Goal: Task Accomplishment & Management: Use online tool/utility

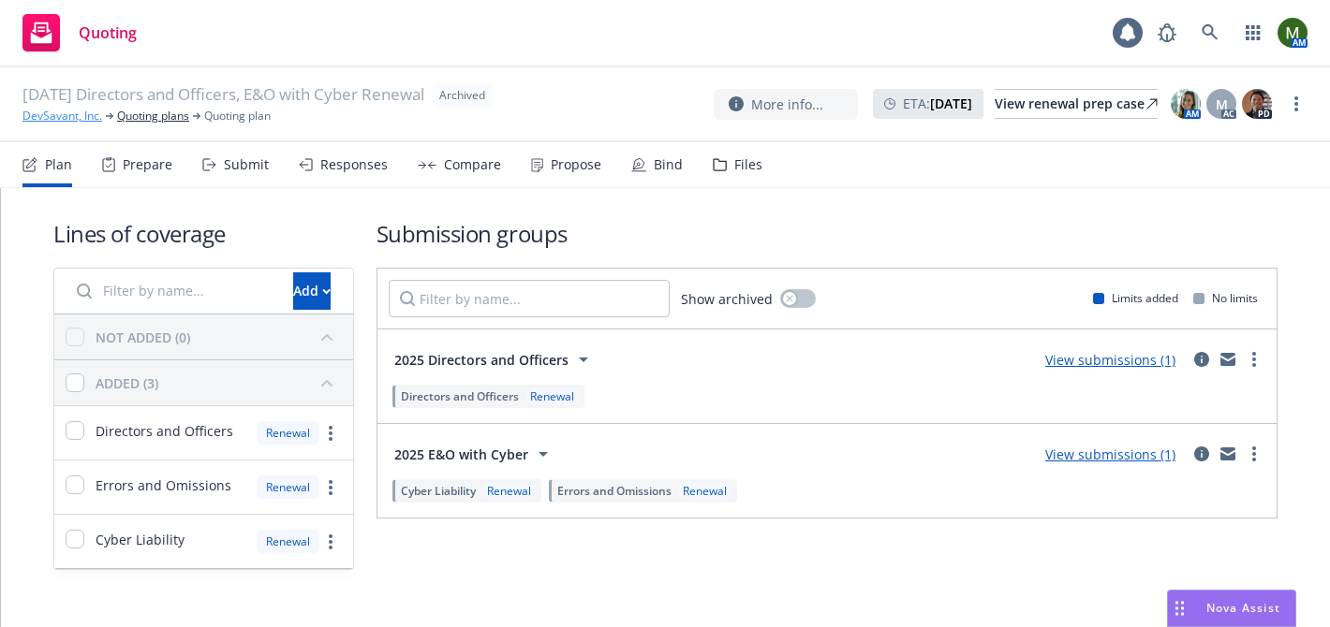
click at [75, 120] on link "DevSavant, Inc." at bounding box center [62, 116] width 80 height 17
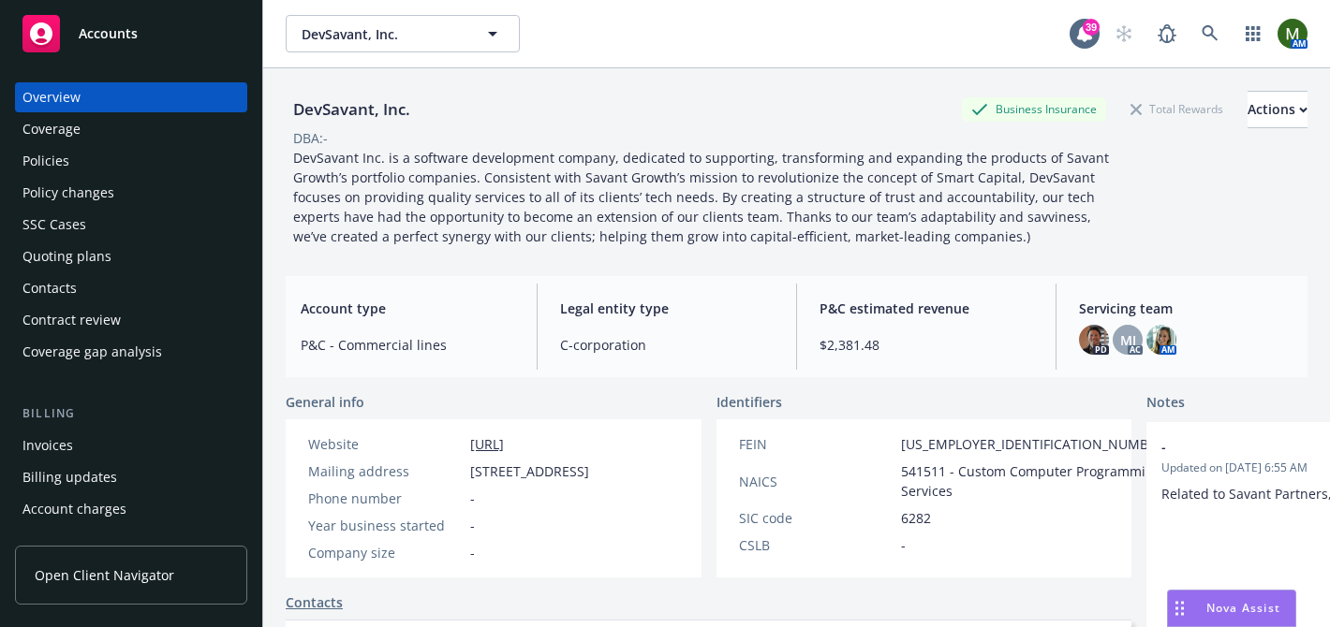
click at [82, 454] on div "Invoices" at bounding box center [130, 446] width 217 height 30
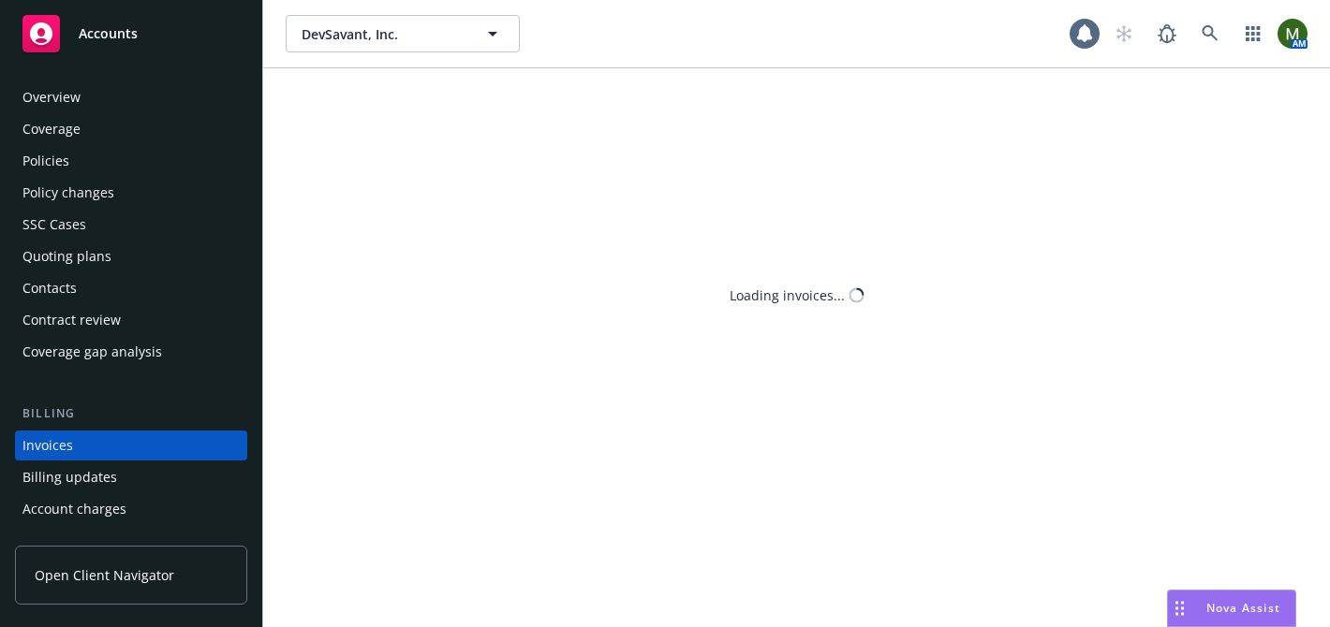
scroll to position [102, 0]
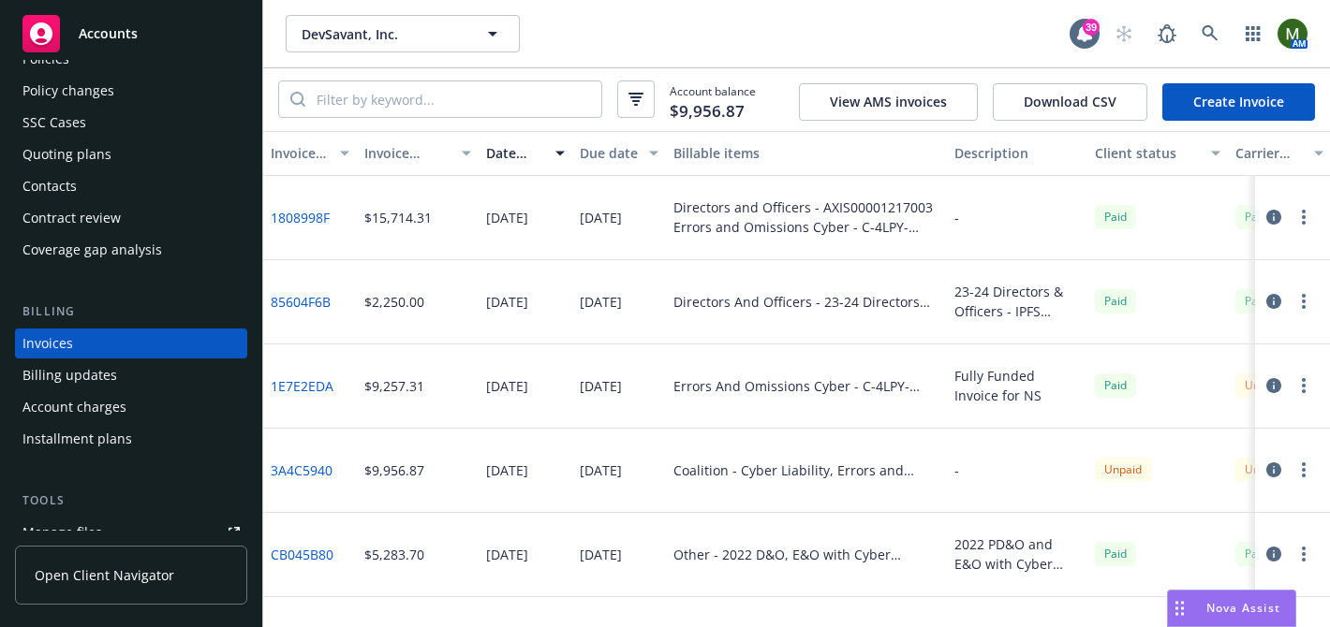
click at [1185, 99] on link "Create Invoice" at bounding box center [1238, 101] width 153 height 37
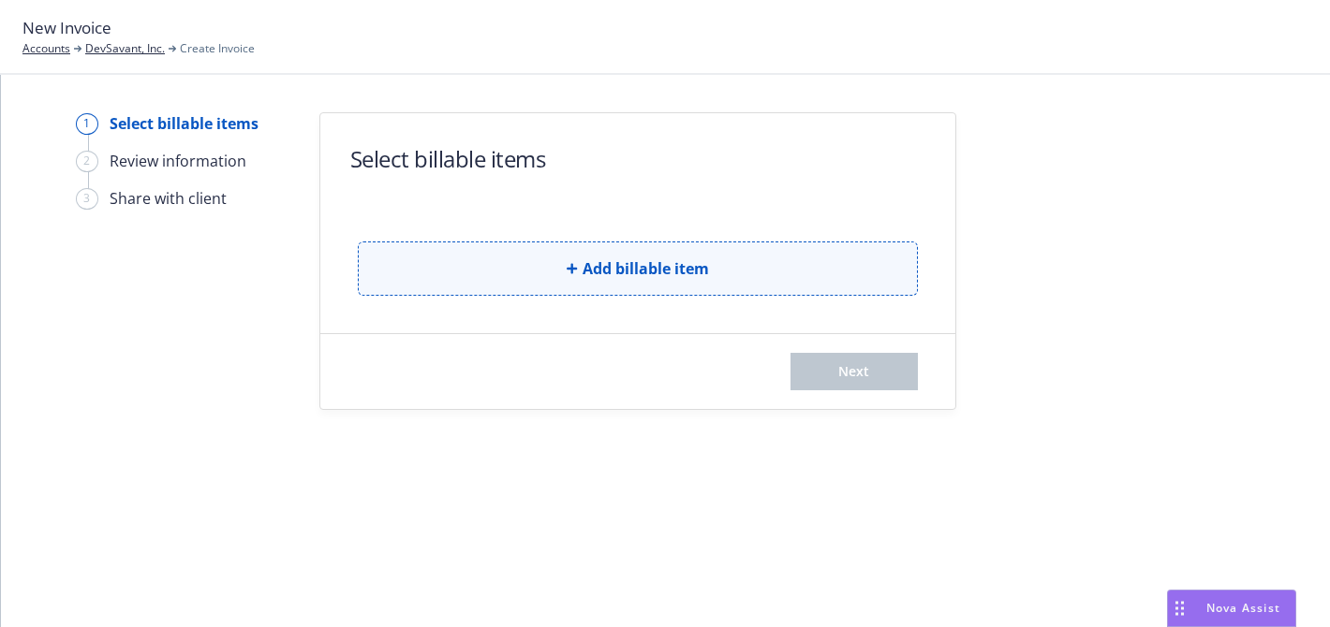
click at [459, 262] on button "Add billable item" at bounding box center [638, 269] width 560 height 54
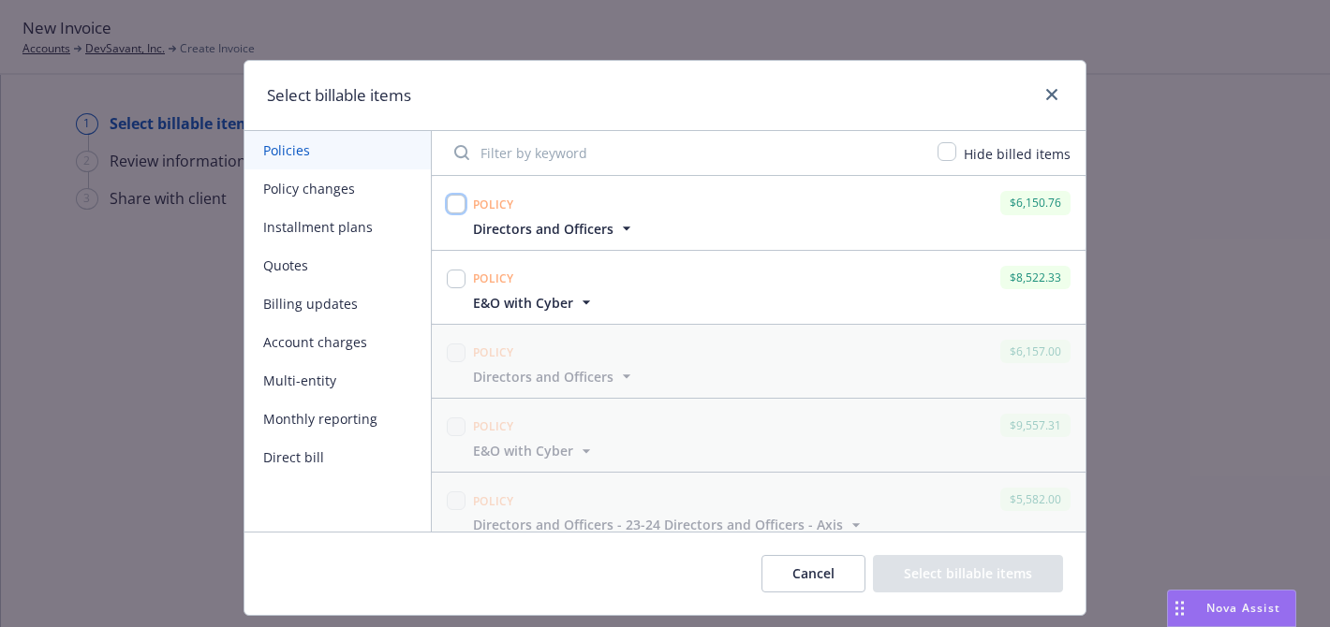
click at [449, 207] on input "checkbox" at bounding box center [456, 204] width 19 height 19
checkbox input "true"
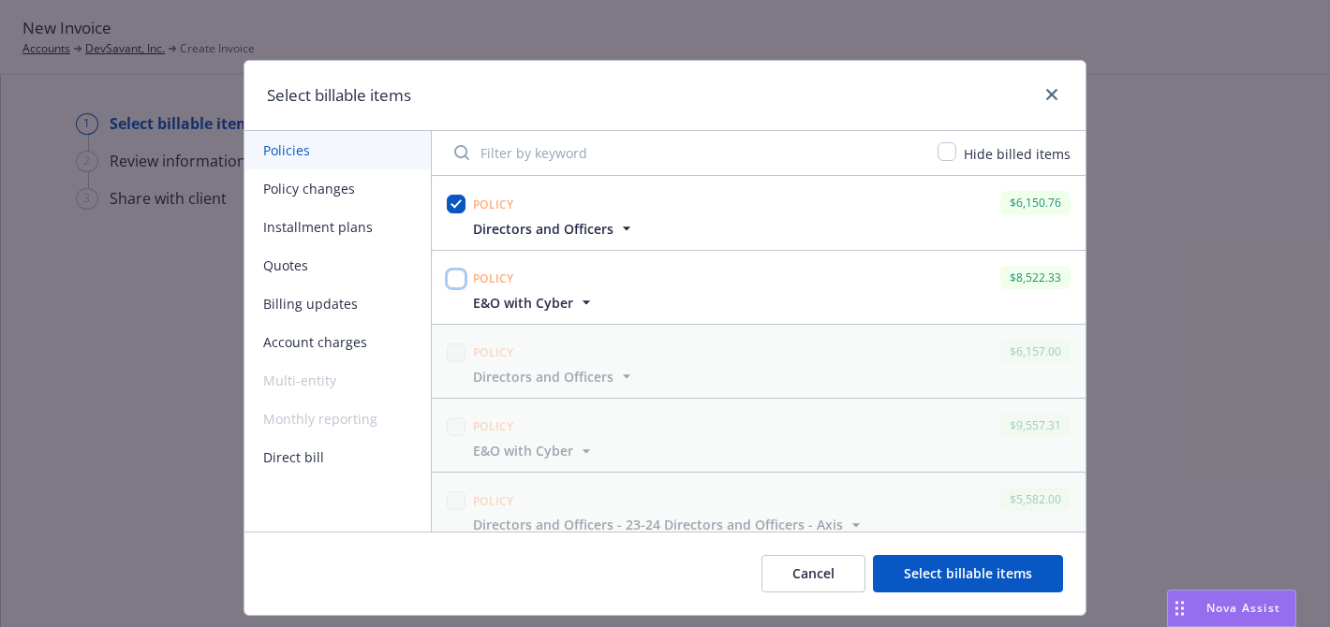
click at [455, 285] on input "checkbox" at bounding box center [456, 279] width 19 height 19
checkbox input "true"
click at [919, 568] on button "Select billable items" at bounding box center [968, 573] width 190 height 37
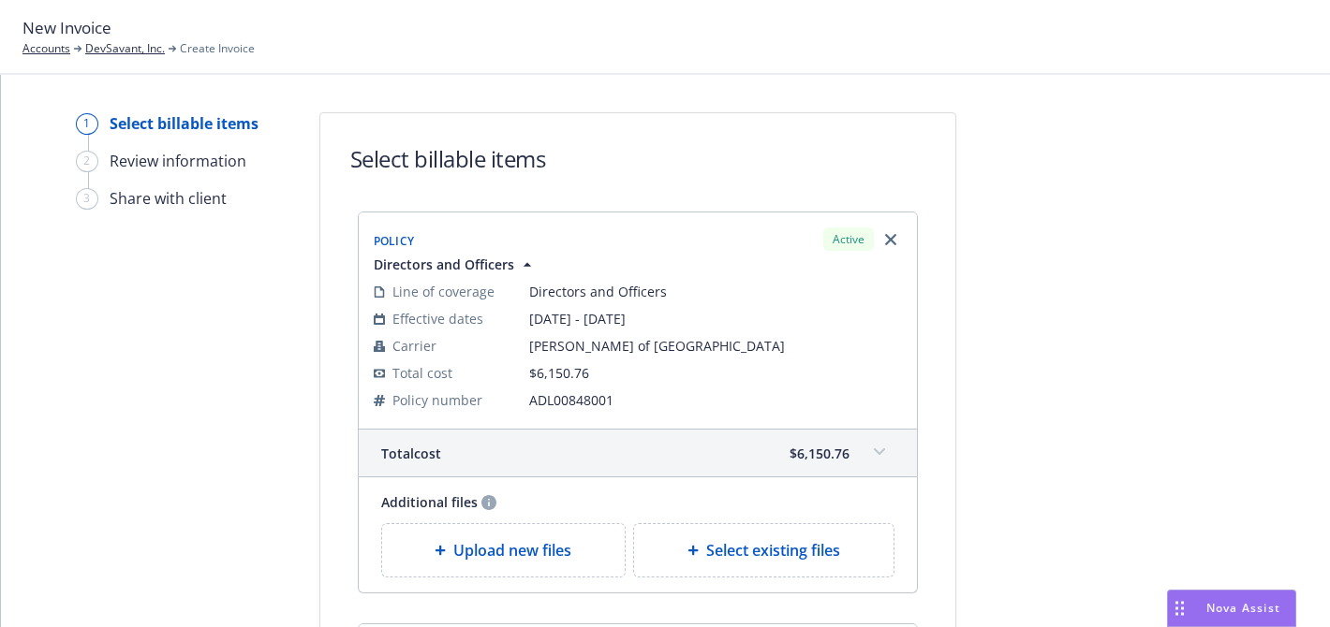
scroll to position [614, 0]
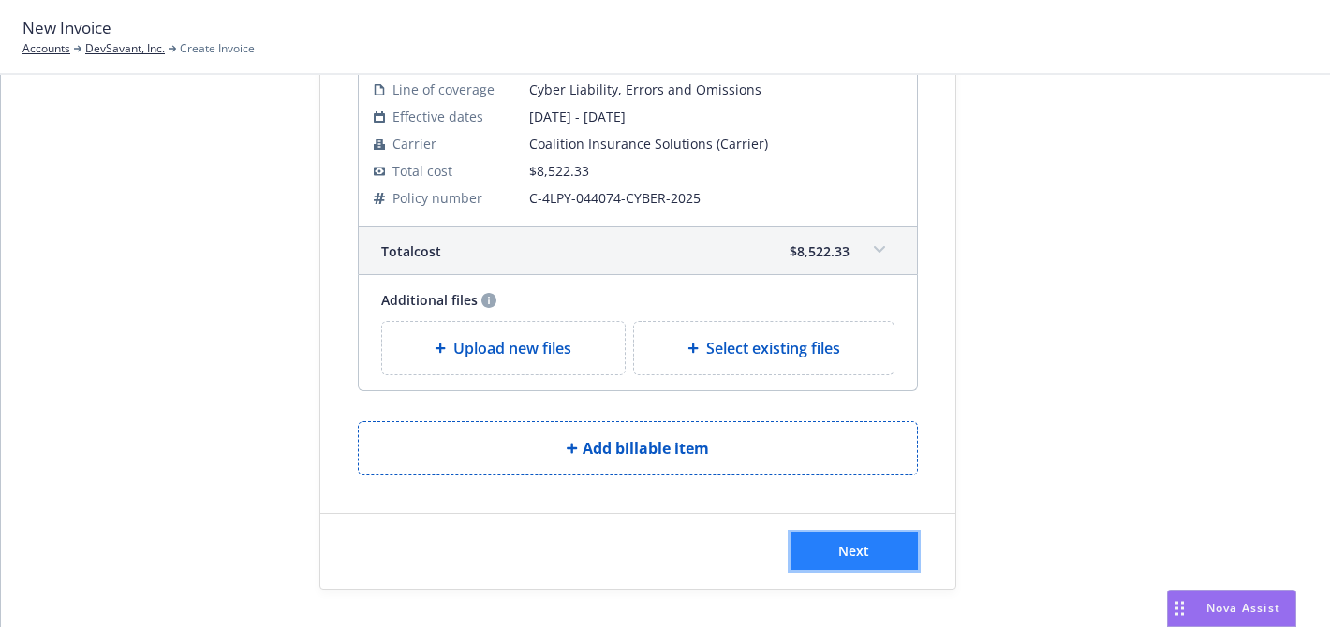
click at [849, 552] on span "Next" at bounding box center [853, 551] width 31 height 18
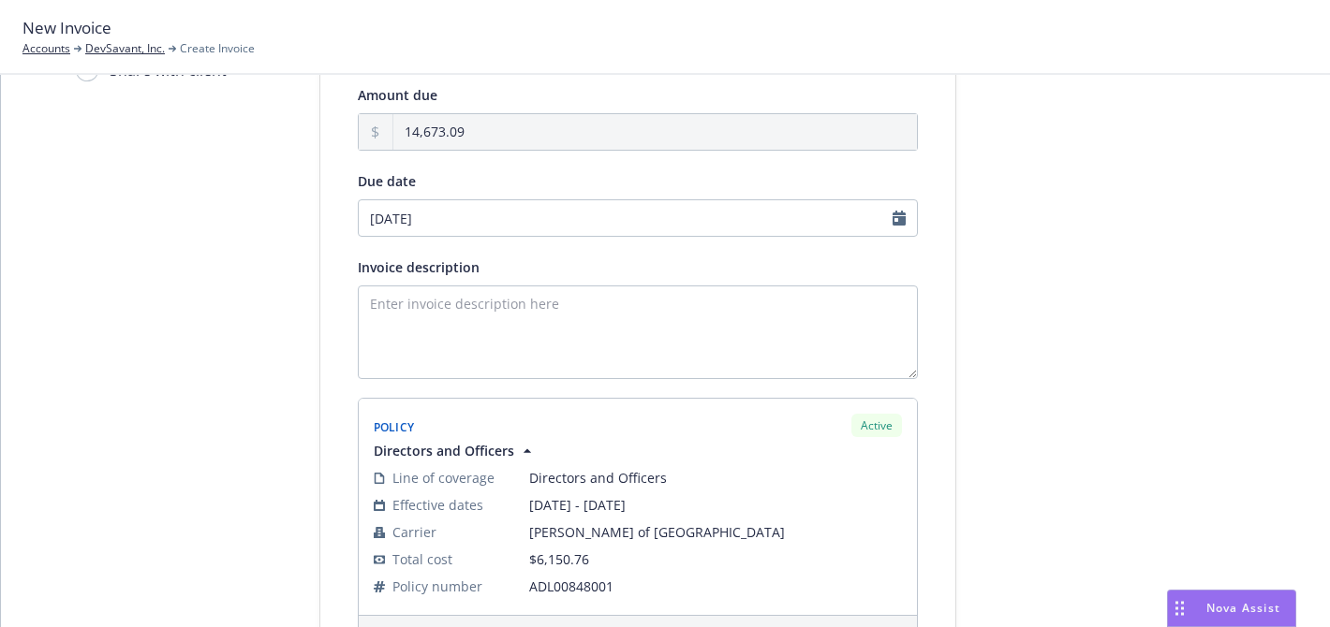
scroll to position [0, 0]
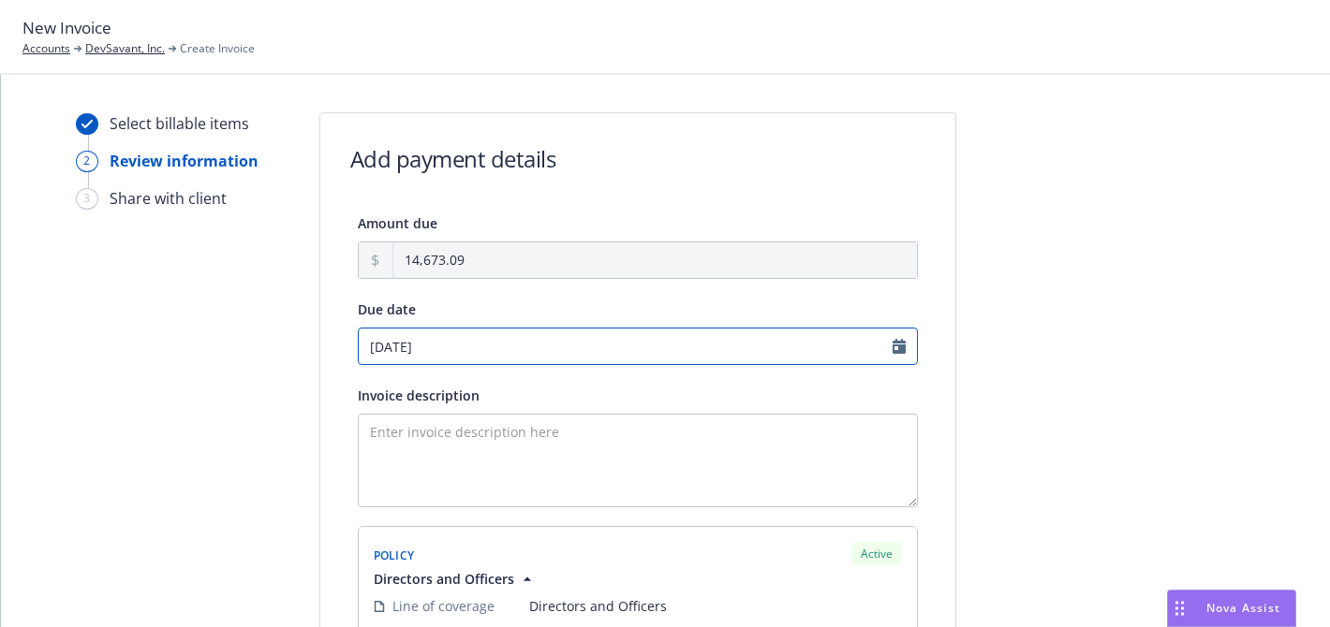
select select "September"
select select "2025"
click at [455, 349] on input "09/03/2025" at bounding box center [638, 346] width 560 height 37
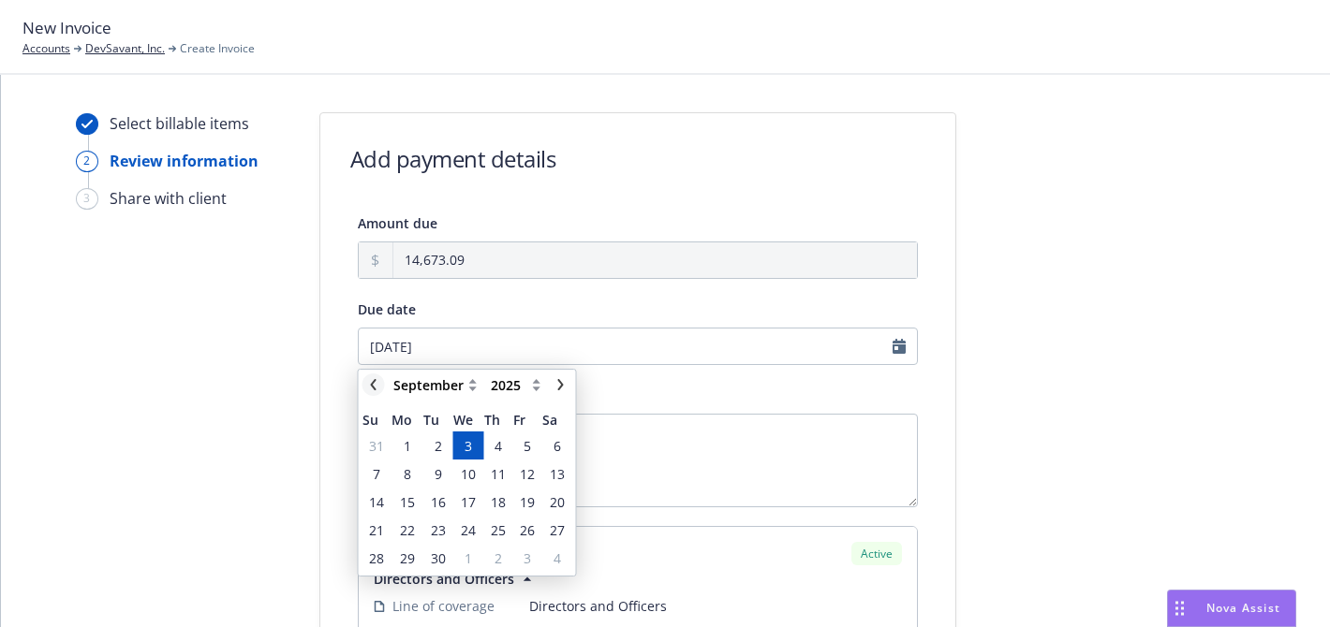
click at [374, 388] on icon "chevronLeft" at bounding box center [373, 384] width 6 height 11
select select "August"
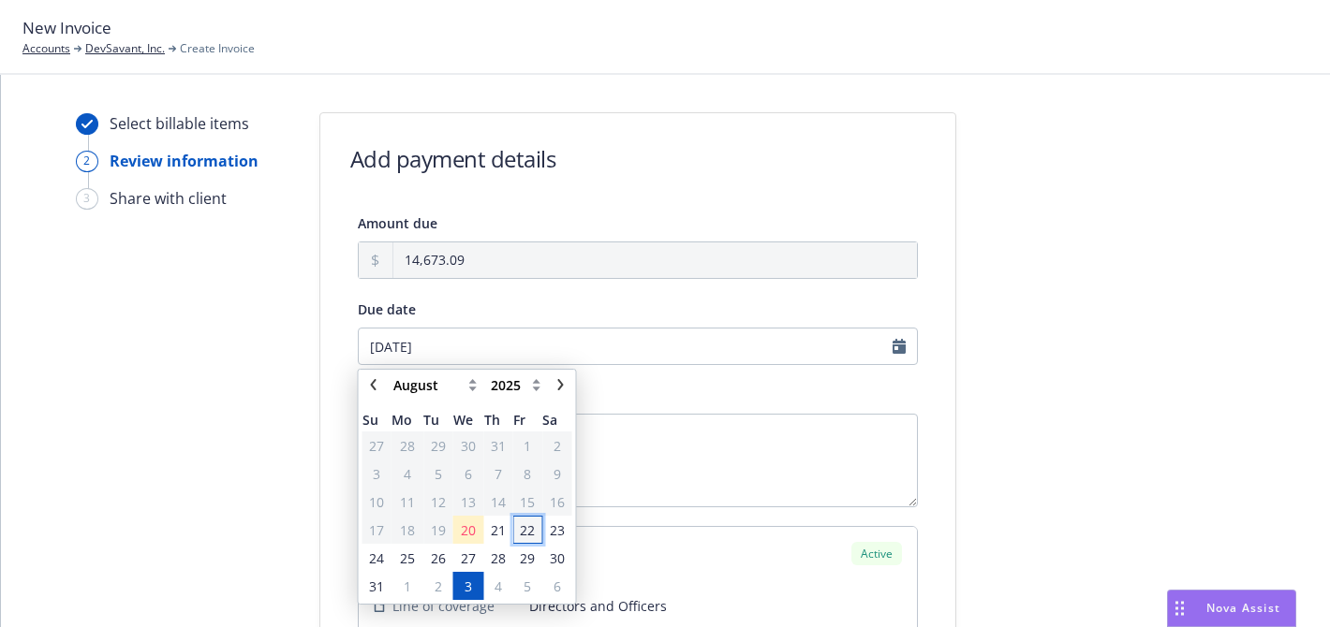
click at [526, 535] on span "22" at bounding box center [527, 531] width 15 height 20
type input "08/22/2025"
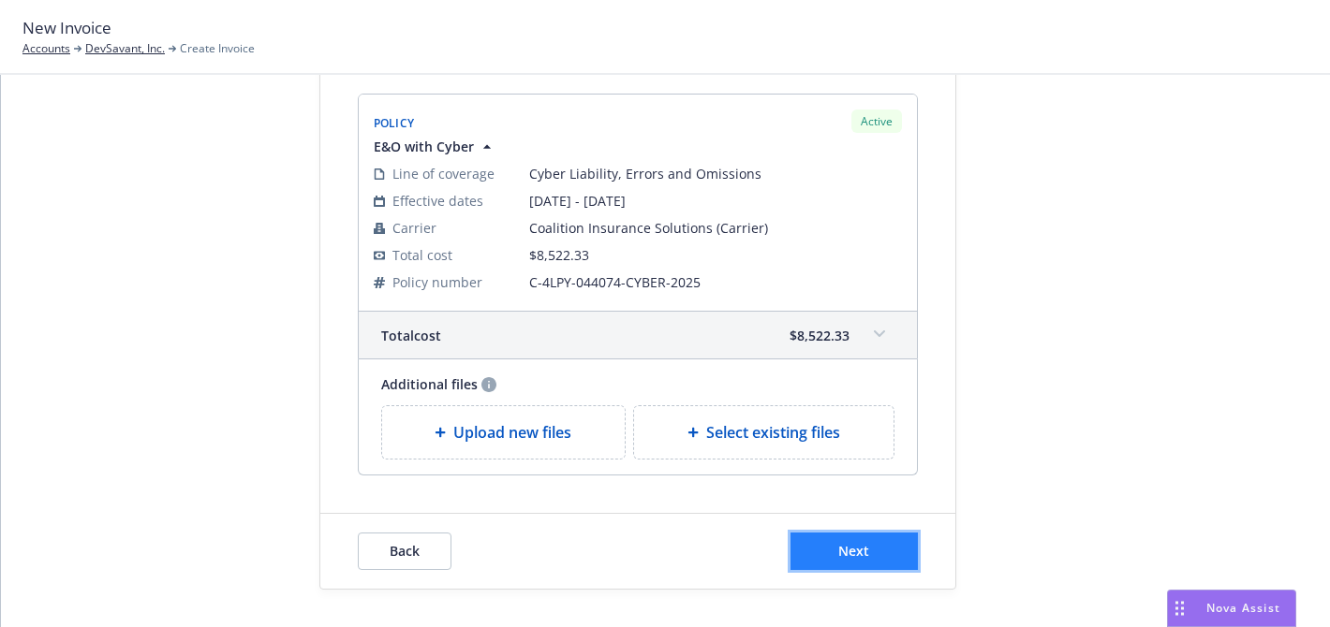
click at [847, 558] on span "Next" at bounding box center [853, 551] width 31 height 18
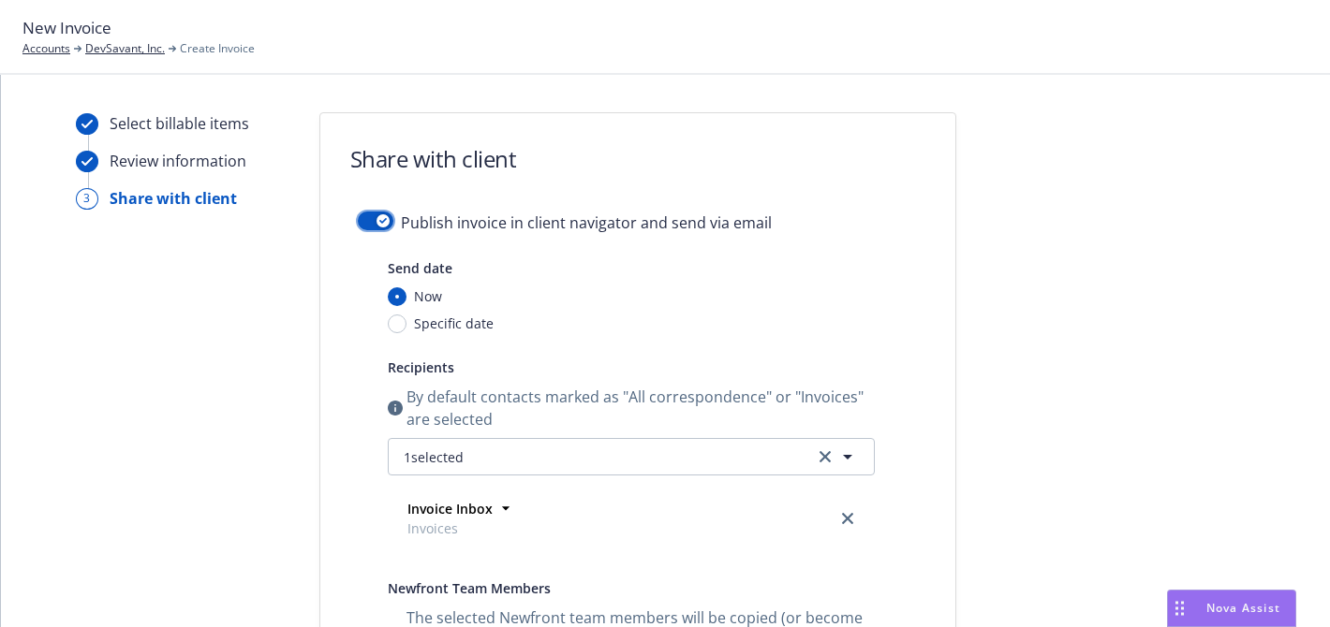
click at [372, 226] on button "button" at bounding box center [376, 221] width 36 height 19
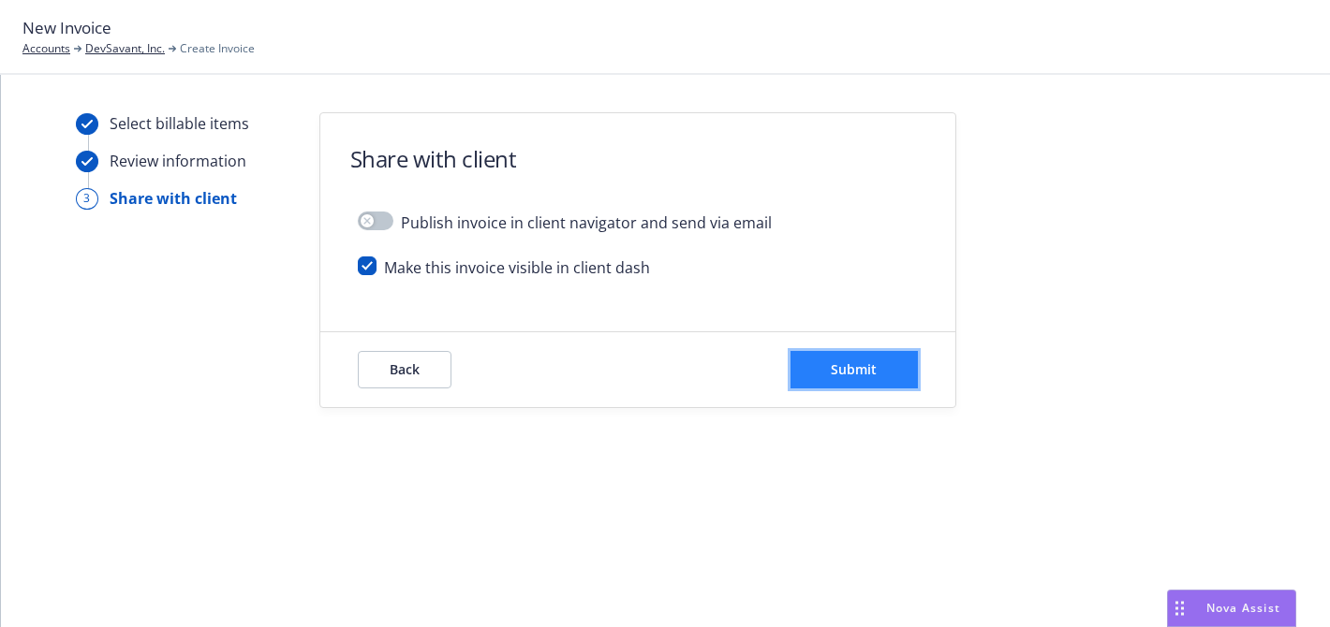
click at [877, 371] on button "Submit" at bounding box center [853, 369] width 127 height 37
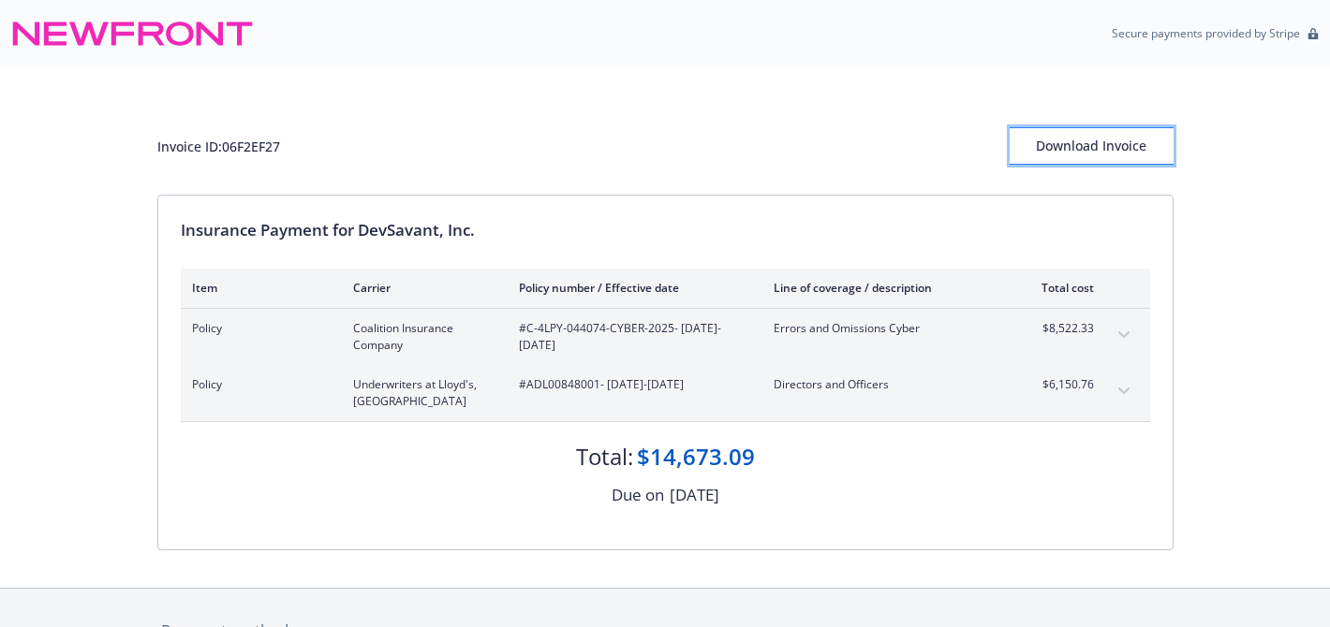
click at [1083, 152] on div "Download Invoice" at bounding box center [1091, 146] width 164 height 36
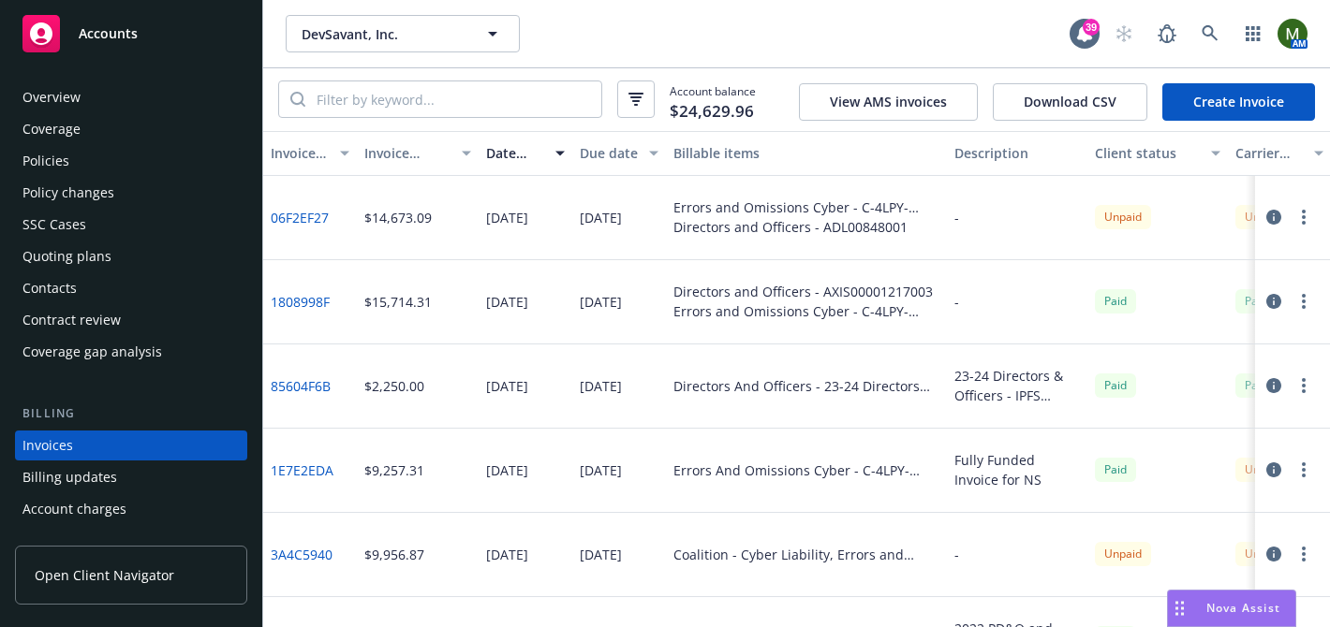
click at [66, 165] on div "Policies" at bounding box center [45, 161] width 47 height 30
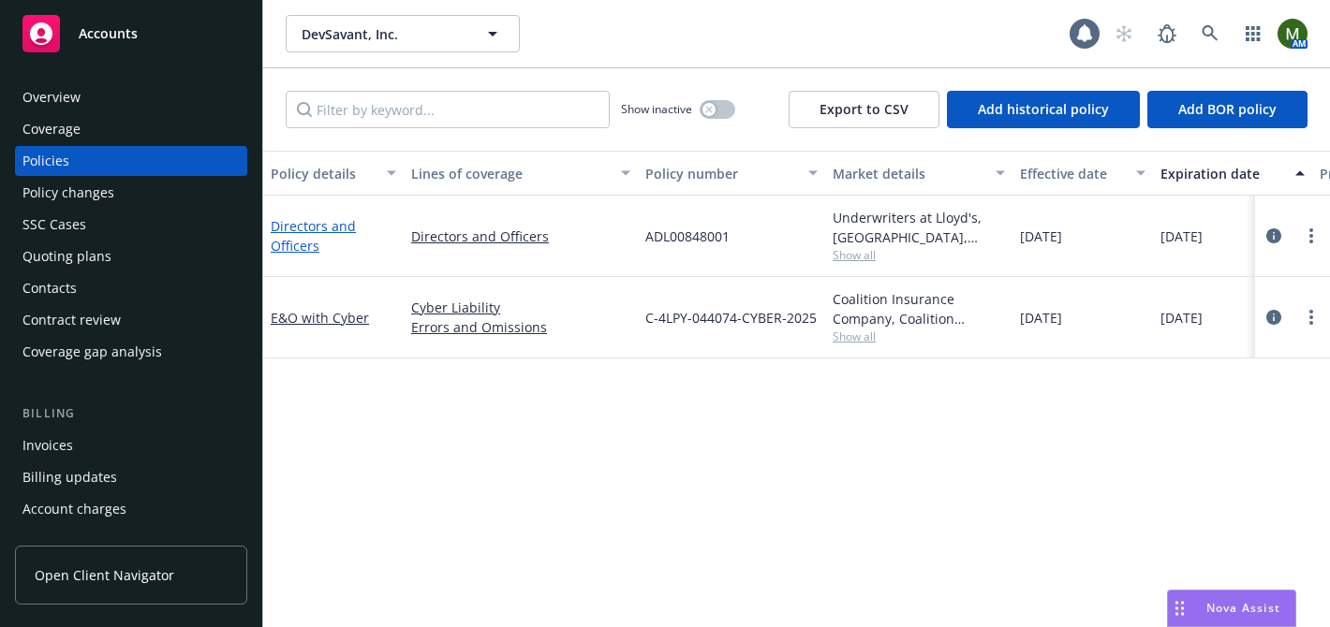
click at [311, 226] on link "Directors and Officers" at bounding box center [313, 235] width 85 height 37
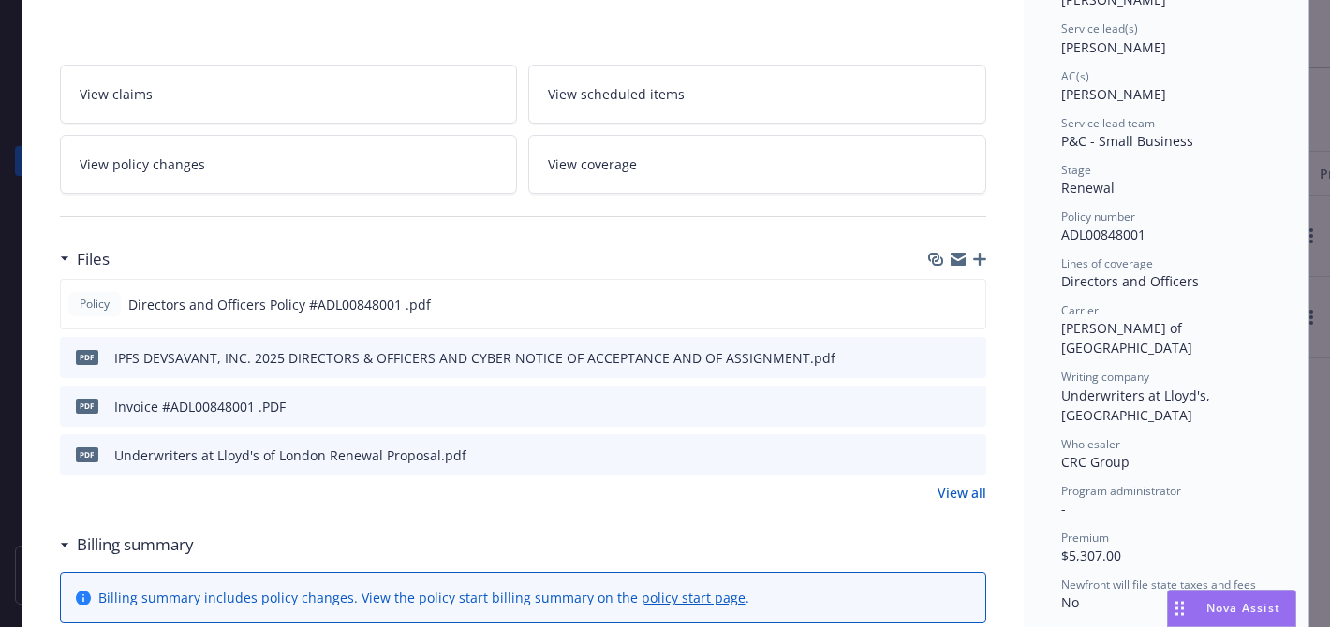
scroll to position [283, 0]
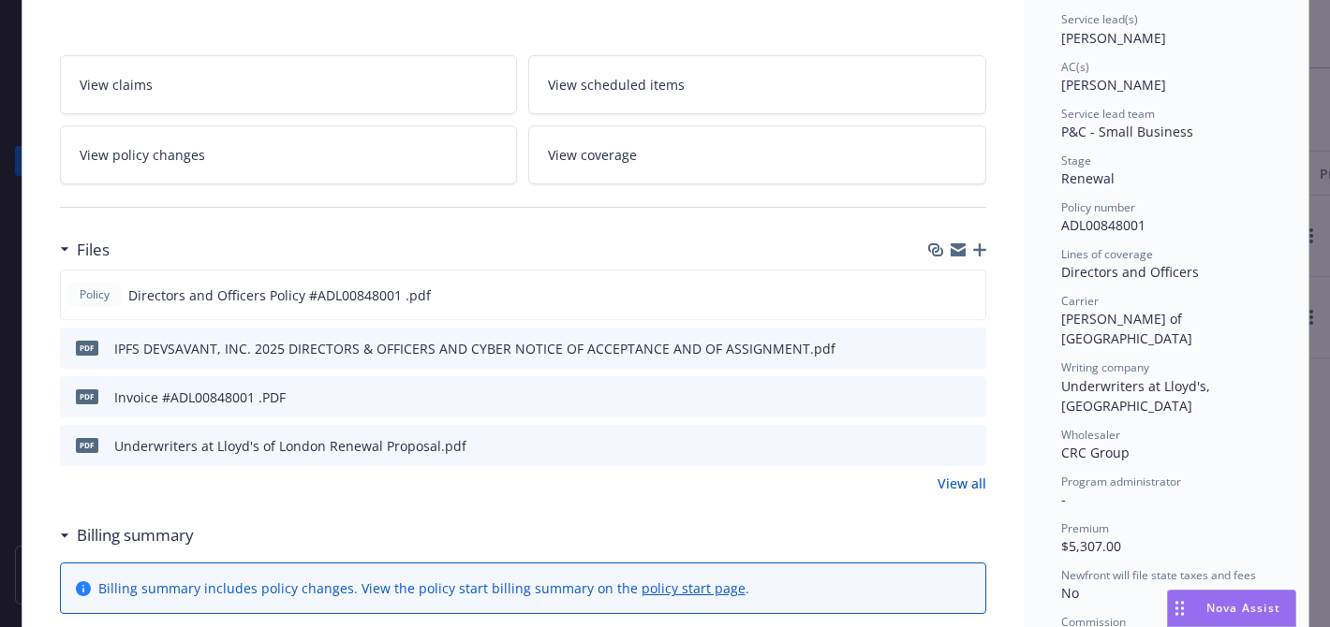
click at [934, 393] on icon "download file" at bounding box center [937, 396] width 15 height 15
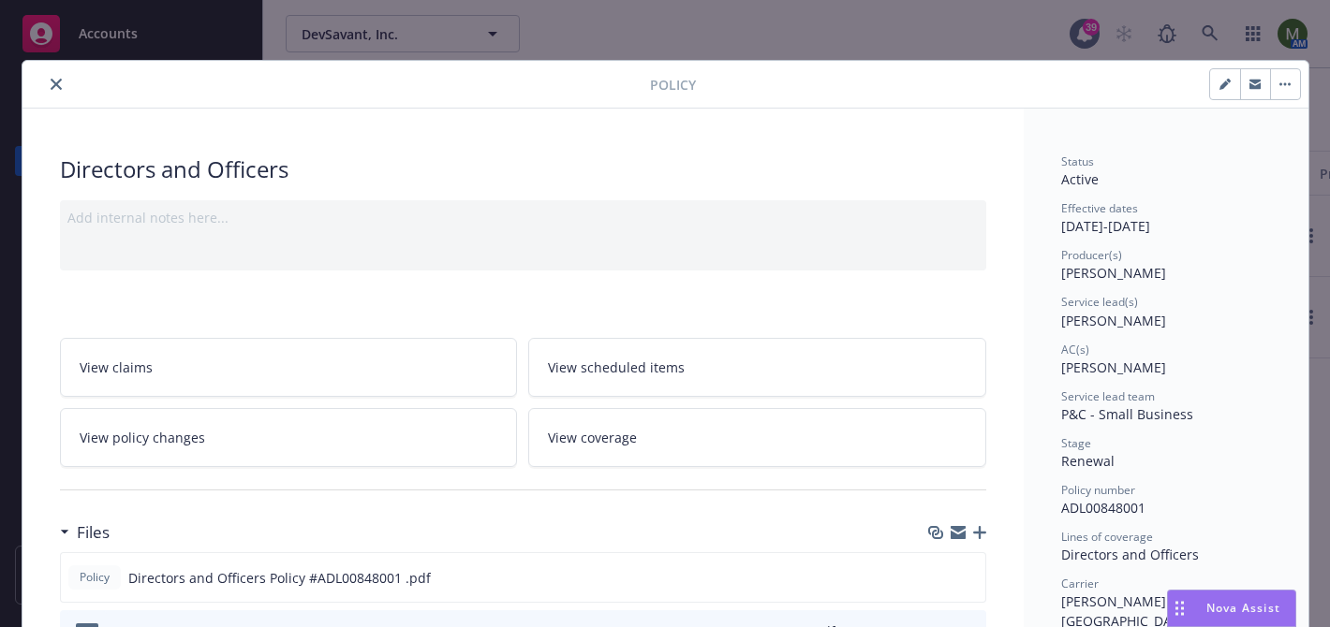
click at [60, 83] on icon "close" at bounding box center [56, 84] width 11 height 11
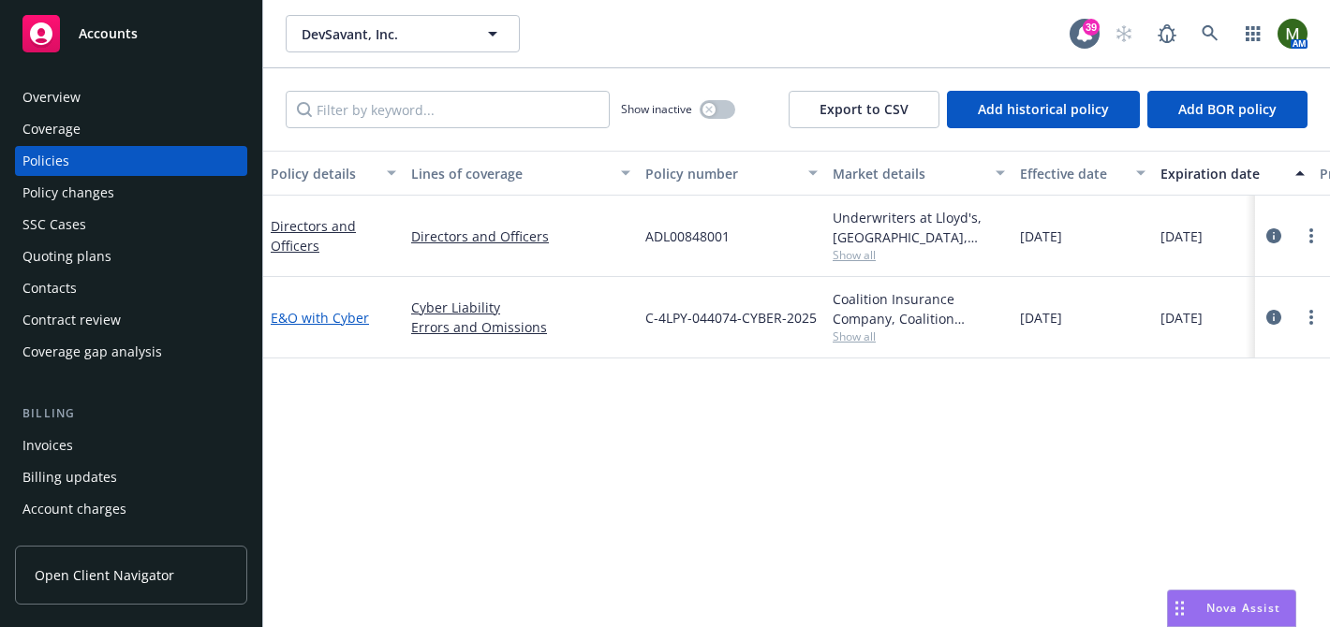
click at [358, 318] on link "E&O with Cyber" at bounding box center [320, 318] width 98 height 18
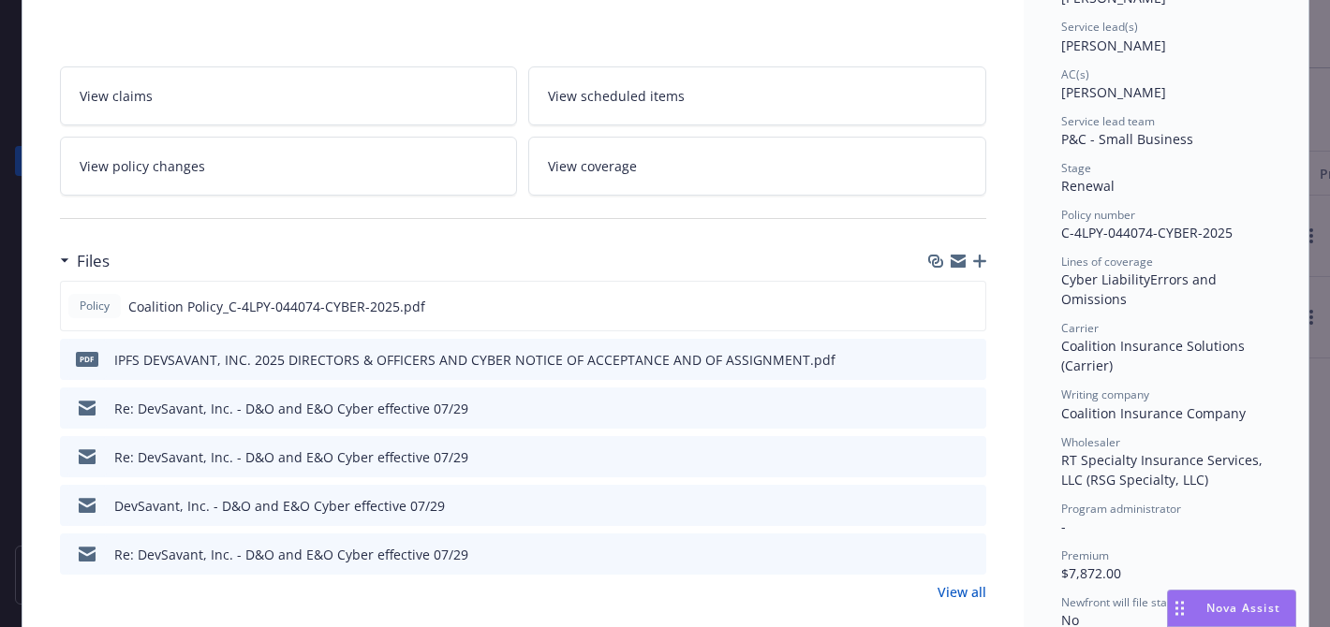
scroll to position [279, 0]
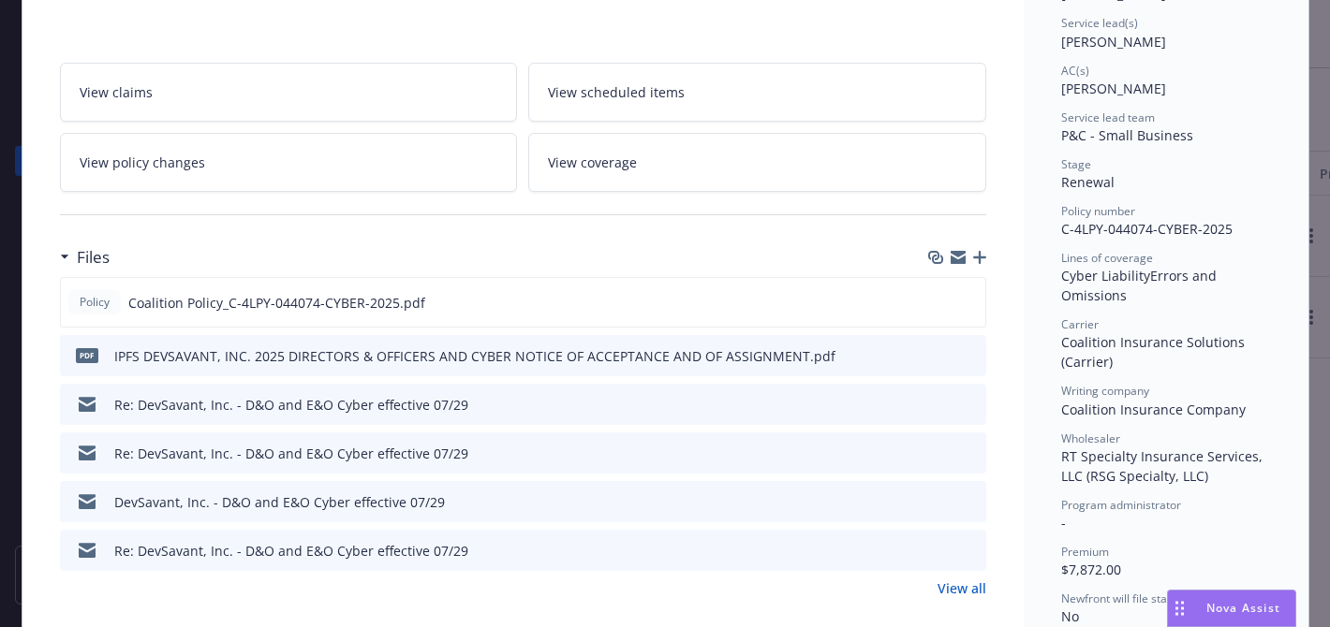
click at [947, 582] on link "View all" at bounding box center [961, 589] width 49 height 20
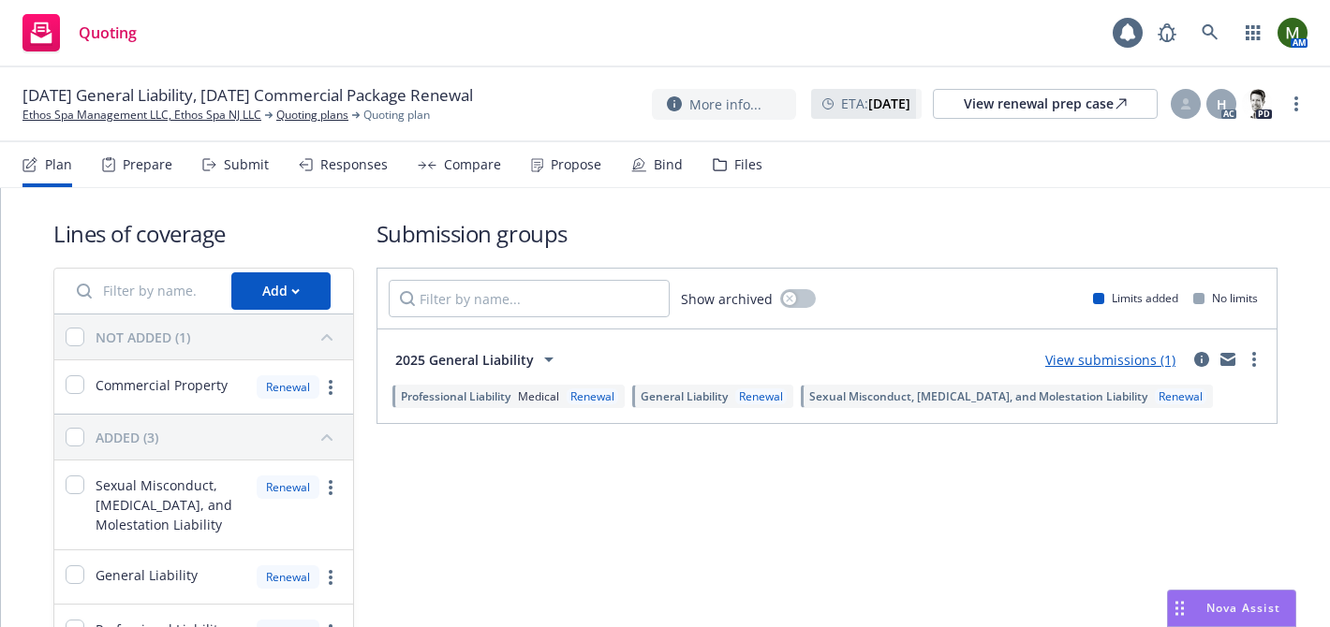
click at [244, 164] on div "Submit" at bounding box center [246, 164] width 45 height 15
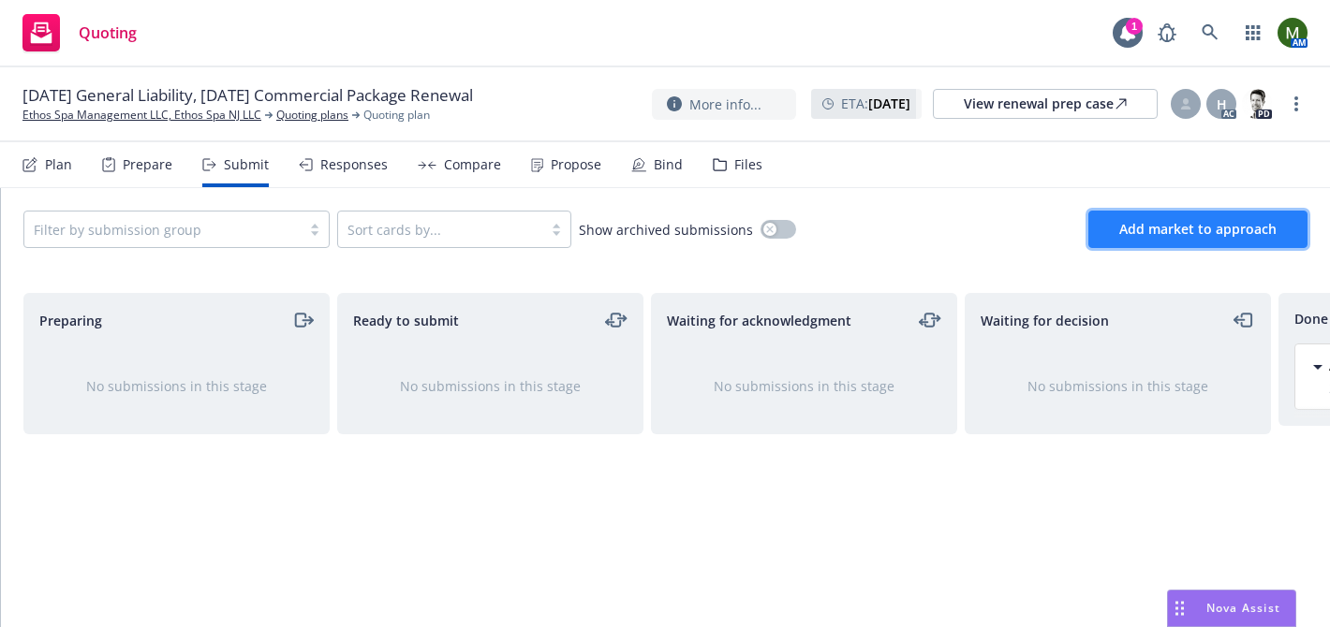
click at [1221, 225] on span "Add market to approach" at bounding box center [1197, 229] width 157 height 18
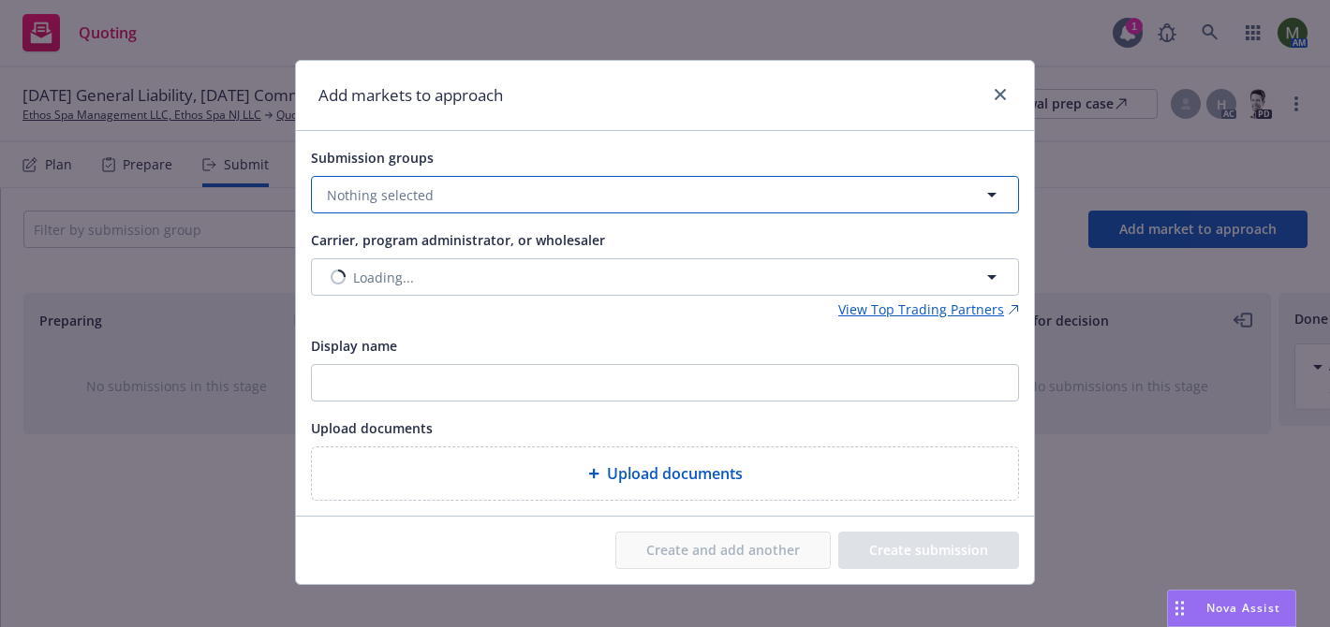
click at [776, 184] on button "Nothing selected" at bounding box center [665, 194] width 708 height 37
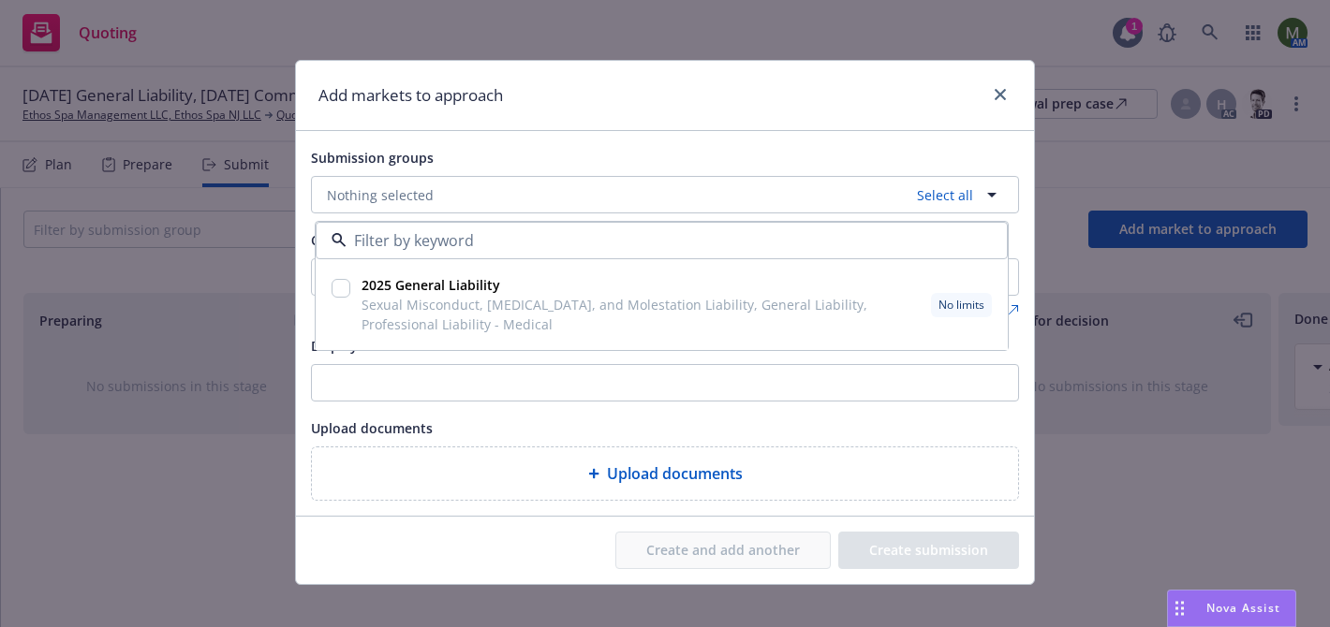
click at [349, 287] on input "checkbox" at bounding box center [340, 288] width 19 height 19
checkbox input "true"
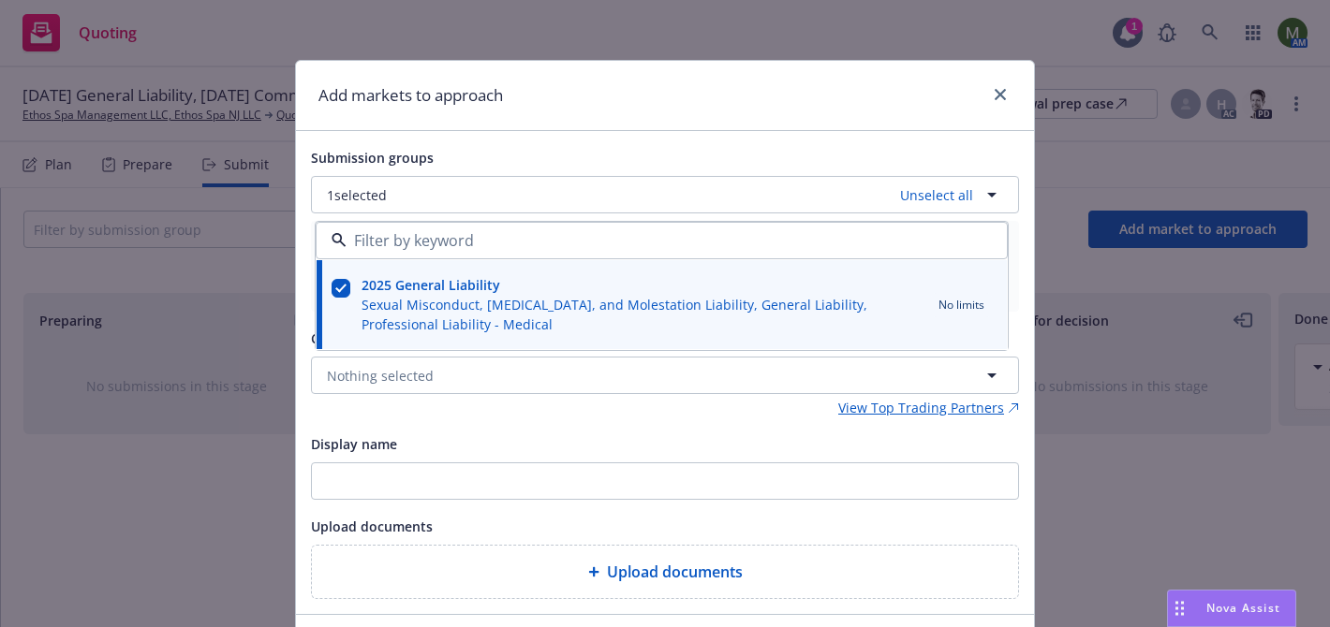
click at [295, 346] on div "Add markets to approach Submission groups 1 selected Unselect all 2025 General …" at bounding box center [665, 372] width 740 height 624
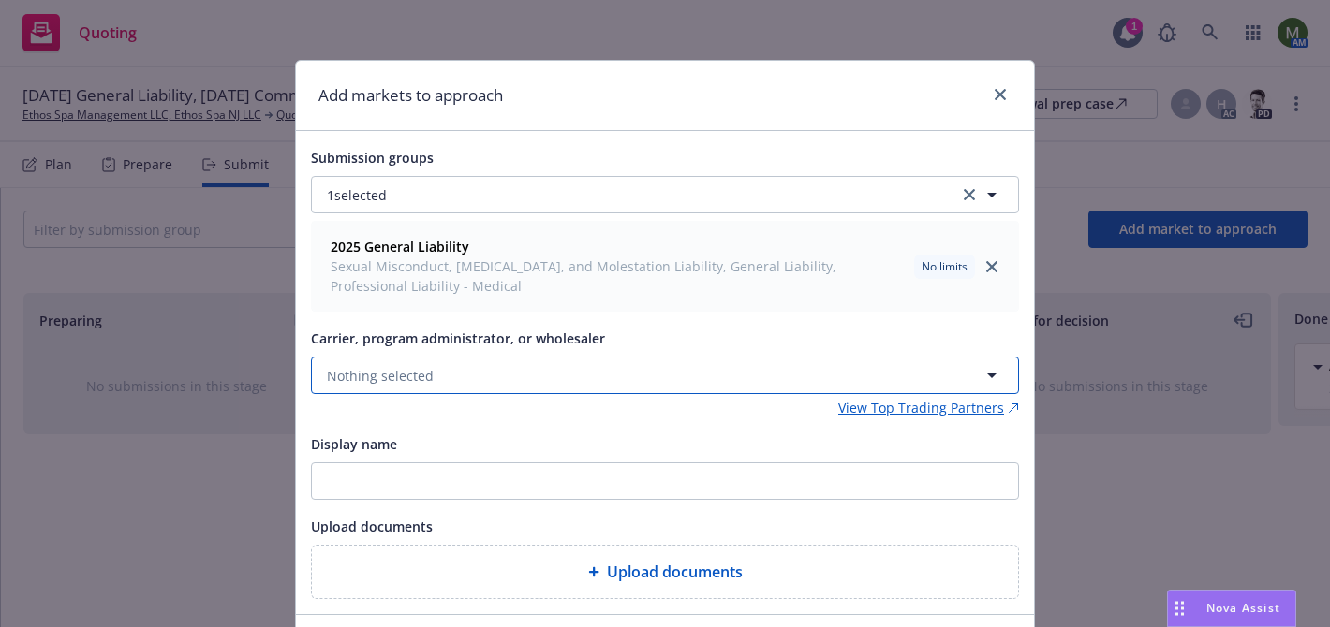
click at [601, 374] on button "Nothing selected" at bounding box center [665, 375] width 708 height 37
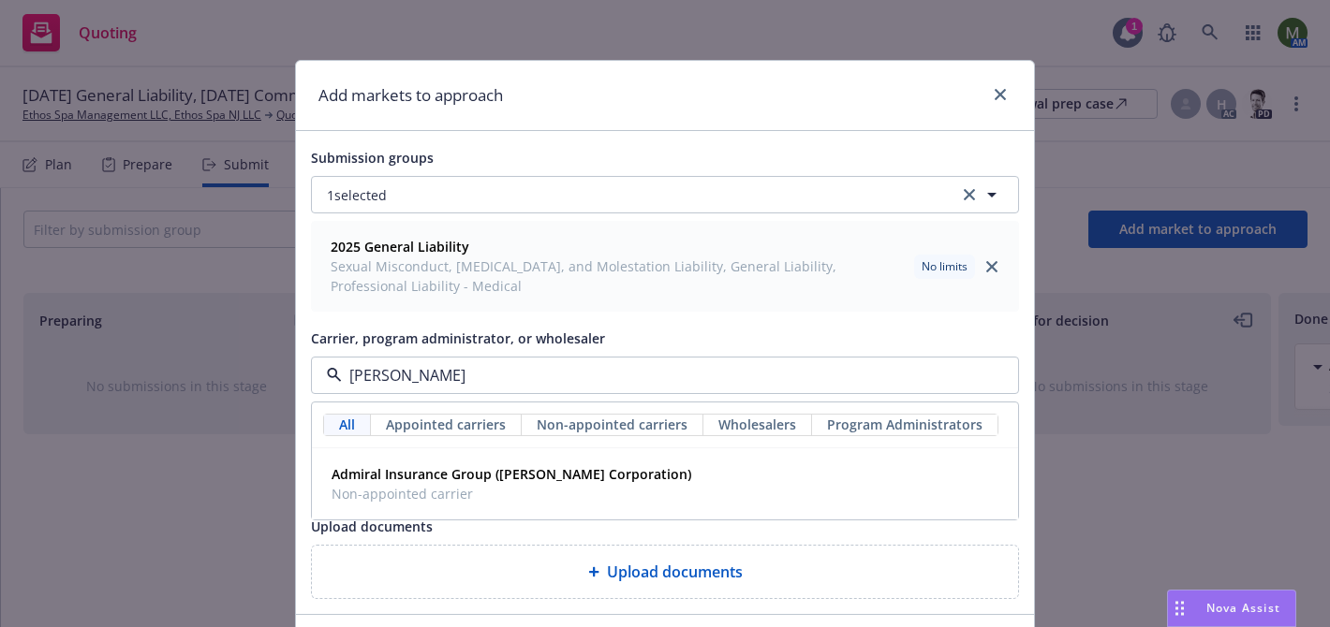
type input "admira"
click at [546, 478] on strong "Admiral Insurance Group ([PERSON_NAME] Corporation)" at bounding box center [511, 474] width 360 height 18
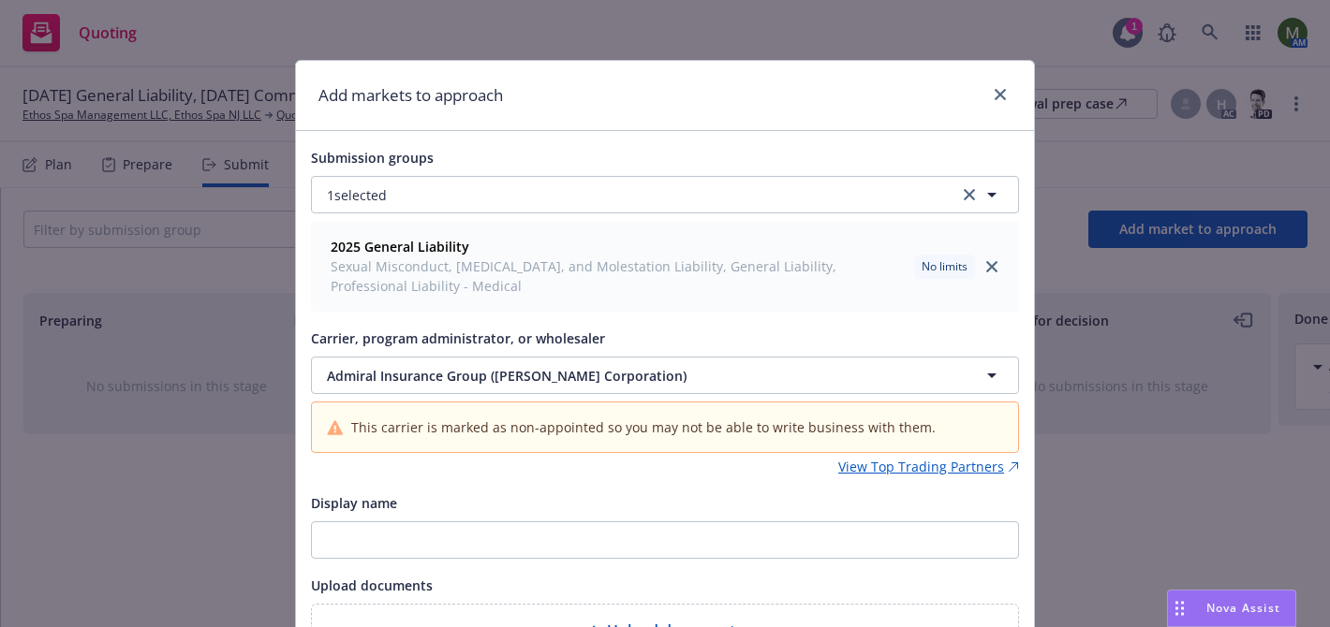
scroll to position [175, 0]
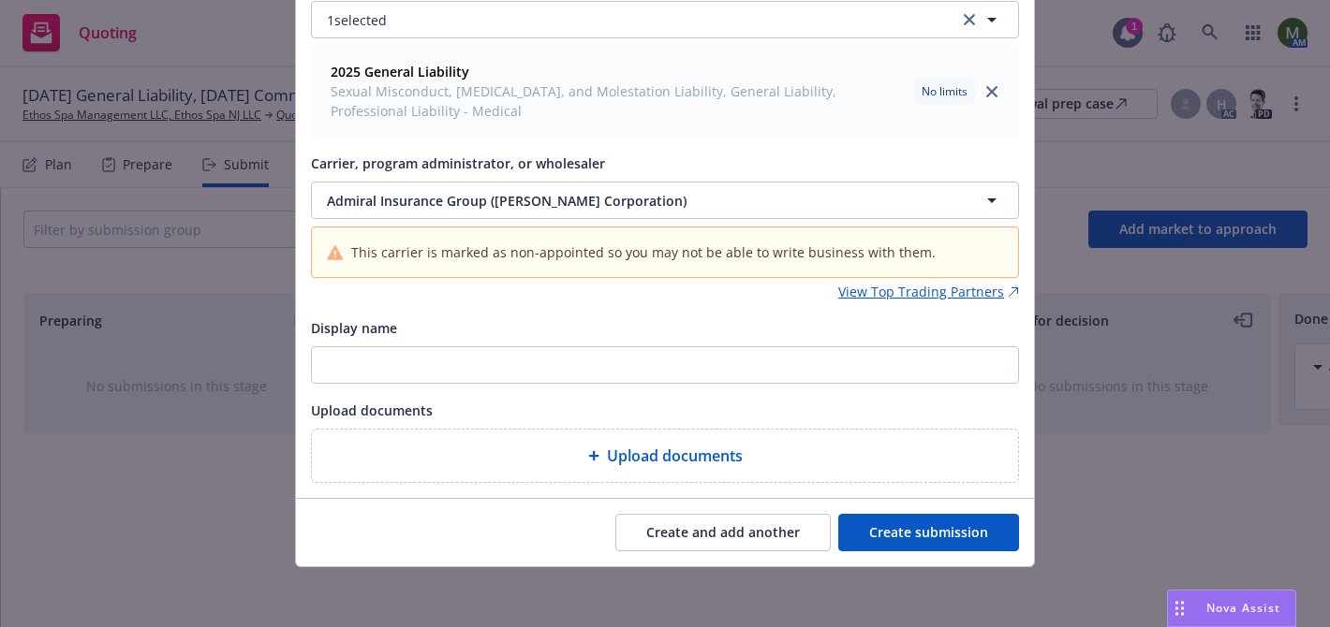
click at [999, 530] on button "Create submission" at bounding box center [928, 532] width 181 height 37
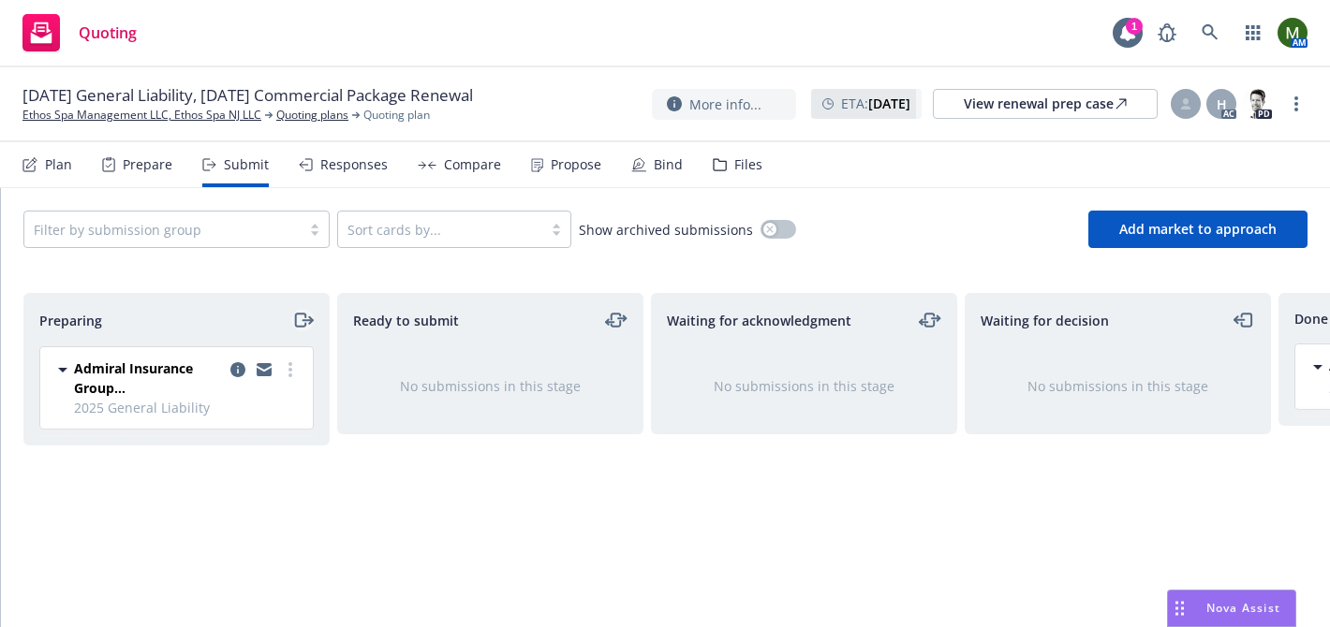
click at [300, 316] on icon "moveRight" at bounding box center [303, 320] width 22 height 22
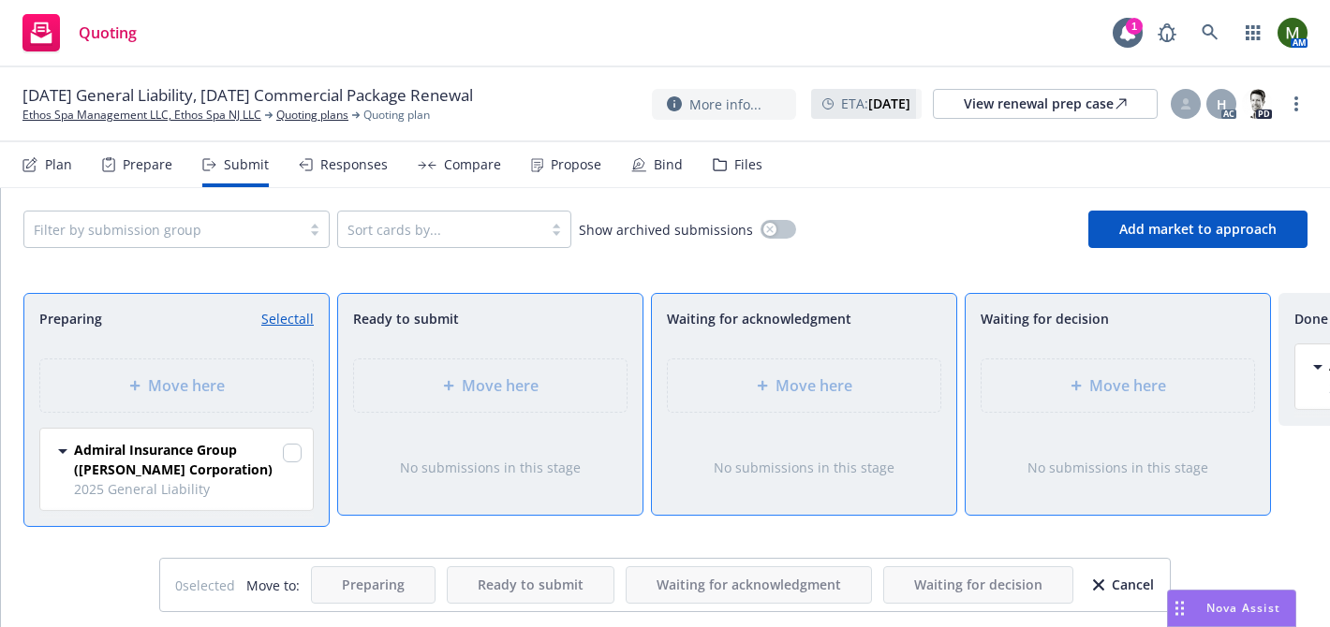
click at [300, 316] on link "Select all" at bounding box center [287, 319] width 52 height 20
checkbox input "true"
click at [1012, 366] on div "Move here" at bounding box center [1117, 386] width 272 height 52
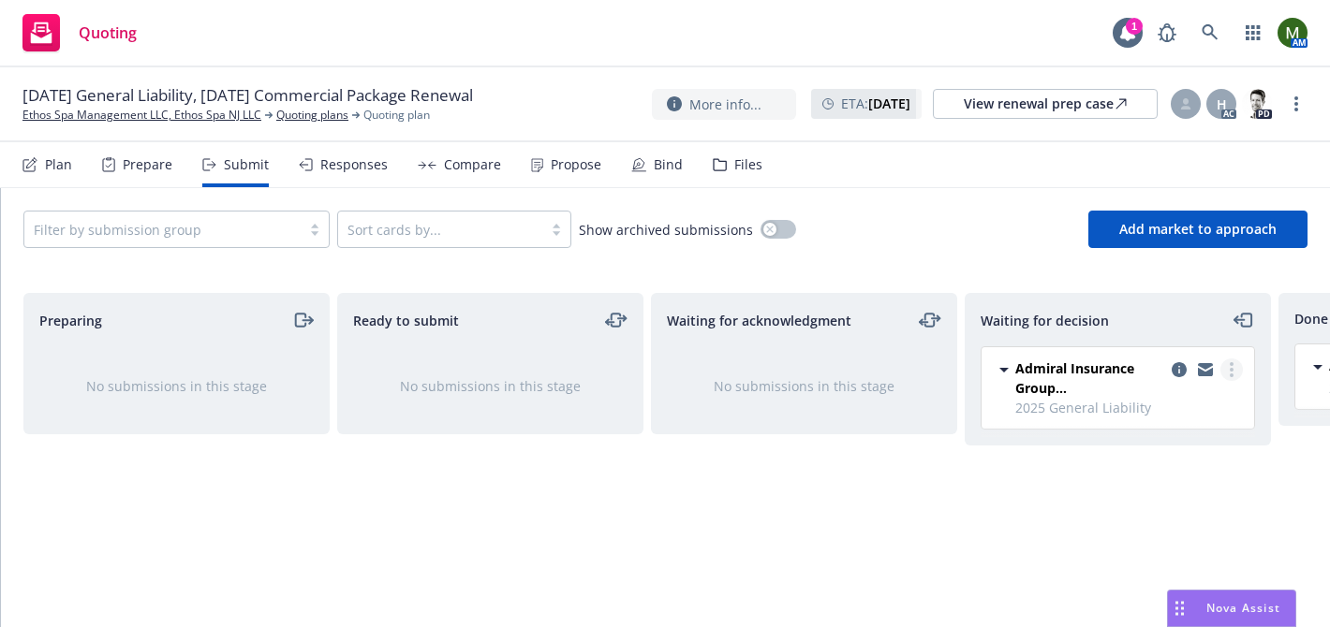
click at [1231, 370] on circle "more" at bounding box center [1232, 370] width 4 height 4
click at [1162, 476] on span "Add accepted decision" at bounding box center [1147, 483] width 187 height 18
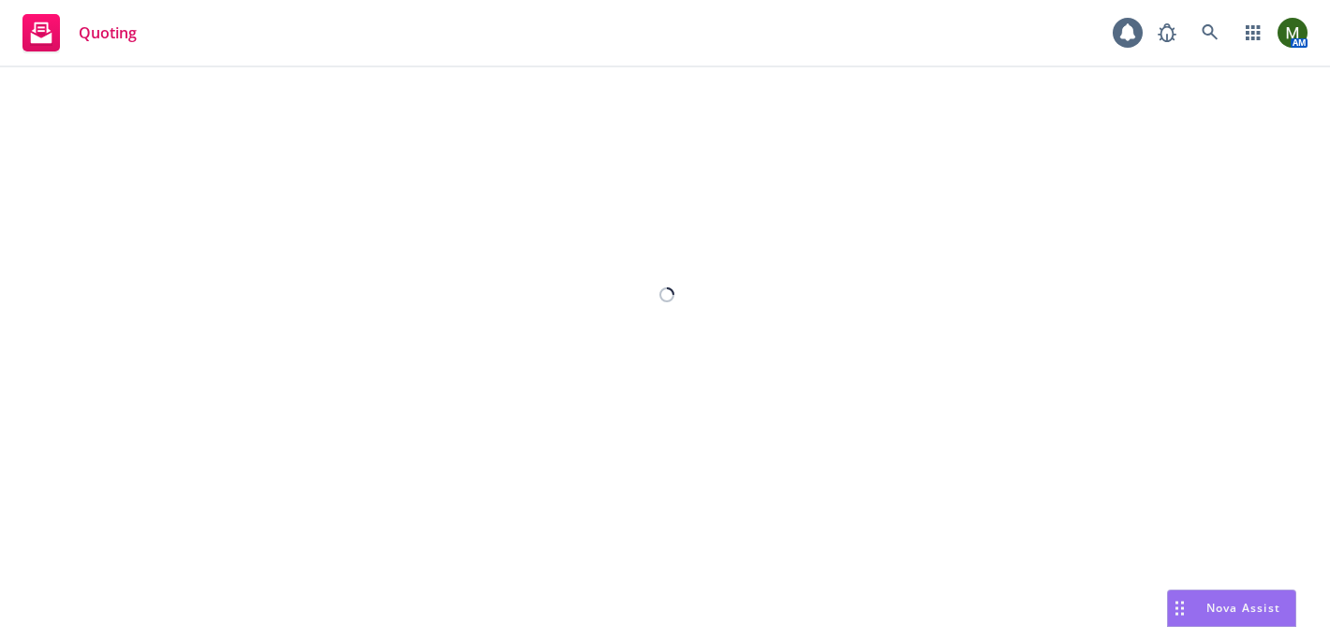
select select "12"
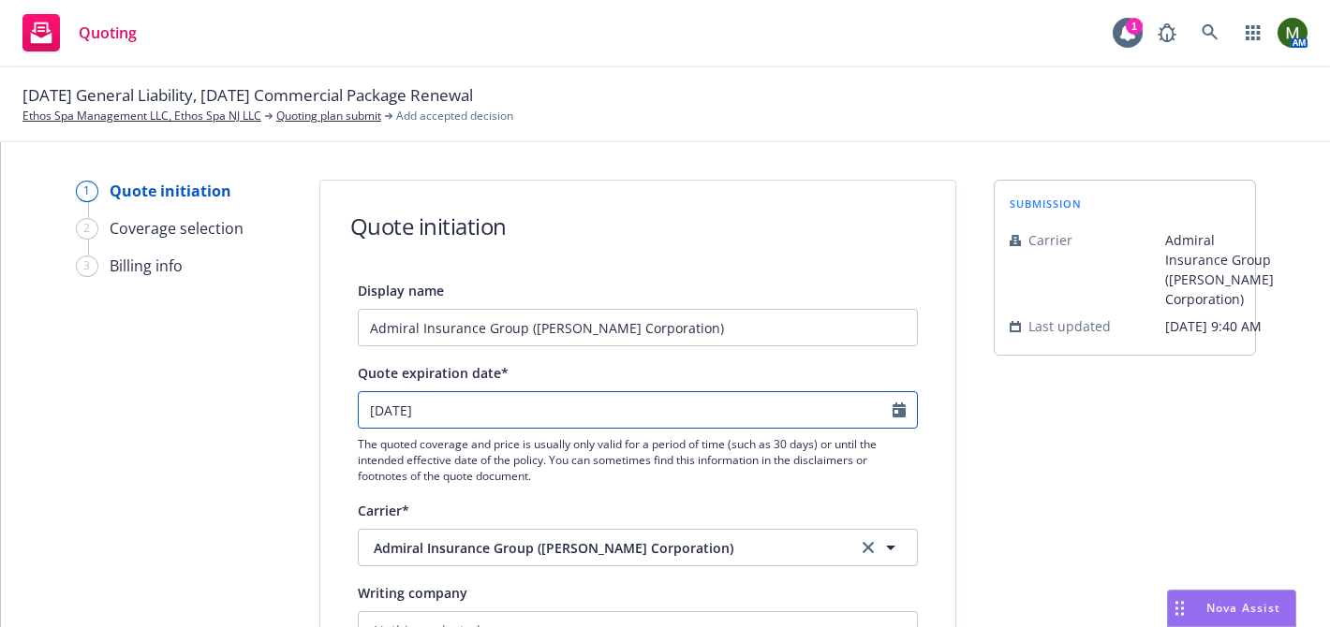
click at [489, 408] on input "09/19/2025" at bounding box center [626, 410] width 534 height 36
select select "9"
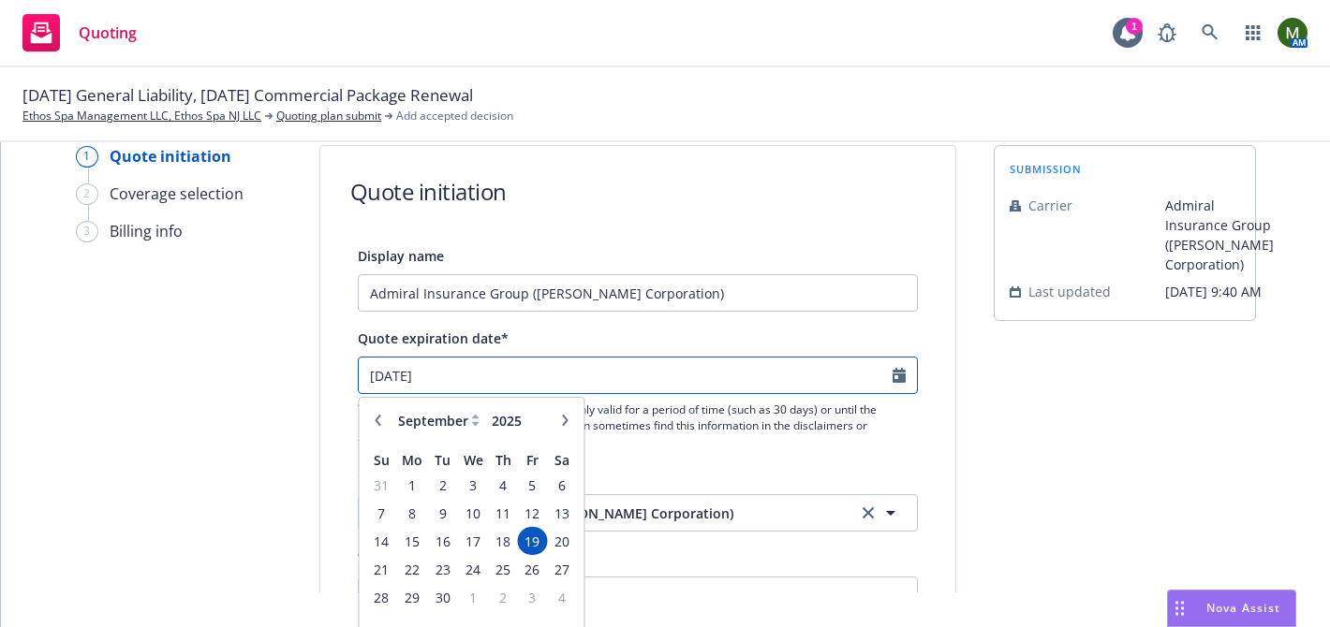
scroll to position [55, 0]
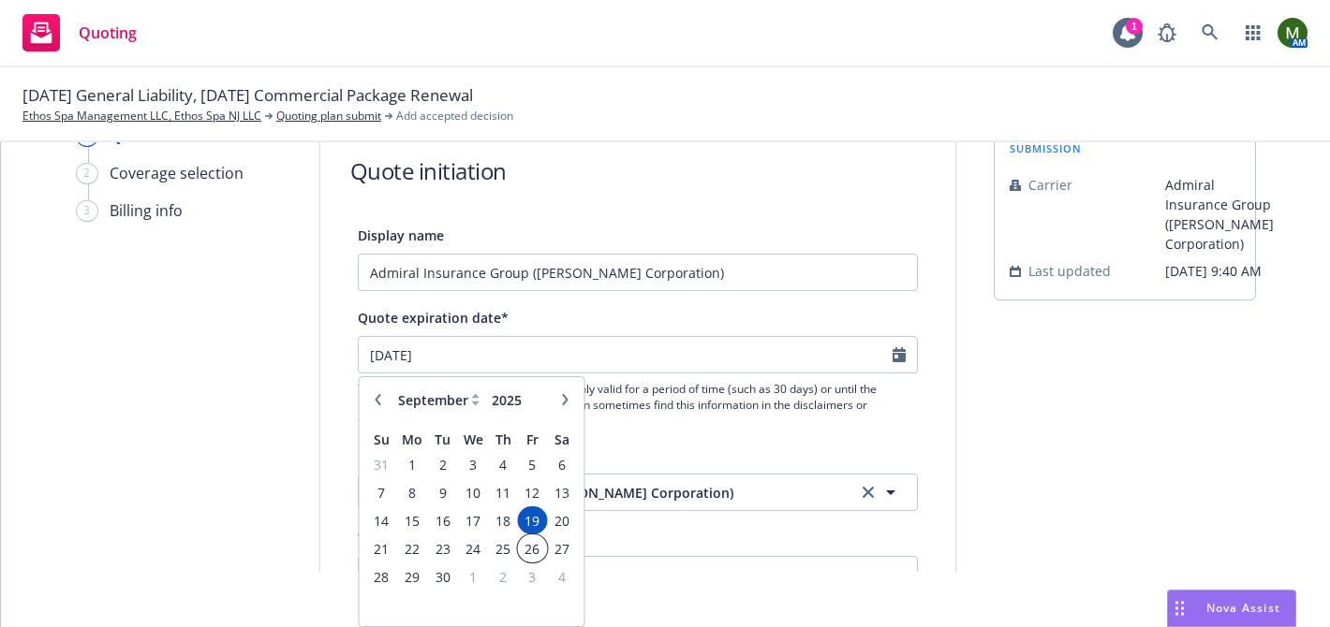
click at [535, 546] on span "26" at bounding box center [532, 549] width 25 height 23
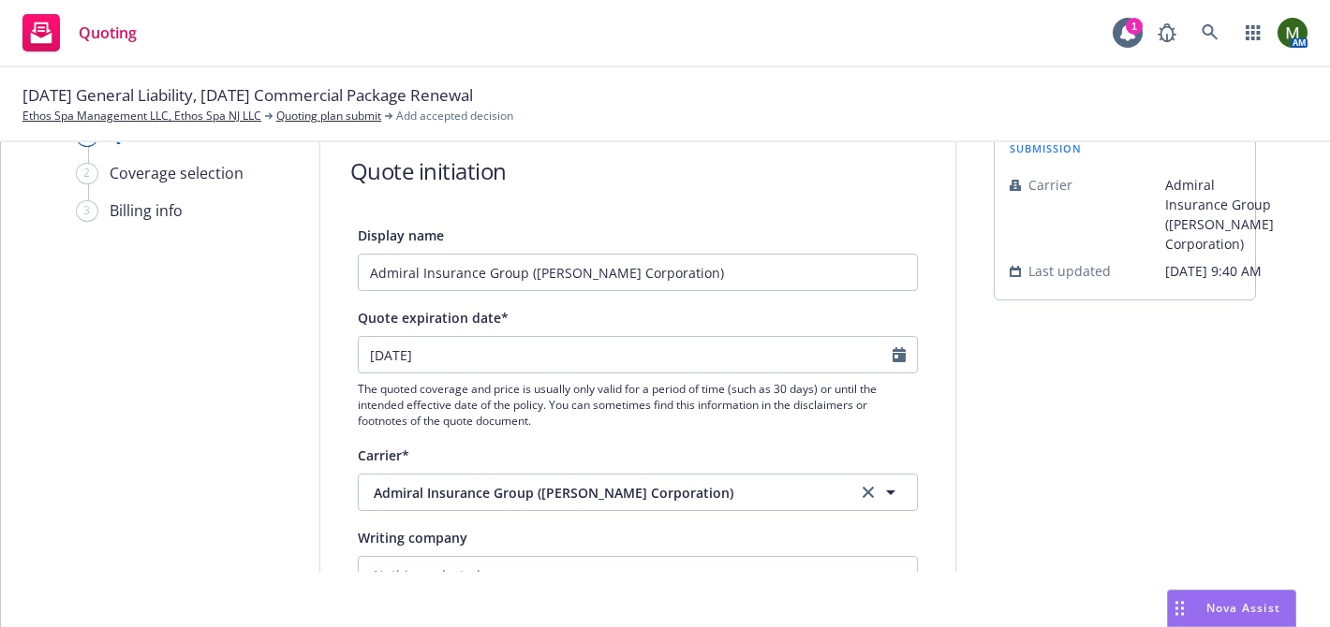
type input "[DATE]"
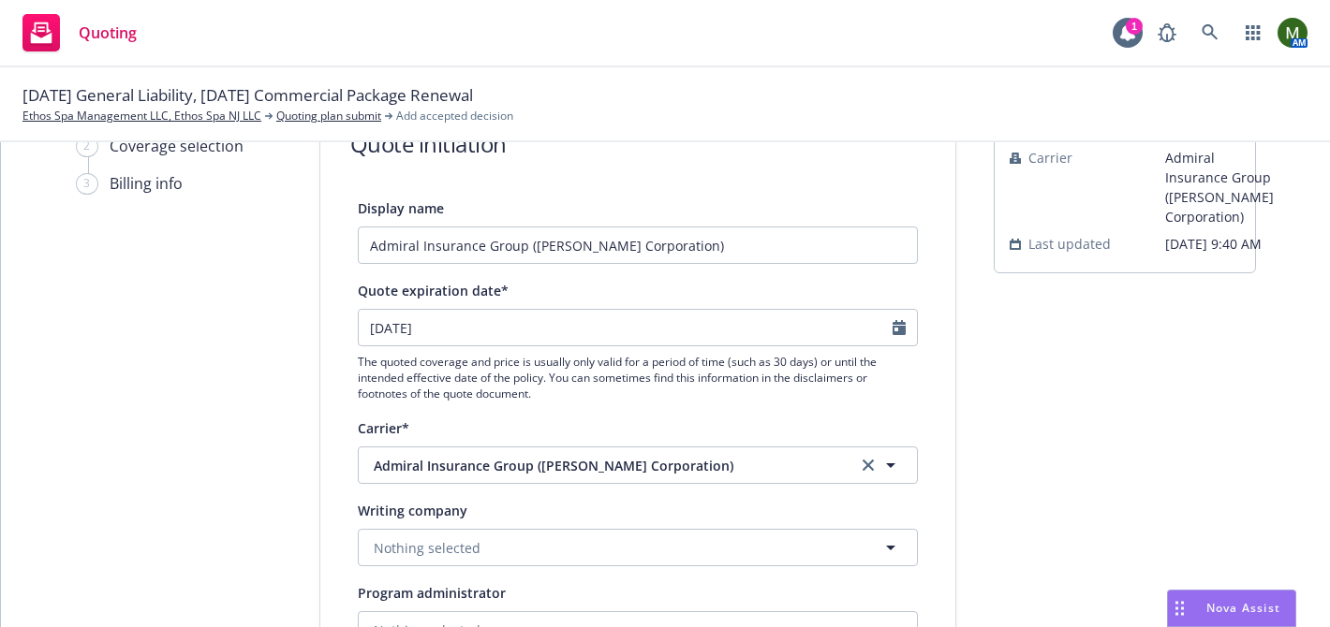
scroll to position [159, 0]
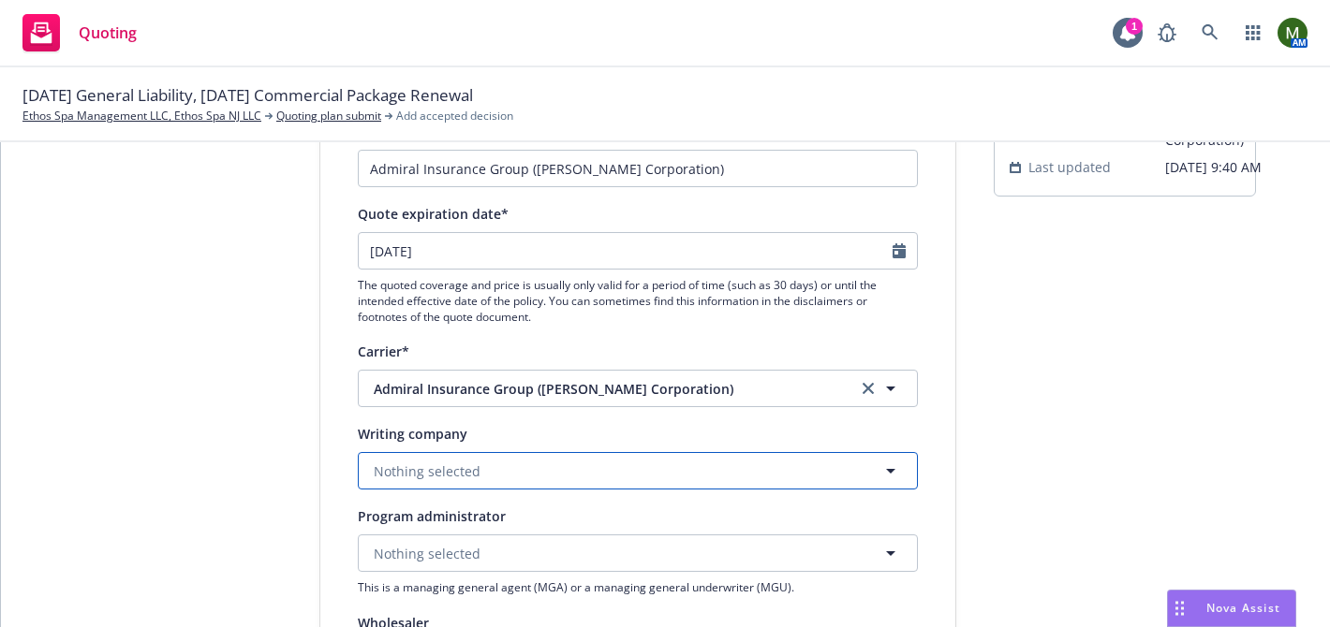
click at [508, 472] on button "Nothing selected" at bounding box center [638, 470] width 560 height 37
type input "adm"
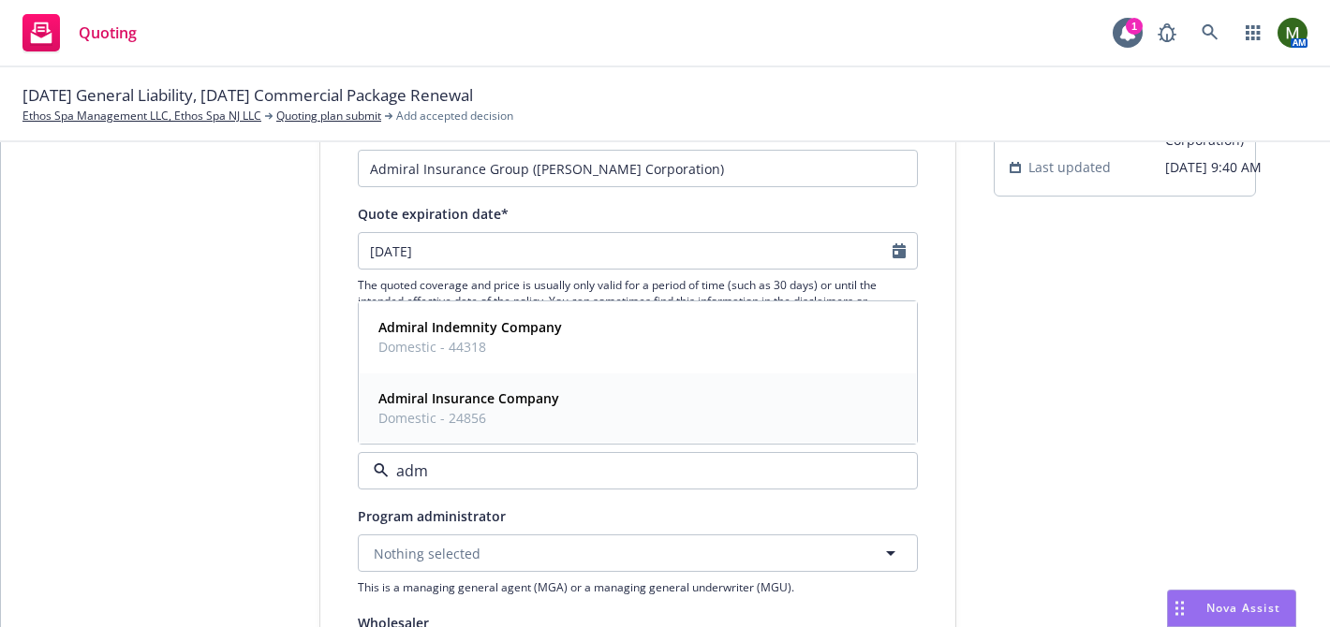
click at [497, 422] on span "Domestic - 24856" at bounding box center [468, 418] width 181 height 20
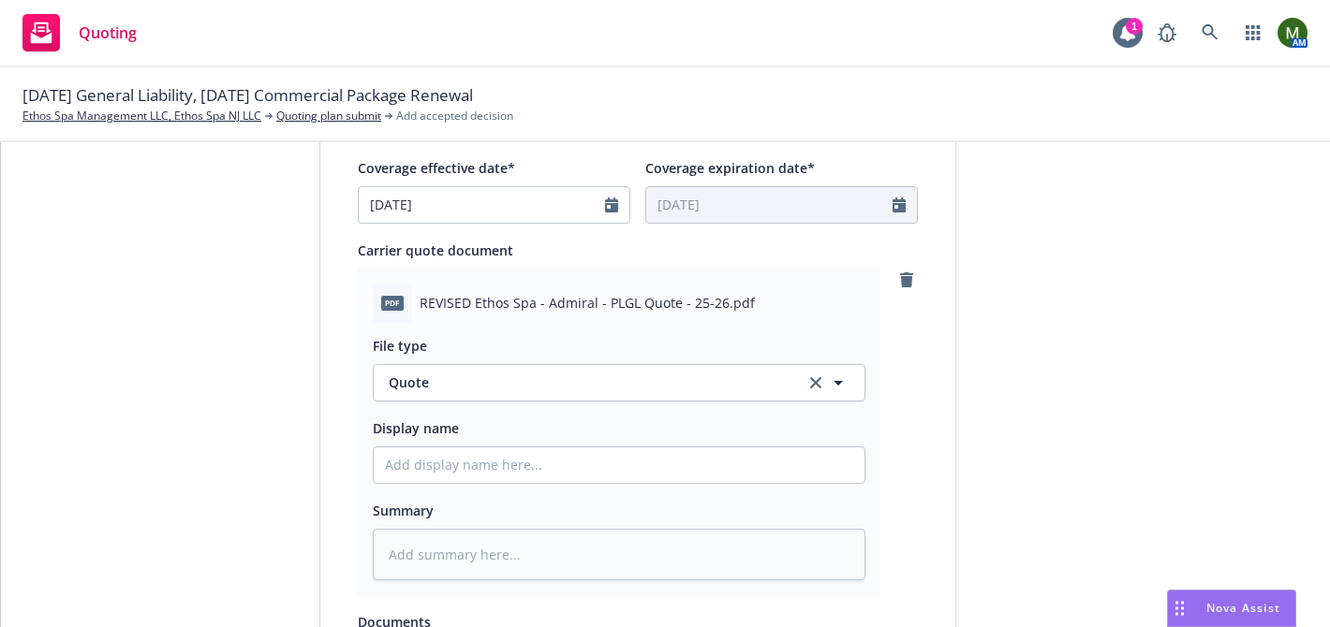
scroll to position [1117, 0]
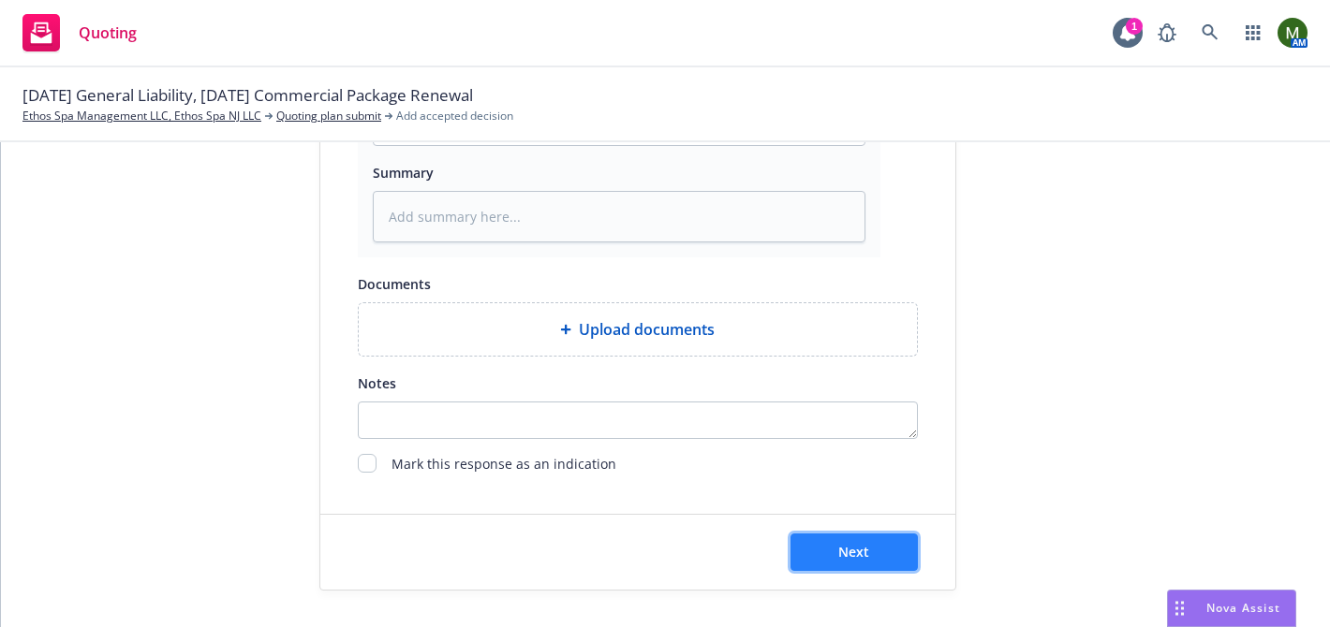
click at [803, 548] on button "Next" at bounding box center [853, 552] width 127 height 37
type textarea "x"
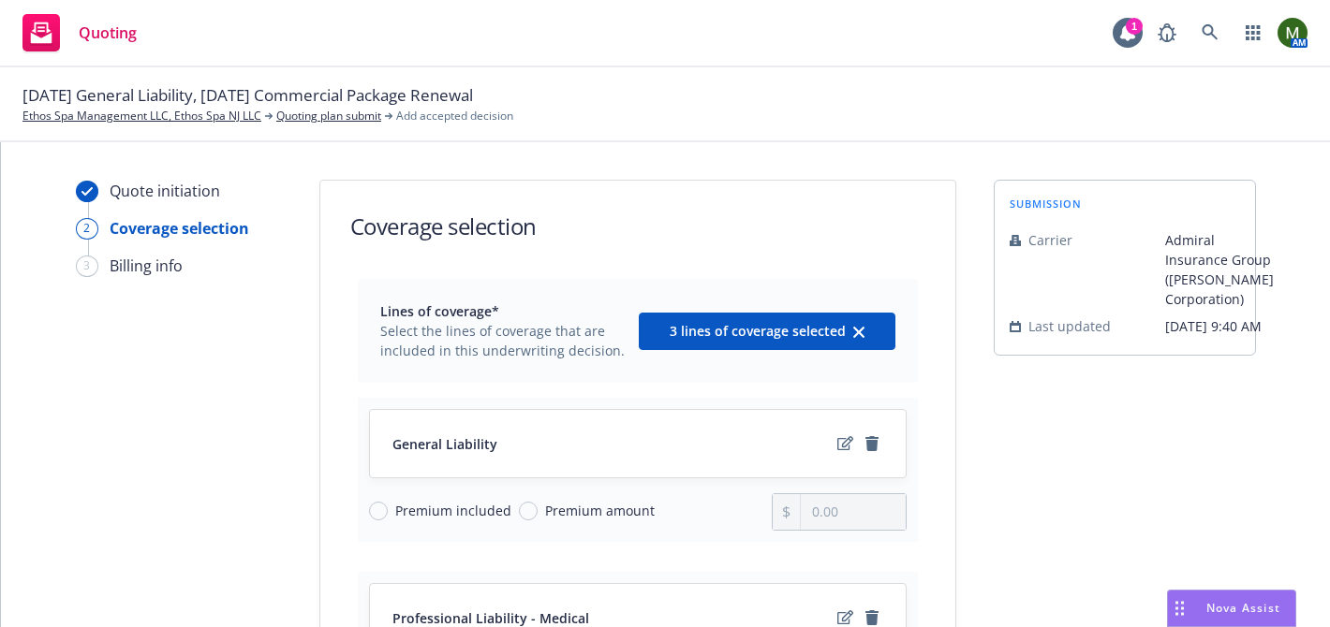
scroll to position [567, 0]
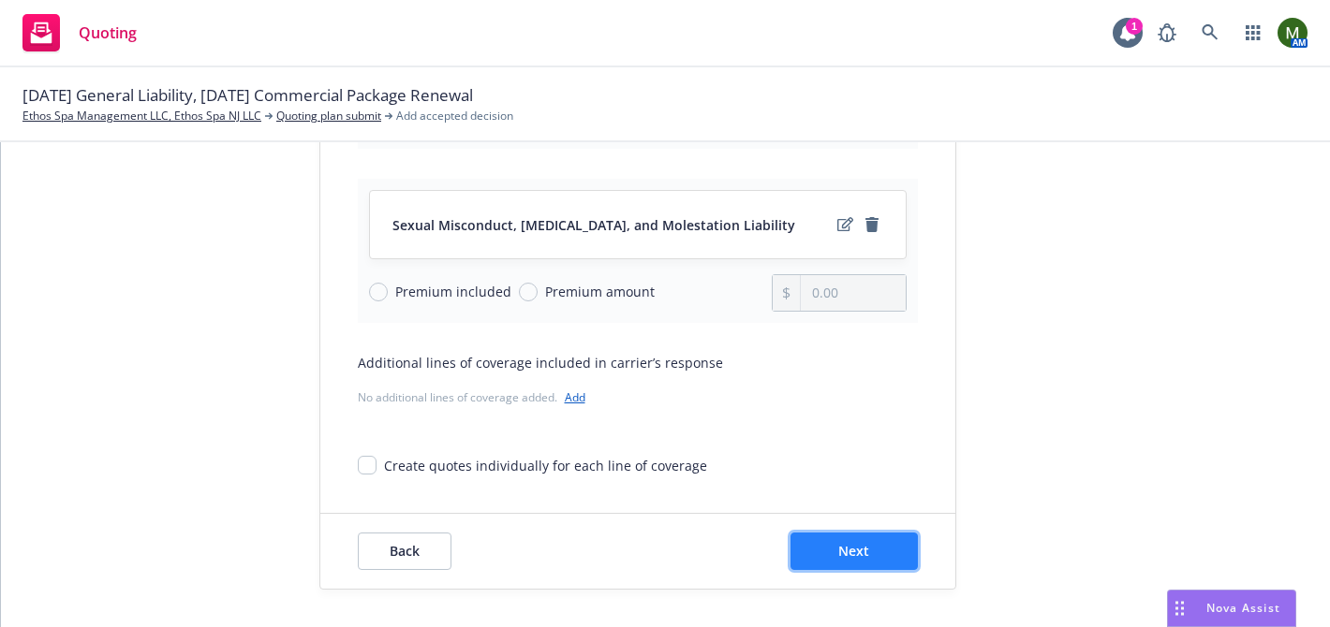
click at [847, 559] on span "Next" at bounding box center [853, 551] width 31 height 18
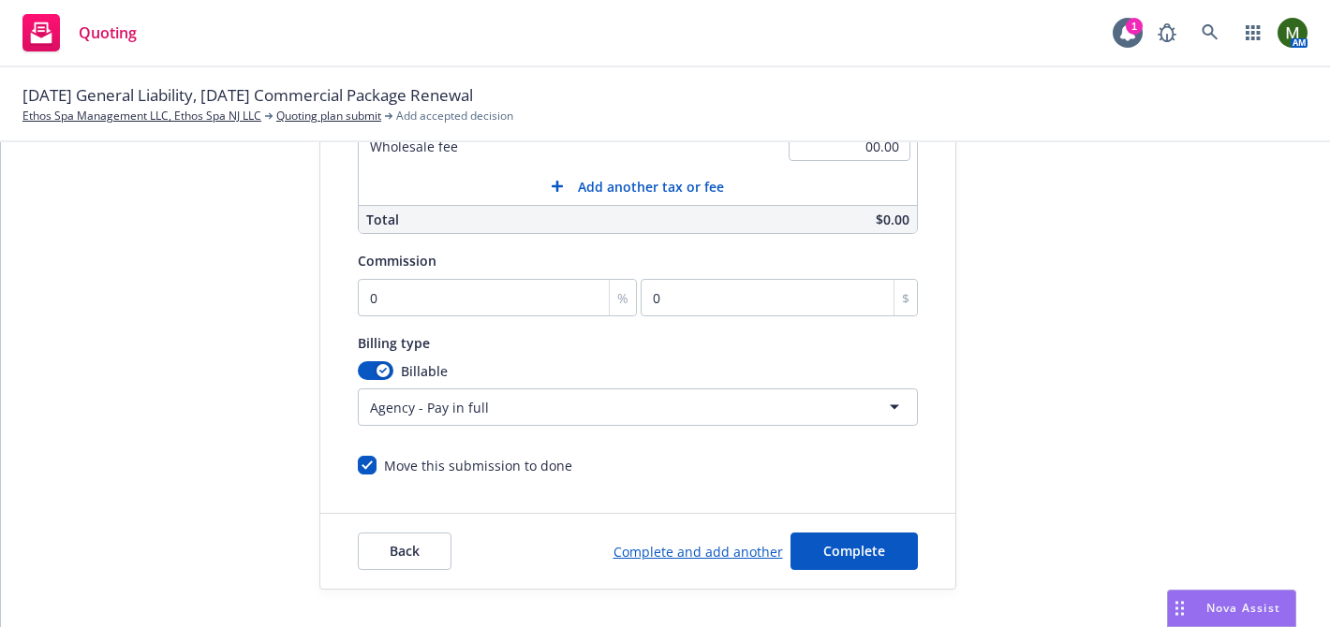
scroll to position [0, 0]
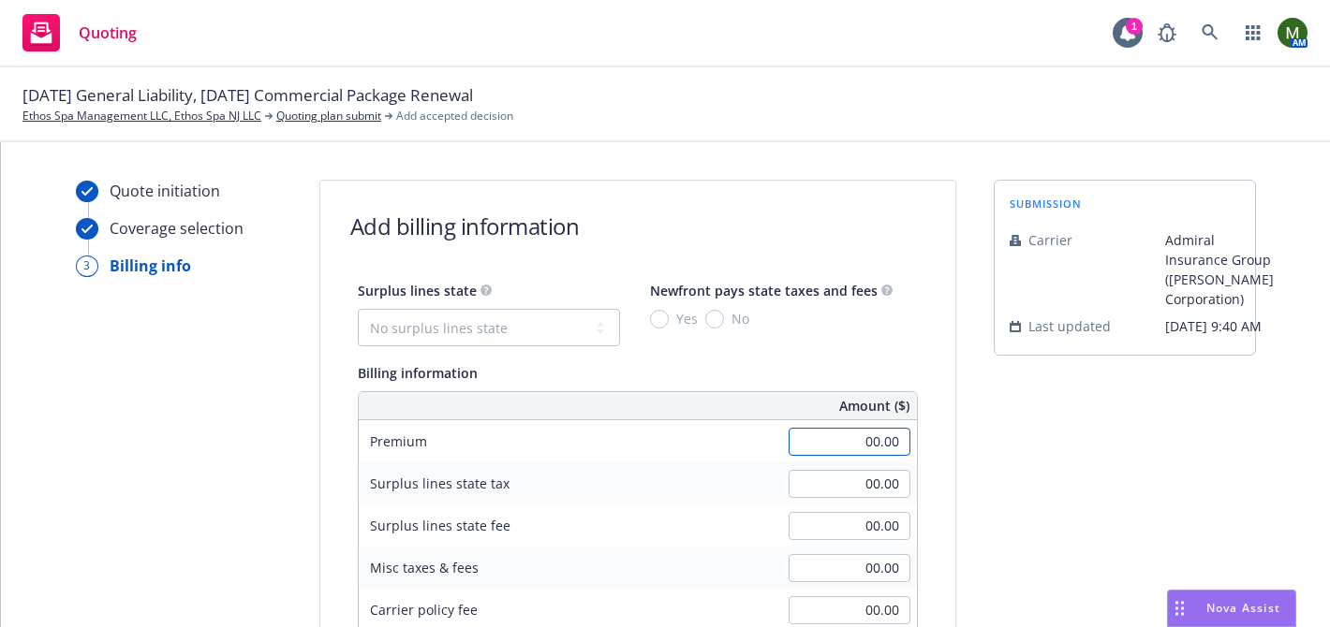
click at [875, 435] on input "00.00" at bounding box center [849, 442] width 122 height 28
type input "35,948.00"
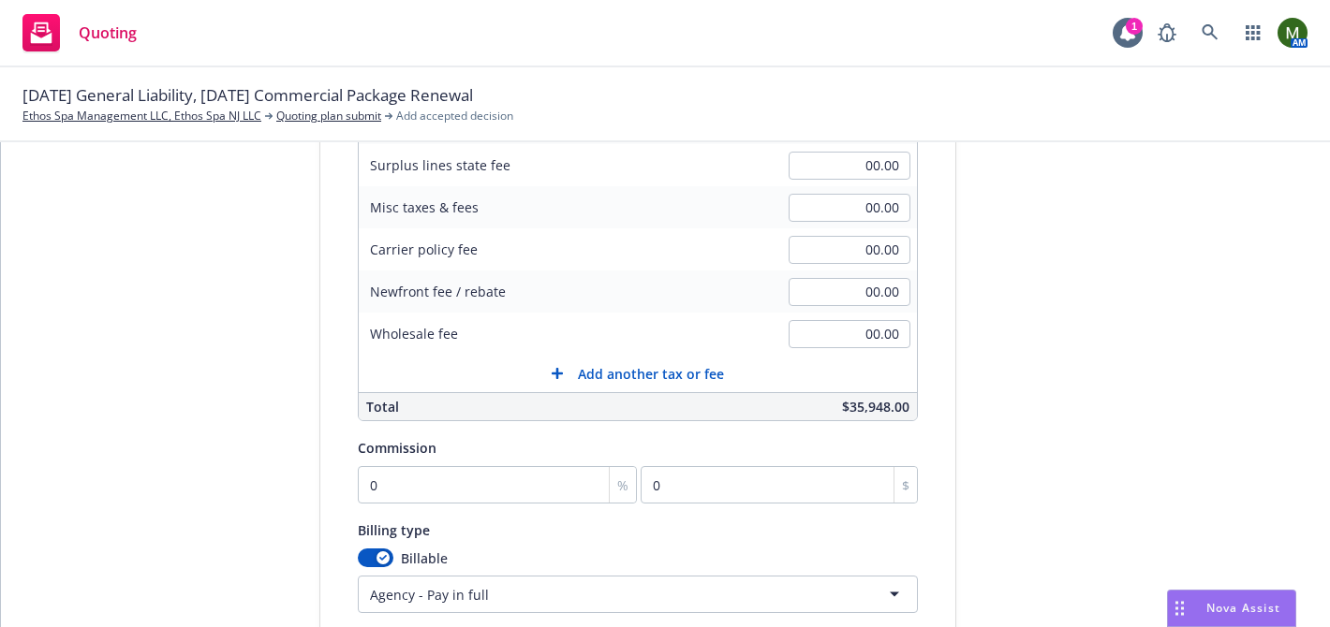
scroll to position [273, 0]
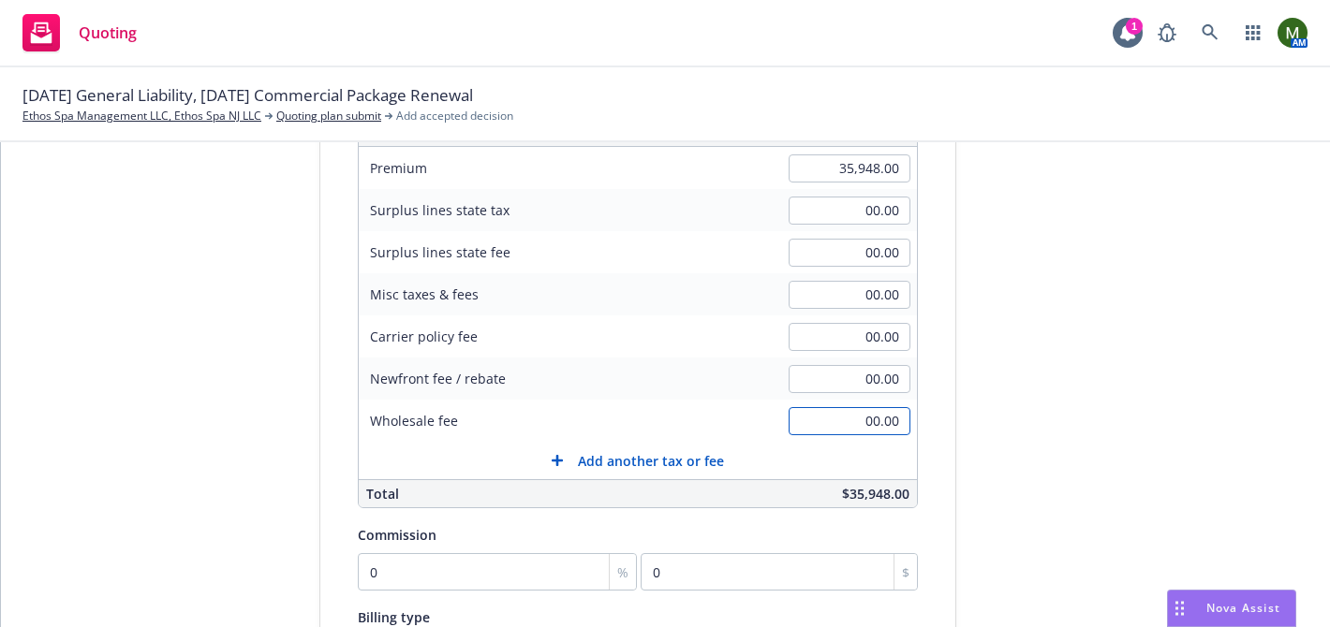
click at [831, 412] on input "00.00" at bounding box center [849, 421] width 122 height 28
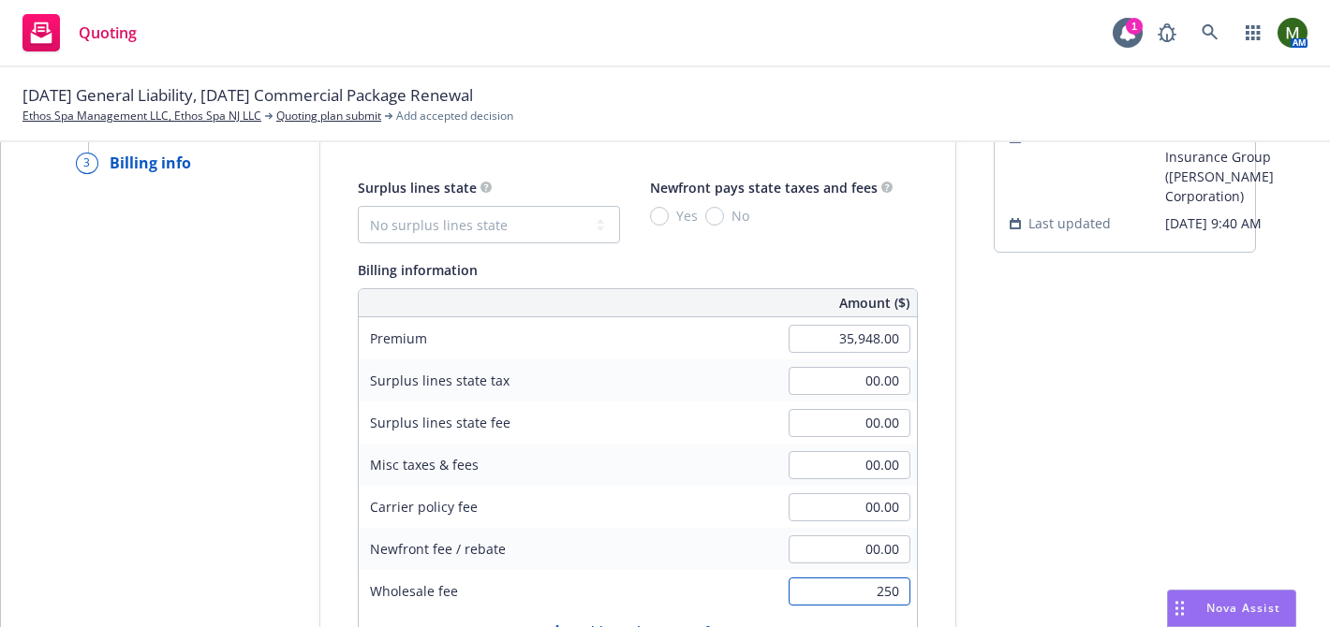
scroll to position [0, 0]
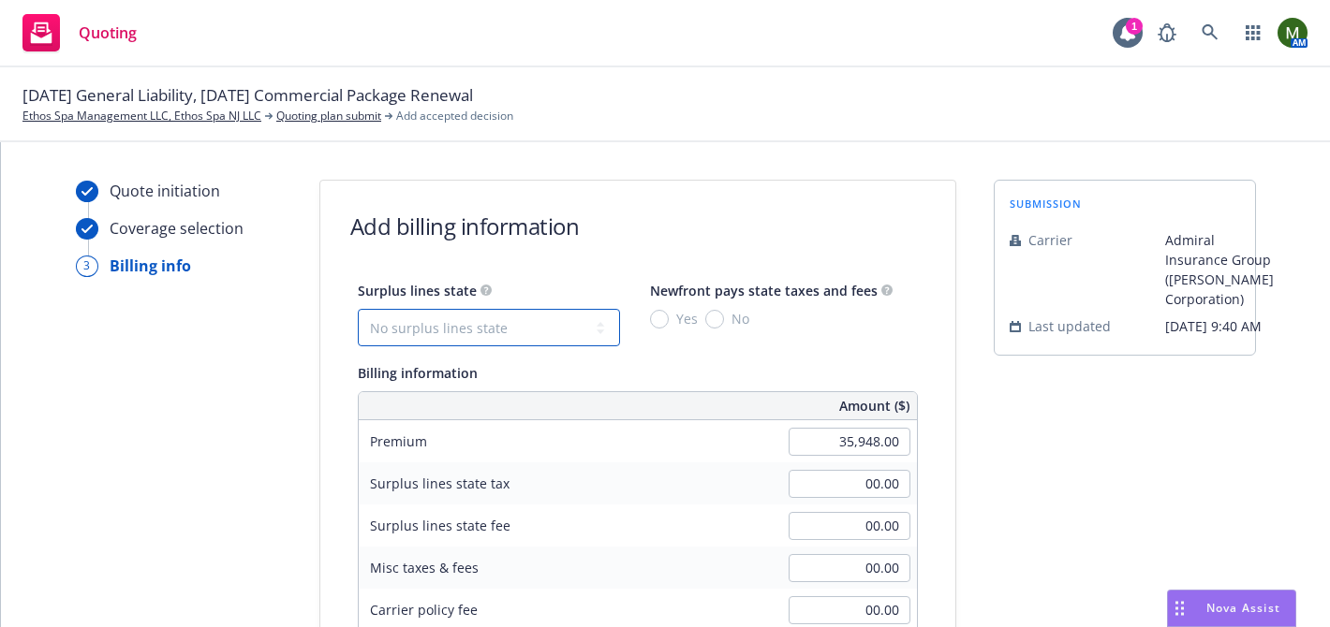
type input "250.00"
click at [501, 331] on select "No surplus lines state Alaska Alabama Arkansas Arizona California Colorado Conn…" at bounding box center [489, 327] width 262 height 37
select select "CO"
type input "1,078.44"
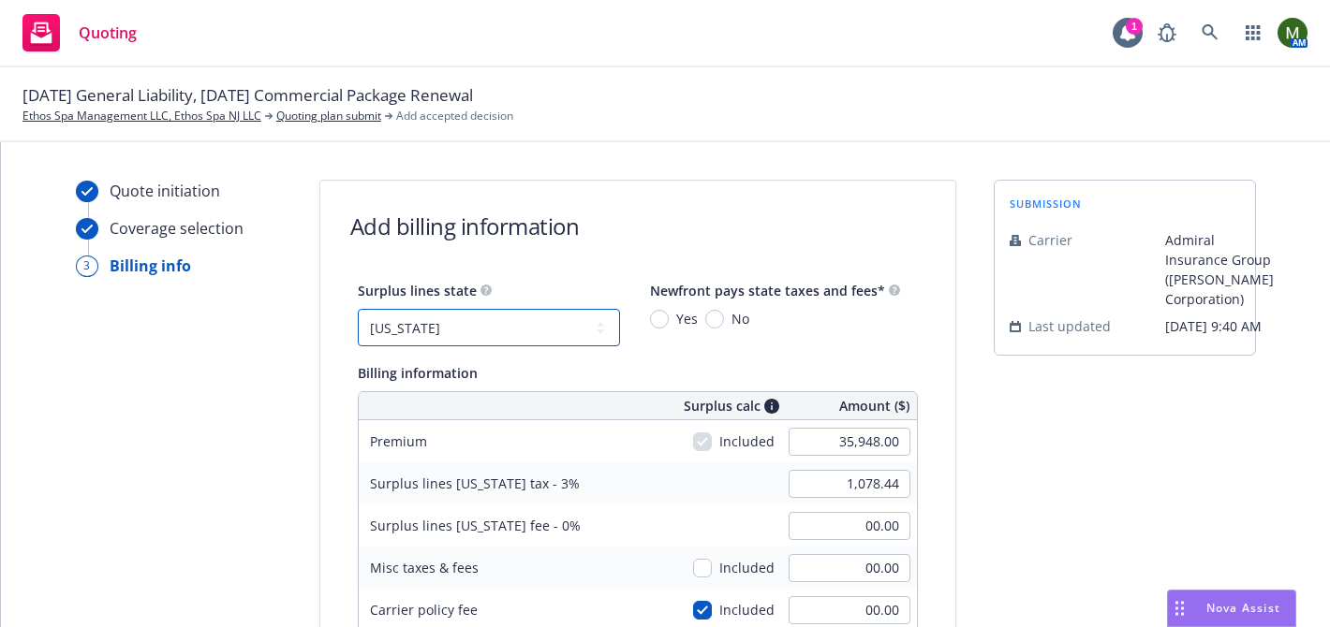
click at [456, 328] on select "No surplus lines state Alaska Alabama Arkansas Arizona California Colorado Conn…" at bounding box center [489, 327] width 262 height 37
click at [447, 331] on select "No surplus lines state Alaska Alabama Arkansas Arizona California Colorado Conn…" at bounding box center [489, 327] width 262 height 37
select select "CA"
type input "64.71"
click at [710, 317] on input "No" at bounding box center [714, 319] width 19 height 19
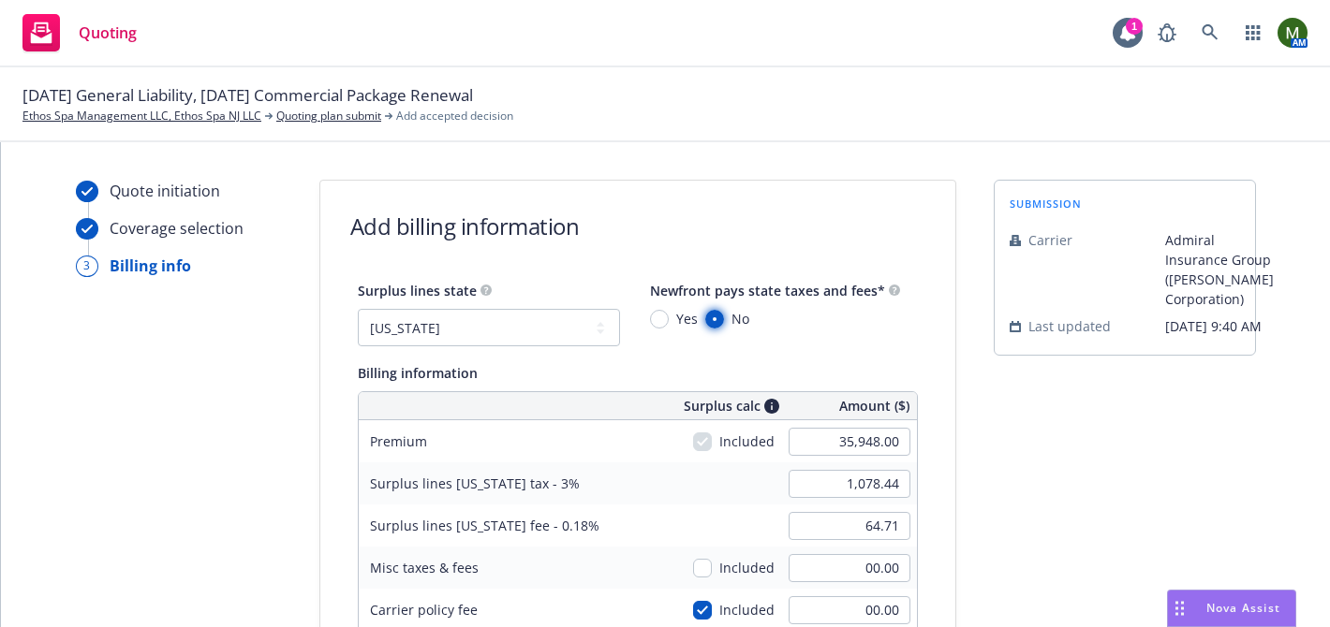
radio input "true"
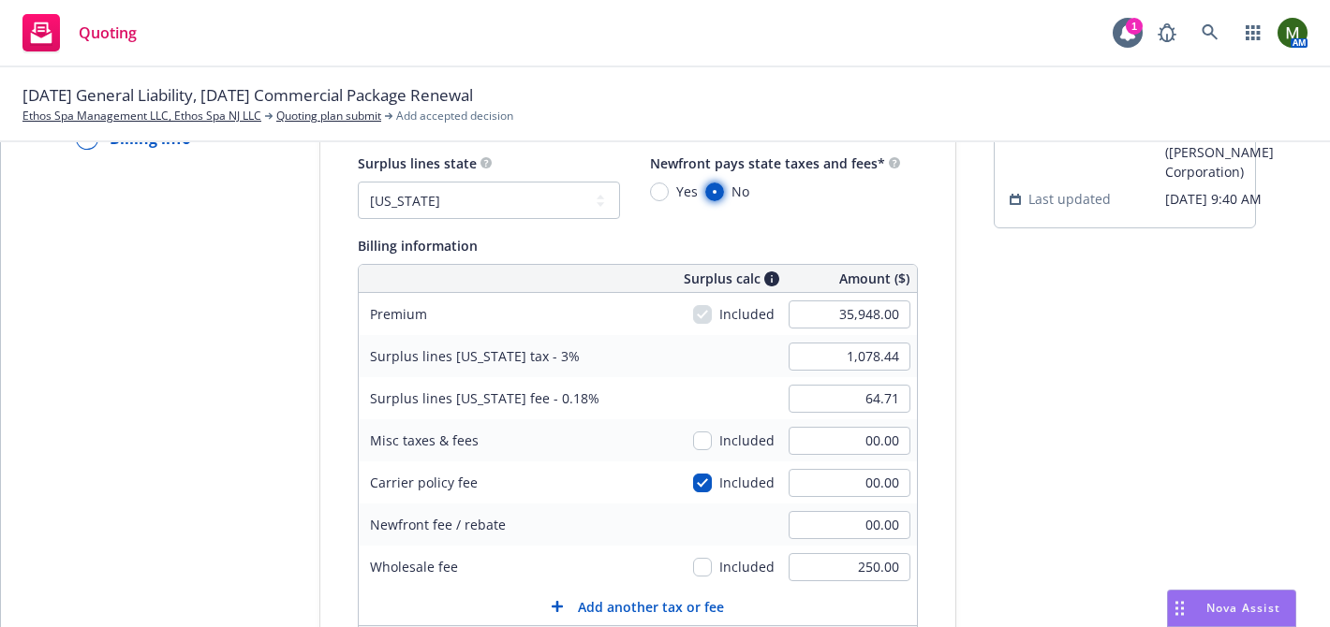
scroll to position [160, 0]
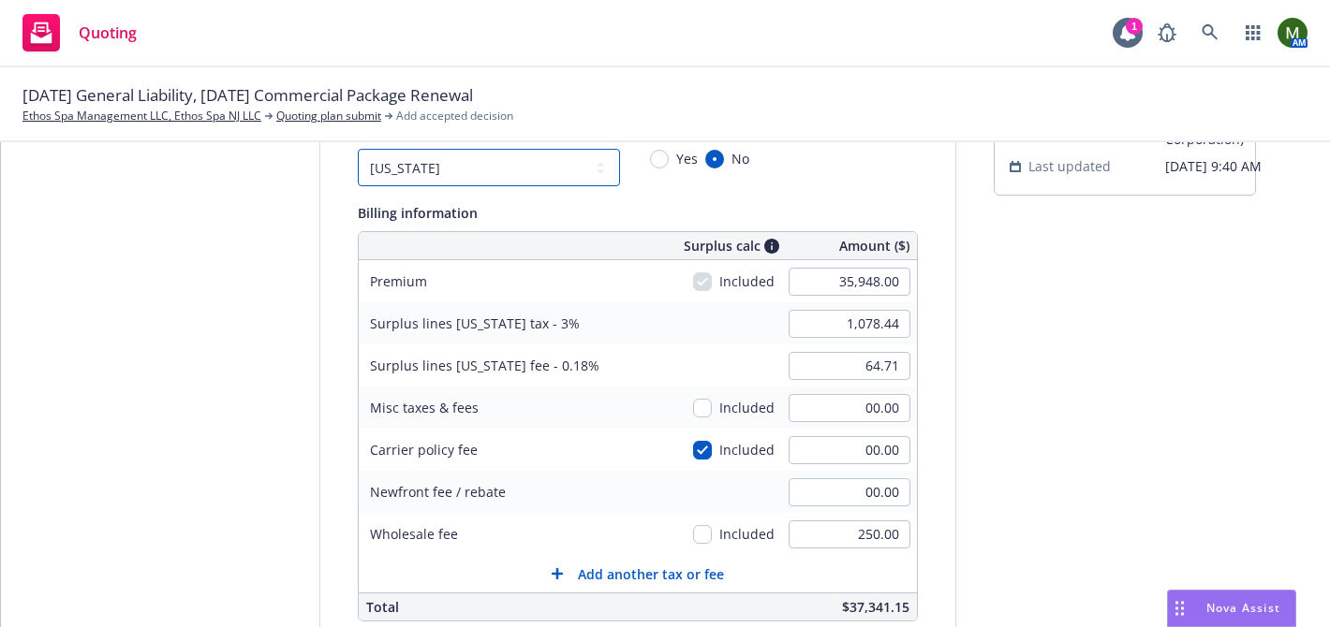
click at [532, 165] on select "No surplus lines state Alaska Alabama Arkansas Arizona California Colorado Conn…" at bounding box center [489, 167] width 262 height 37
select select "NJ"
type input "1,797.40"
type input "00.00"
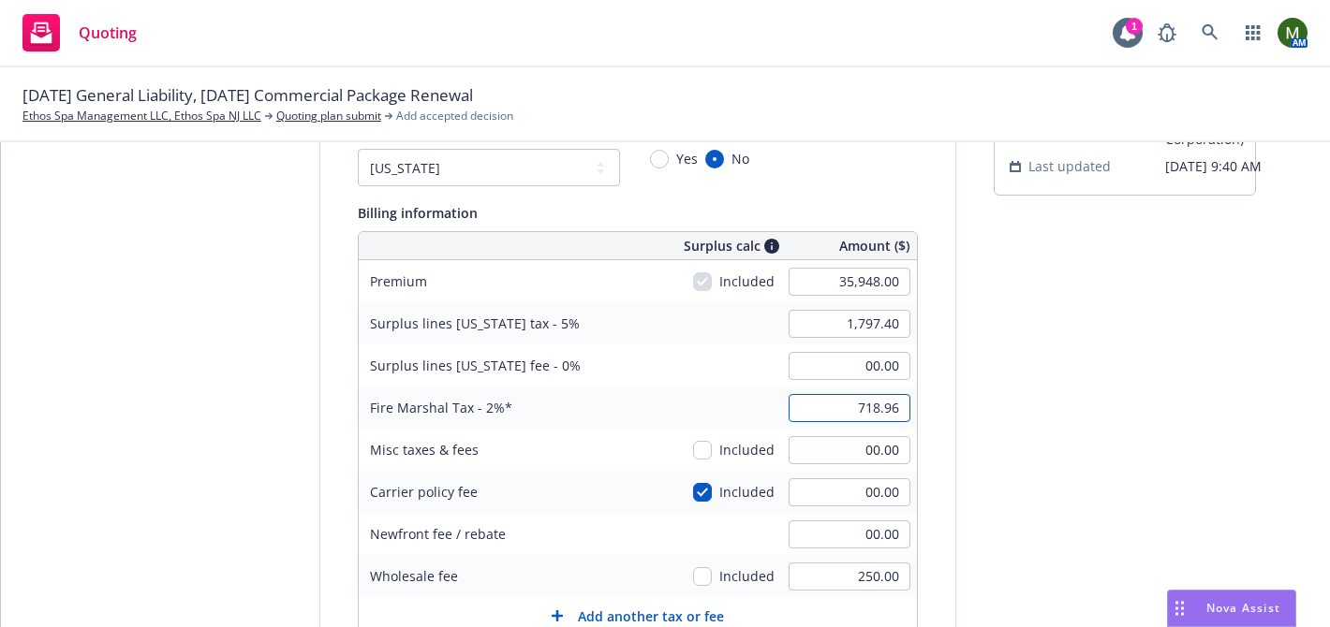
click at [858, 407] on input "718.96" at bounding box center [849, 408] width 122 height 28
type input "00.00"
click at [851, 317] on input "1,797.40" at bounding box center [849, 324] width 122 height 28
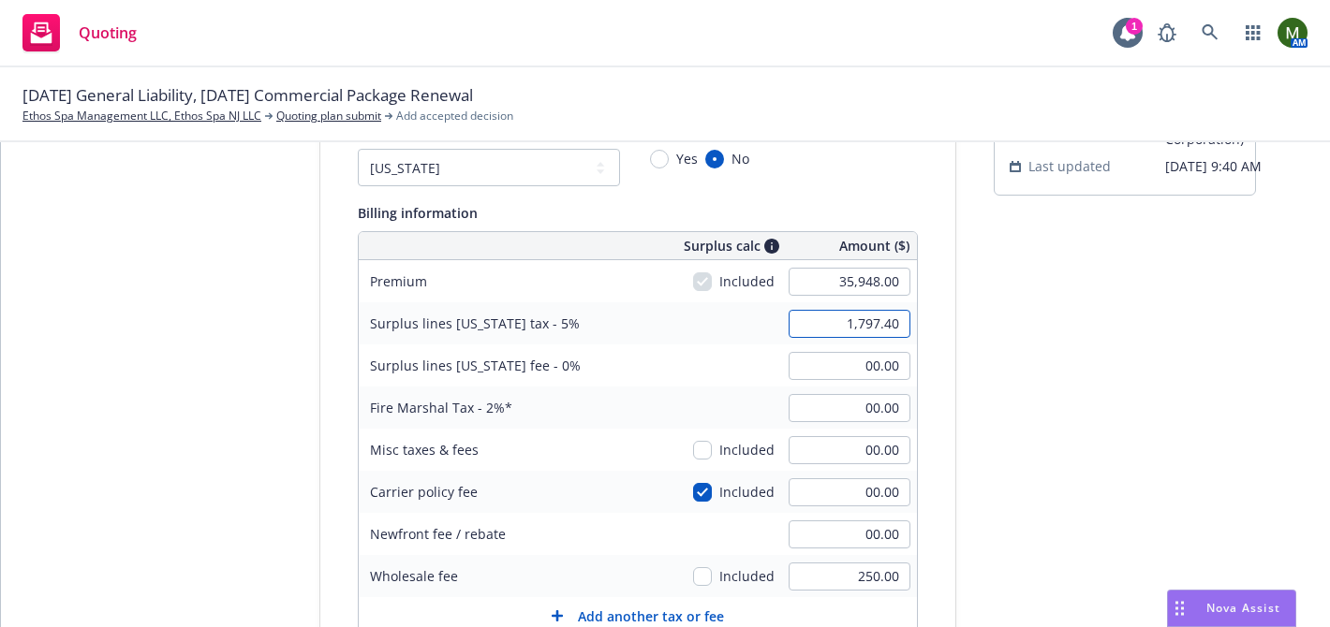
click at [851, 317] on input "1,797.40" at bounding box center [849, 324] width 122 height 28
click at [982, 407] on div "Quote initiation Coverage selection 3 Billing info Add billing information Surp…" at bounding box center [665, 520] width 1284 height 1000
click at [888, 324] on input "1,817.00" at bounding box center [849, 324] width 122 height 28
click at [889, 324] on input "1,817.00" at bounding box center [849, 324] width 122 height 28
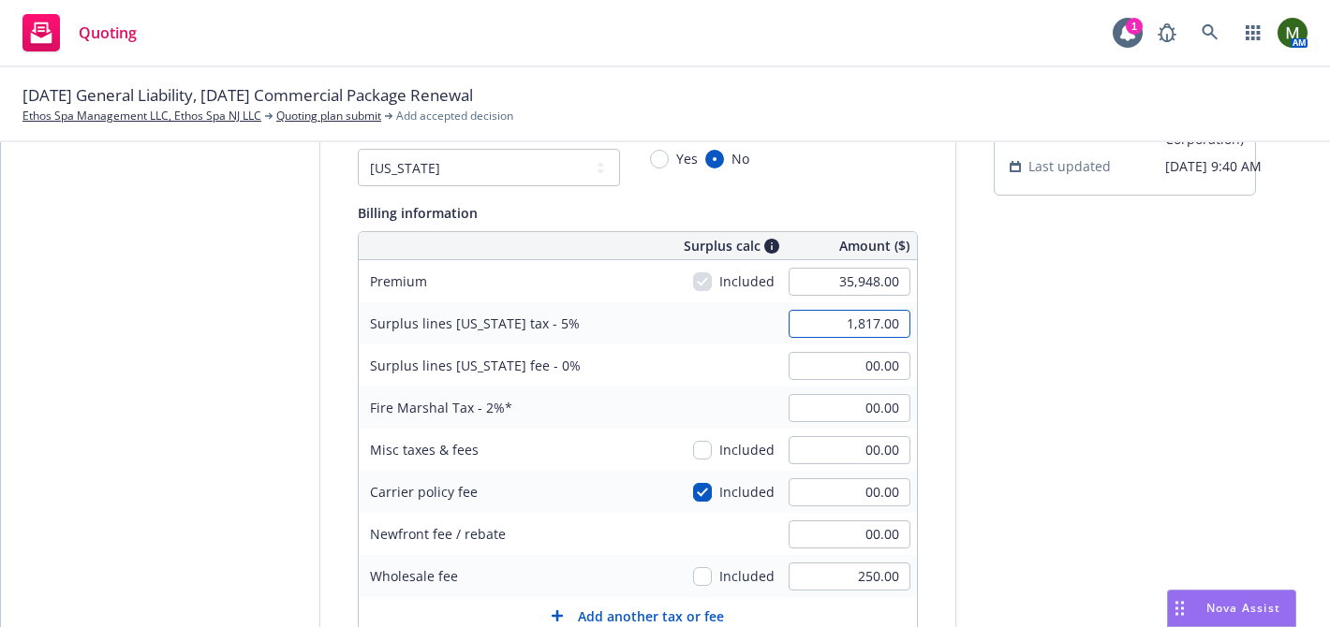
click at [889, 324] on input "1,817.00" at bounding box center [849, 324] width 122 height 28
click at [903, 326] on input "1,817.00" at bounding box center [849, 324] width 122 height 28
type input "1,817.40"
click at [967, 398] on div "Quote initiation Coverage selection 3 Billing info Add billing information Surp…" at bounding box center [665, 520] width 1284 height 1000
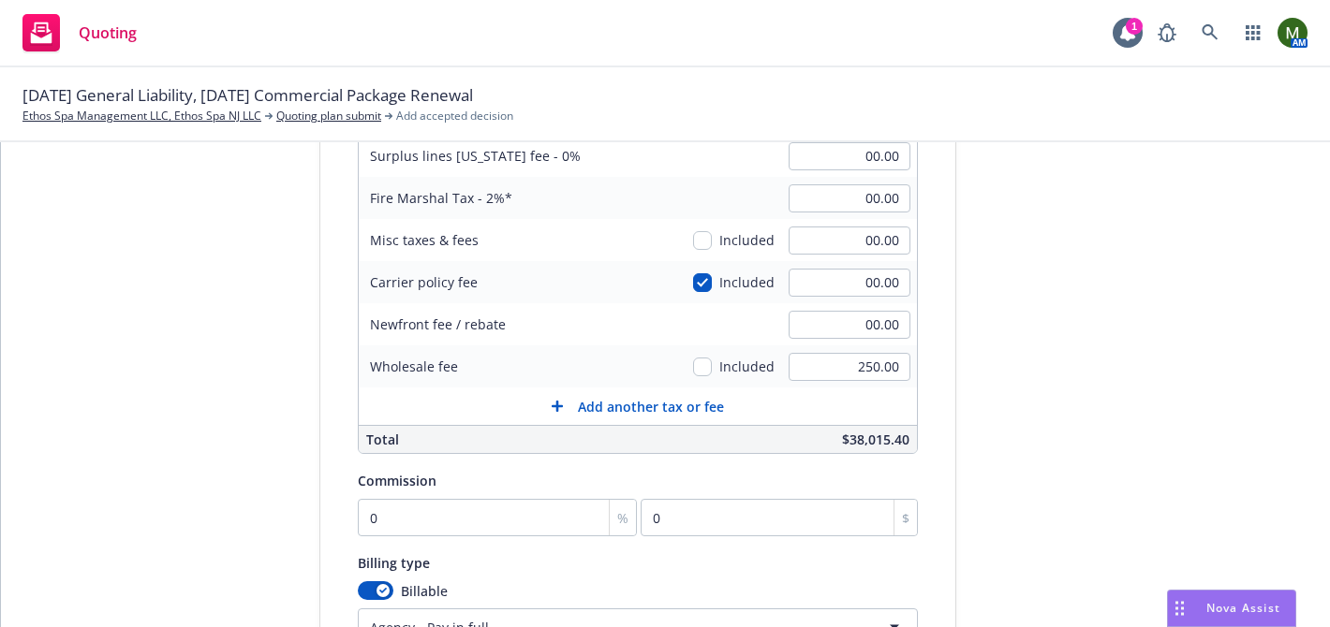
scroll to position [366, 0]
click at [826, 246] on input "00.00" at bounding box center [849, 244] width 122 height 28
type input "400.00"
click at [978, 354] on div "Quote initiation Coverage selection 3 Billing info Add billing information Surp…" at bounding box center [665, 314] width 1284 height 1000
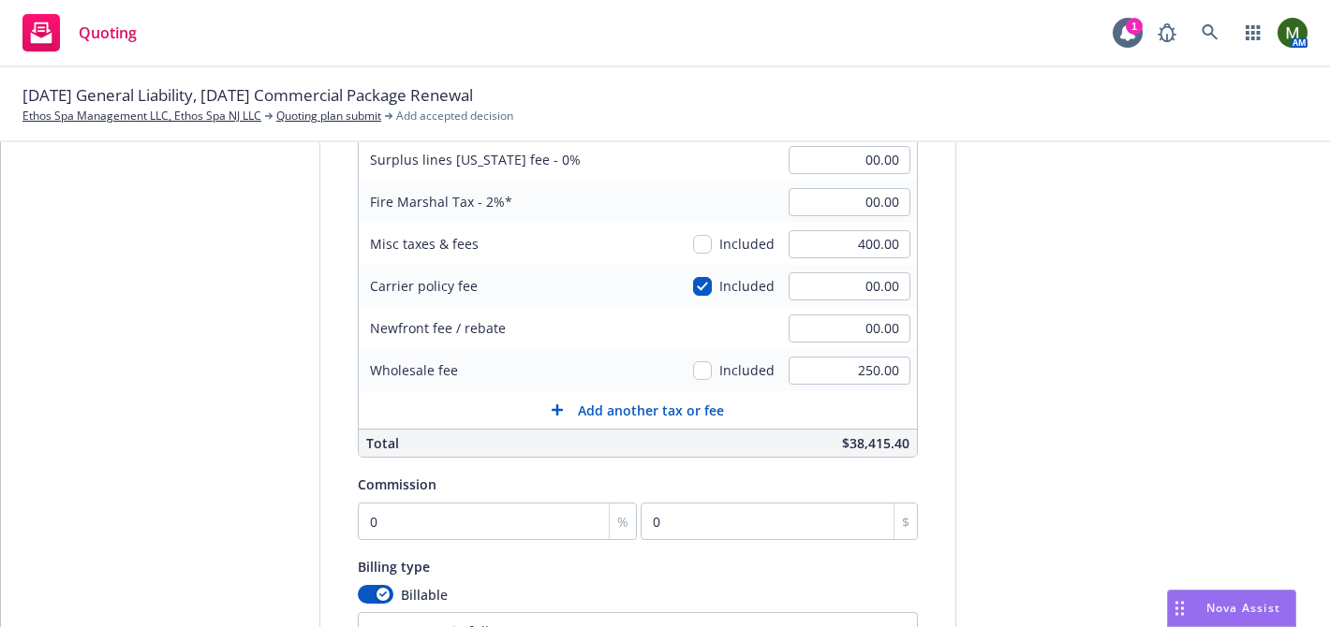
click at [1019, 359] on div "submission Carrier Admiral Insurance Group (W.R. Berkley Corporation) Last upda…" at bounding box center [1125, 314] width 262 height 1000
click at [469, 510] on input "0" at bounding box center [498, 521] width 280 height 37
type input "1"
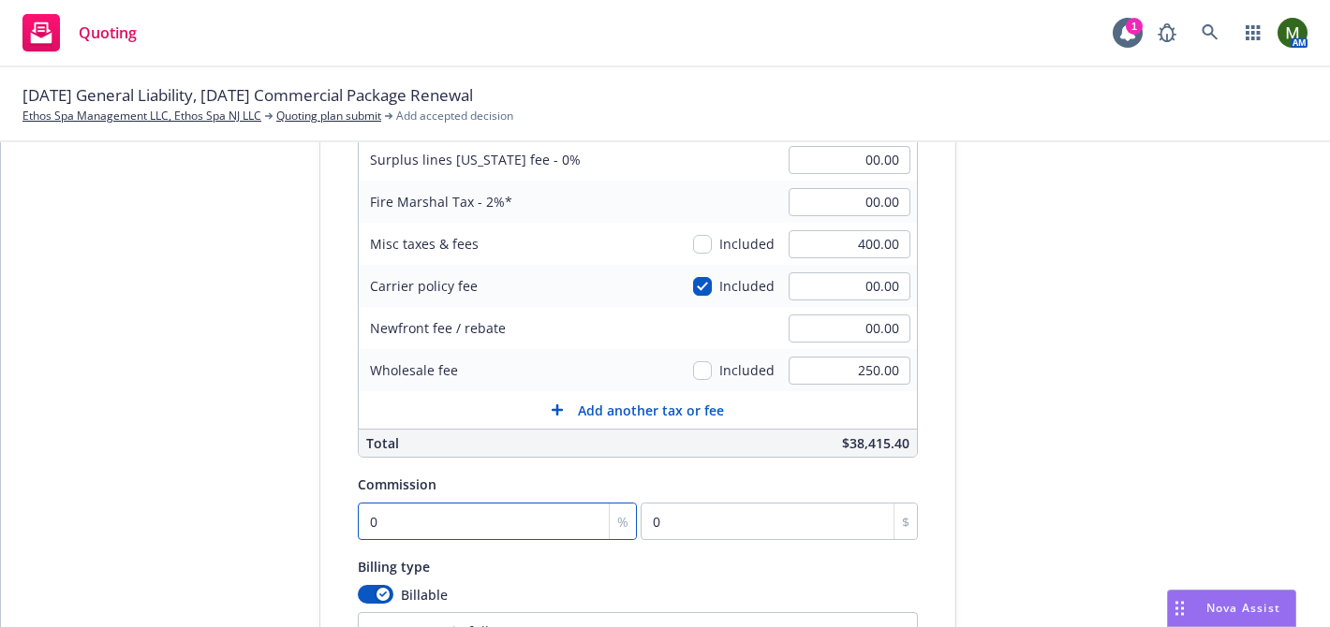
type input "359.48"
type input "10"
type input "3594.8"
type input "10"
click at [697, 506] on input "3594.8" at bounding box center [779, 521] width 276 height 37
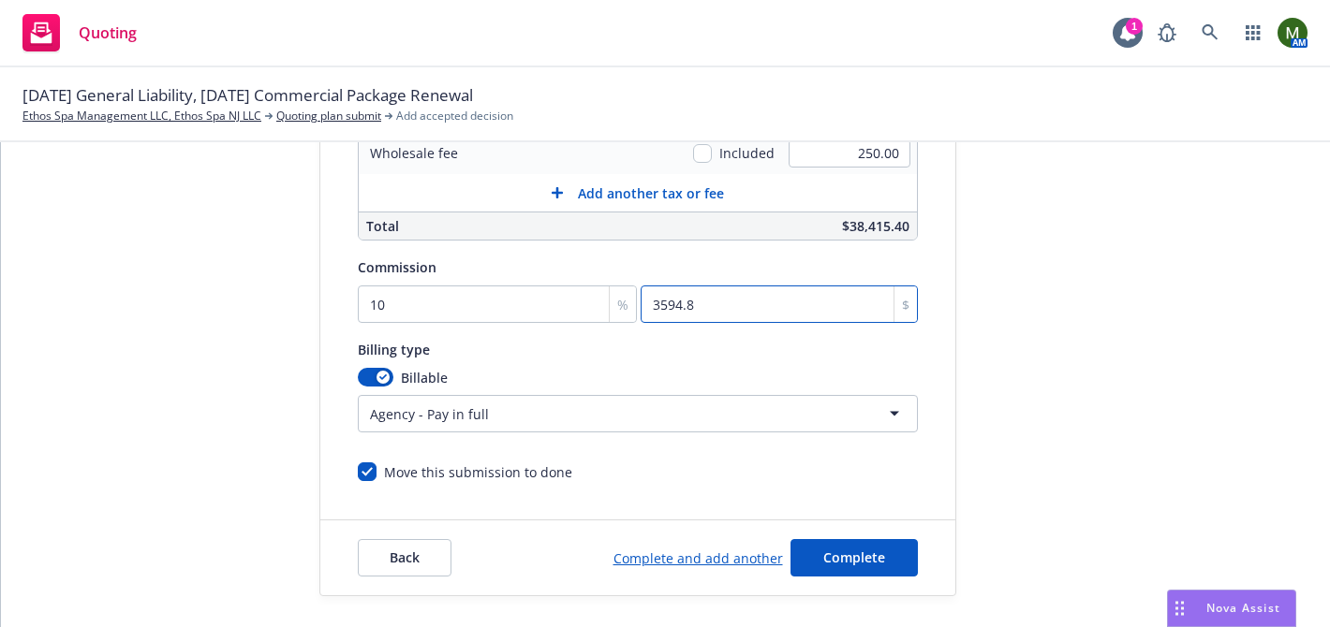
scroll to position [590, 0]
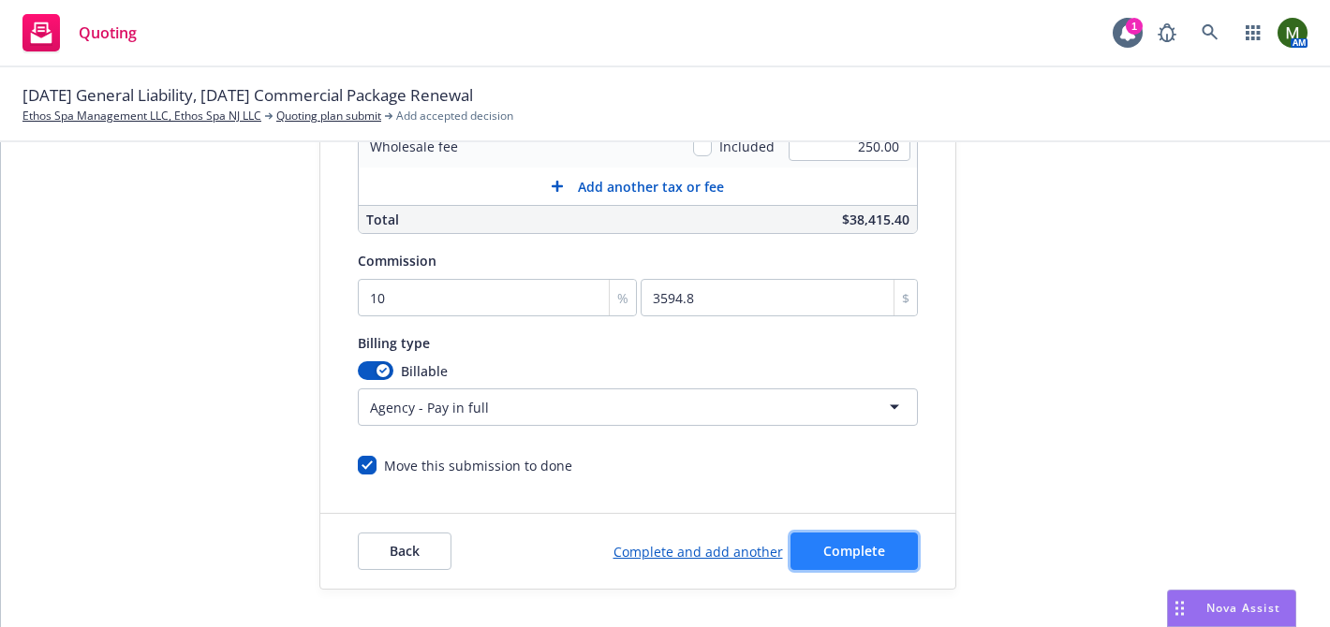
click at [880, 545] on span "Complete" at bounding box center [854, 551] width 62 height 18
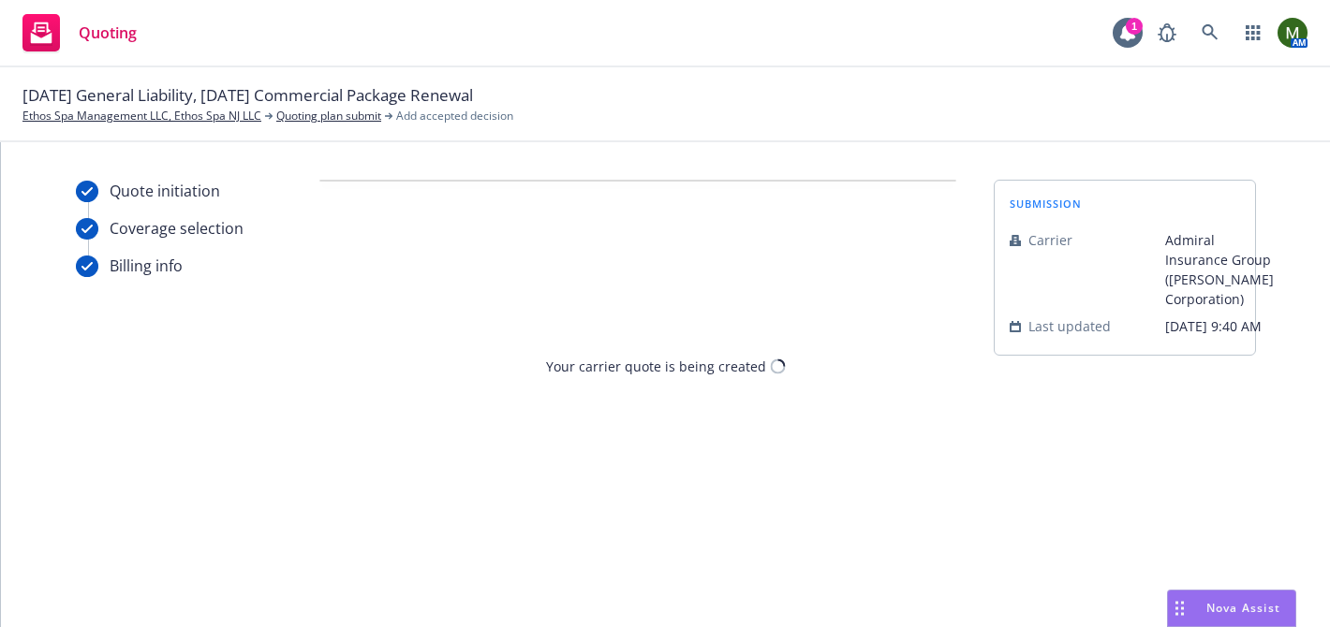
scroll to position [0, 0]
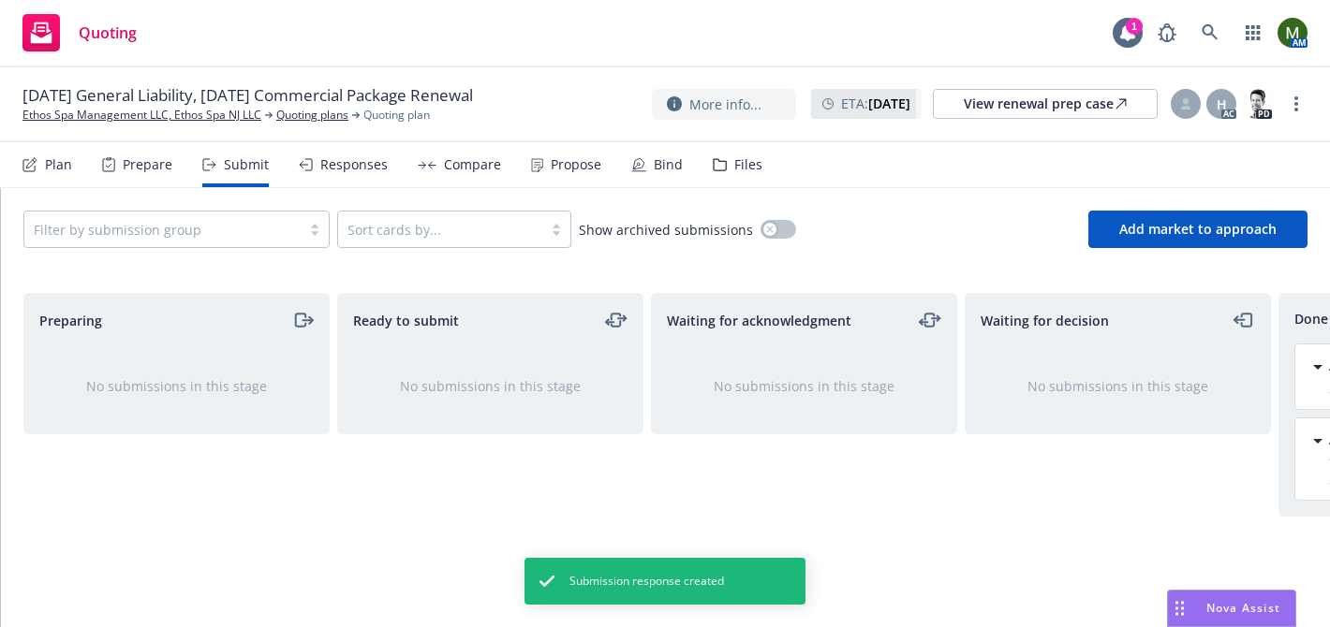
click at [580, 172] on div "Propose" at bounding box center [576, 164] width 51 height 15
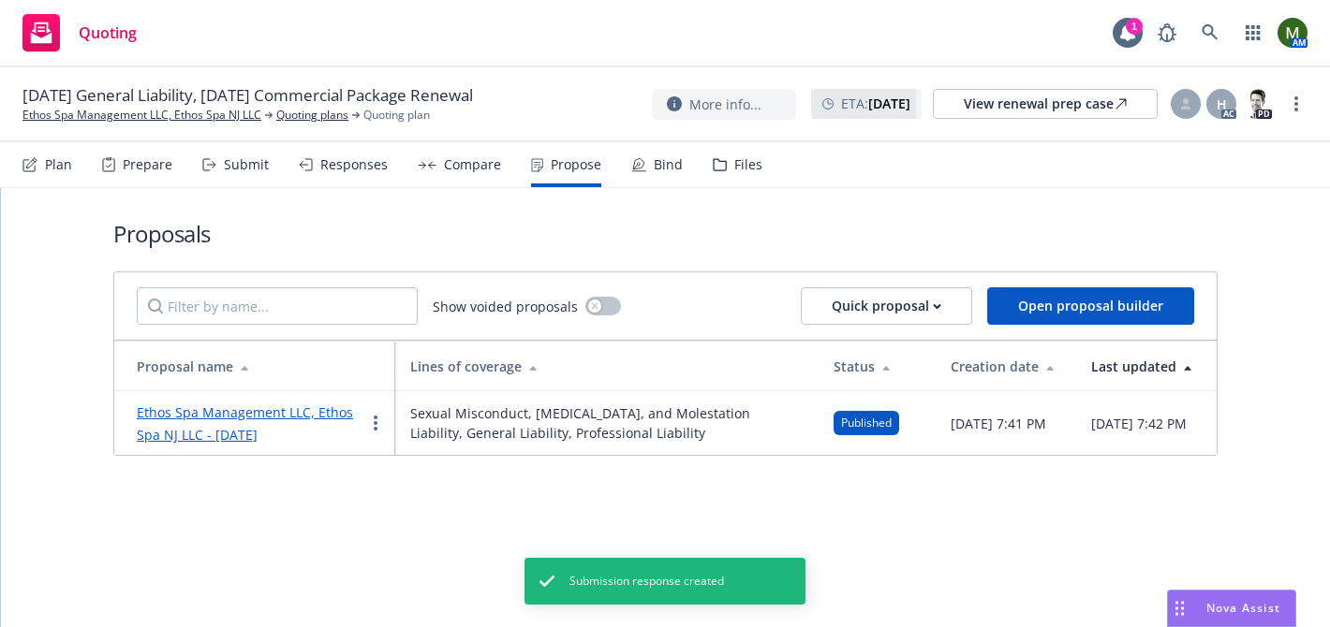
click at [280, 420] on link "Ethos Spa Management LLC, Ethos Spa NJ LLC - [DATE]" at bounding box center [245, 424] width 216 height 40
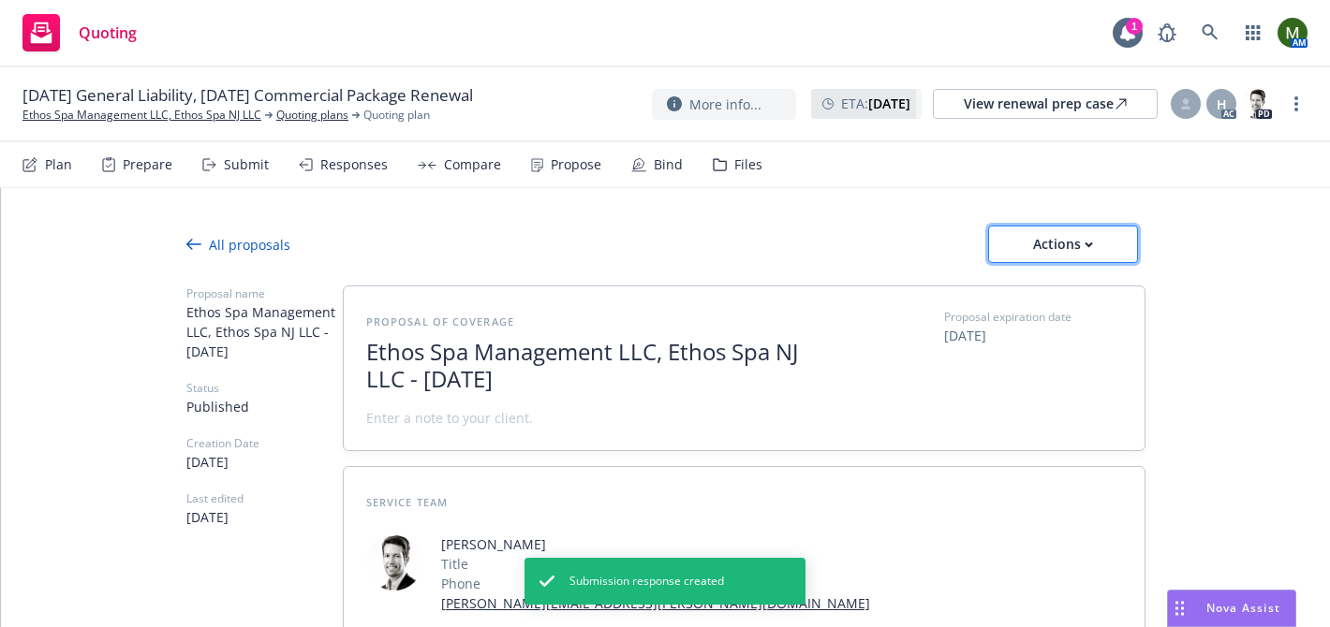
click at [1037, 243] on div "Actions" at bounding box center [1063, 245] width 88 height 36
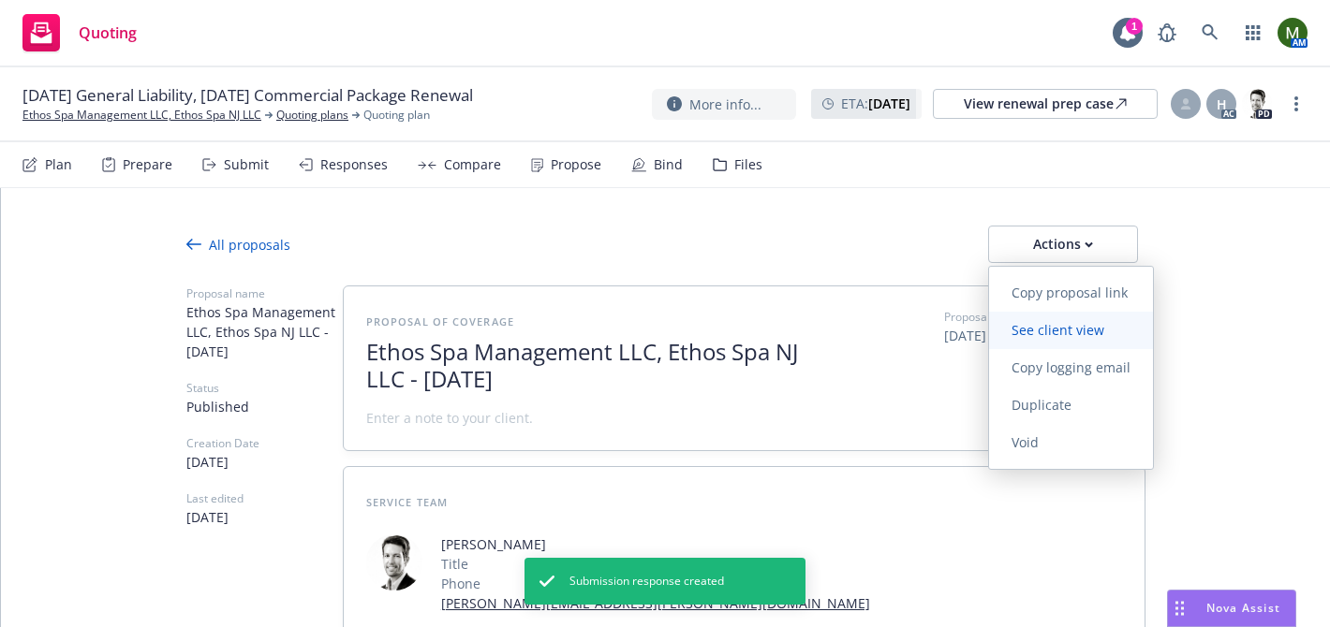
click at [1036, 331] on span "See client view" at bounding box center [1058, 330] width 138 height 18
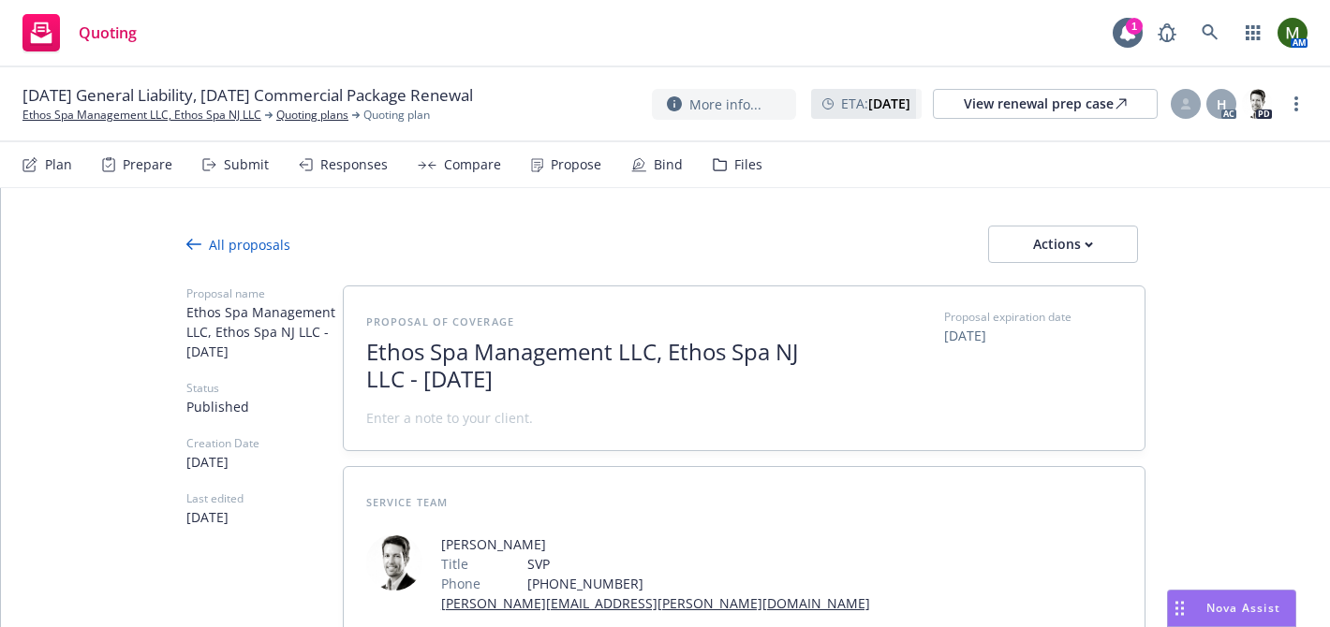
click at [576, 170] on div "Propose" at bounding box center [576, 164] width 51 height 15
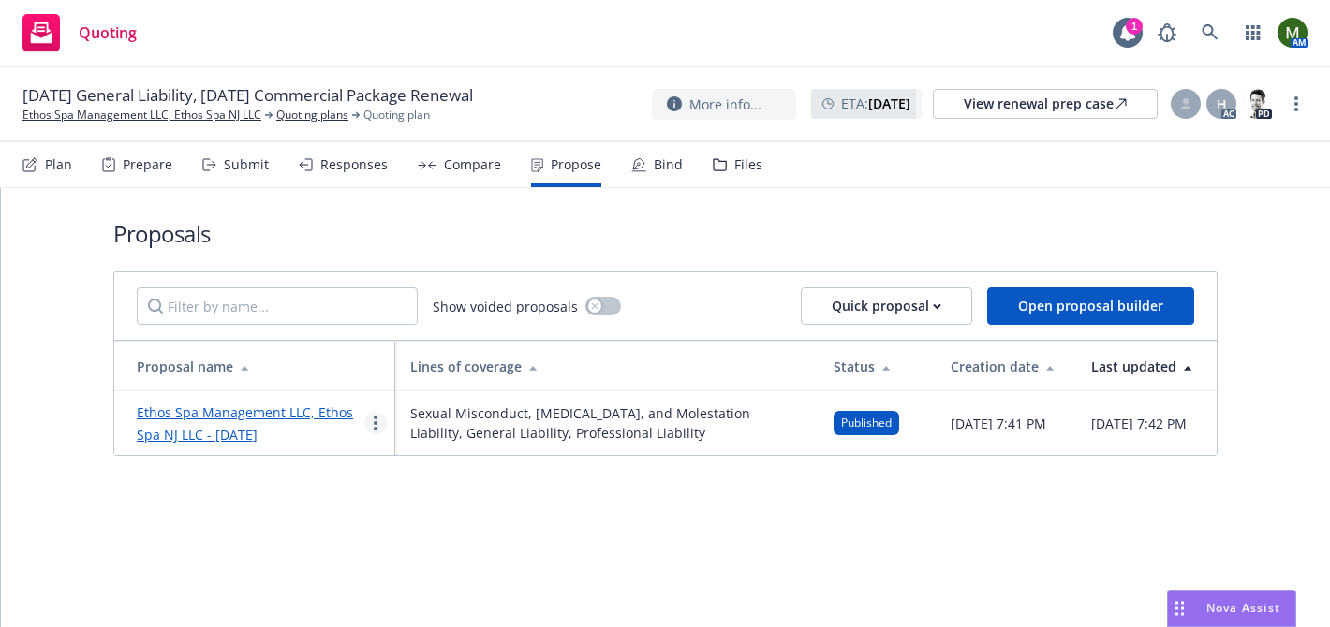
click at [376, 427] on icon "more" at bounding box center [376, 423] width 4 height 15
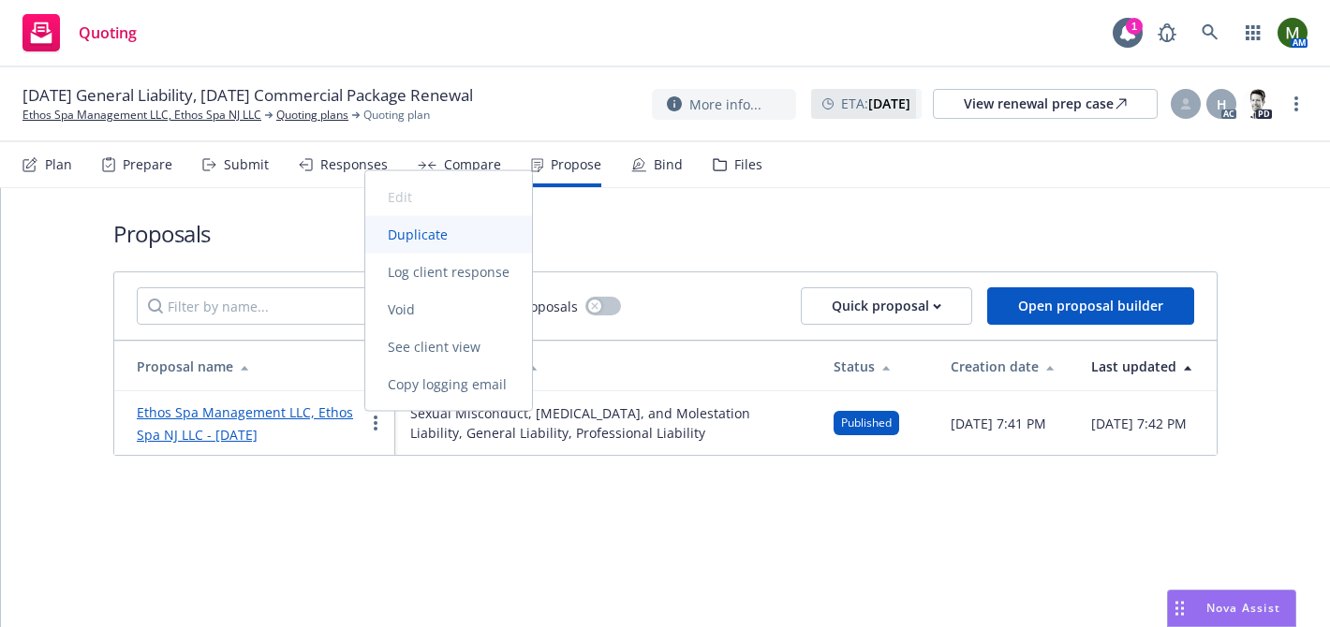
click at [417, 237] on span "Duplicate" at bounding box center [417, 235] width 105 height 18
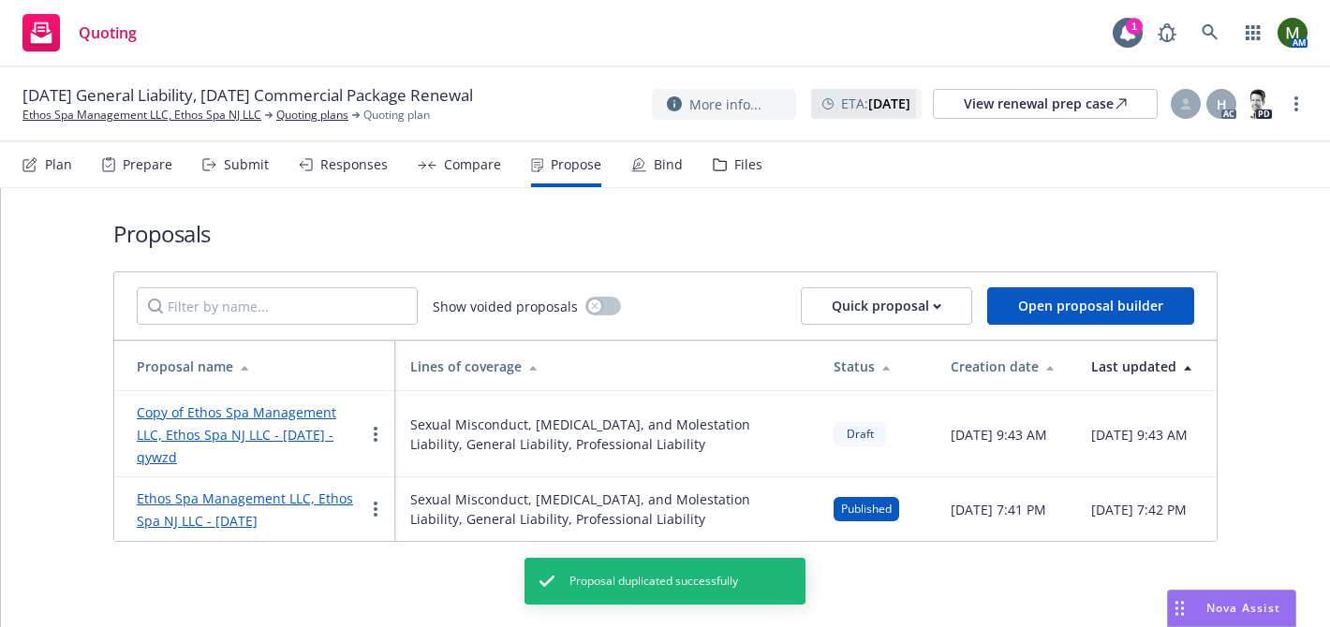
click at [307, 415] on link "Copy of Ethos Spa Management LLC, Ethos Spa NJ LLC - August 2025 - qywzd" at bounding box center [236, 435] width 199 height 63
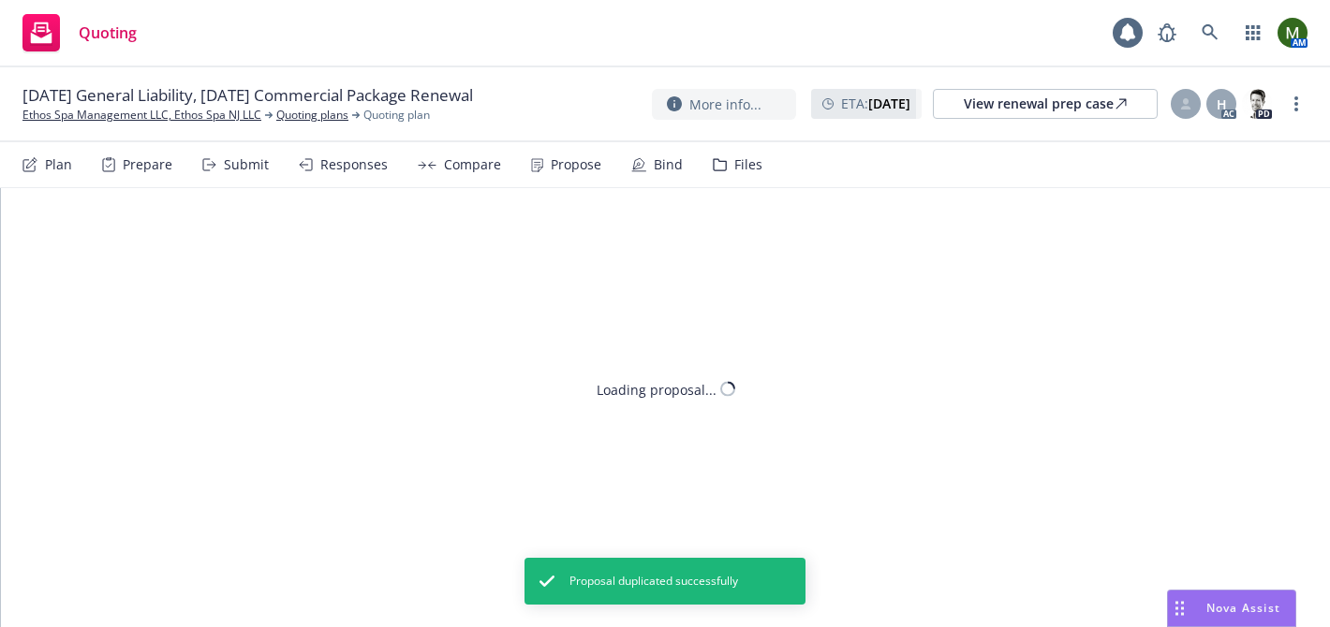
type textarea "x"
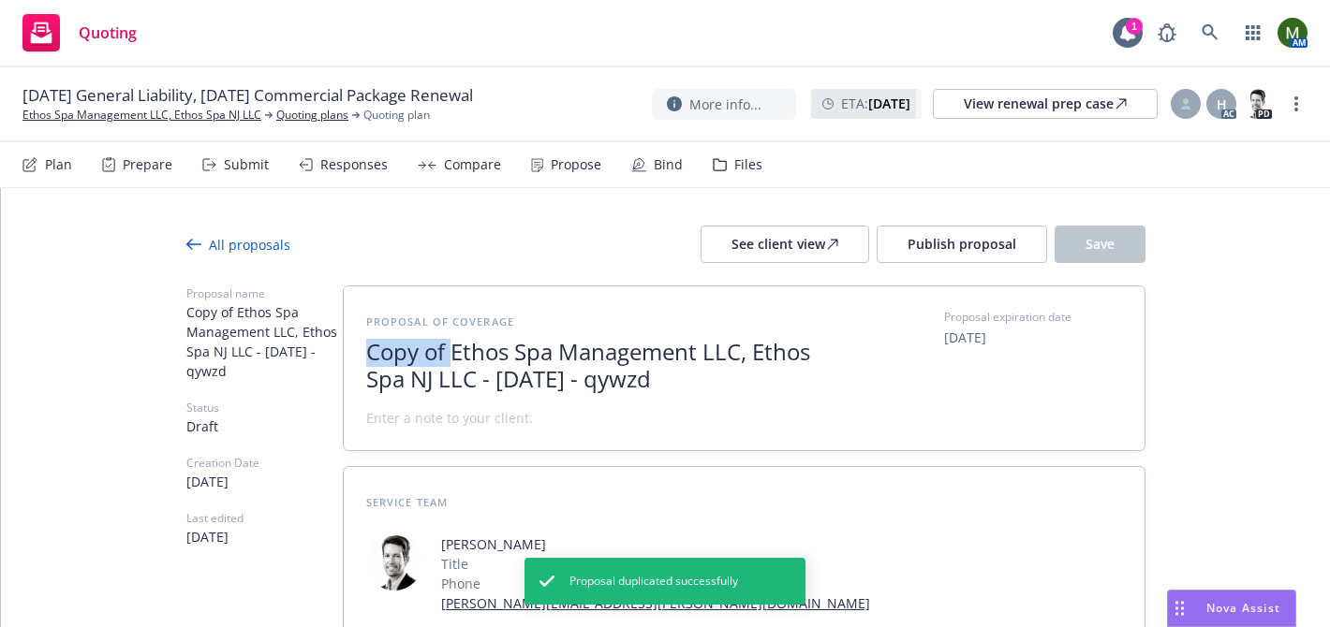
drag, startPoint x: 451, startPoint y: 352, endPoint x: 368, endPoint y: 349, distance: 83.4
click at [368, 349] on span "Copy of Ethos Spa Management LLC, Ethos Spa NJ LLC - August 2025 - qywzd" at bounding box center [595, 366] width 459 height 54
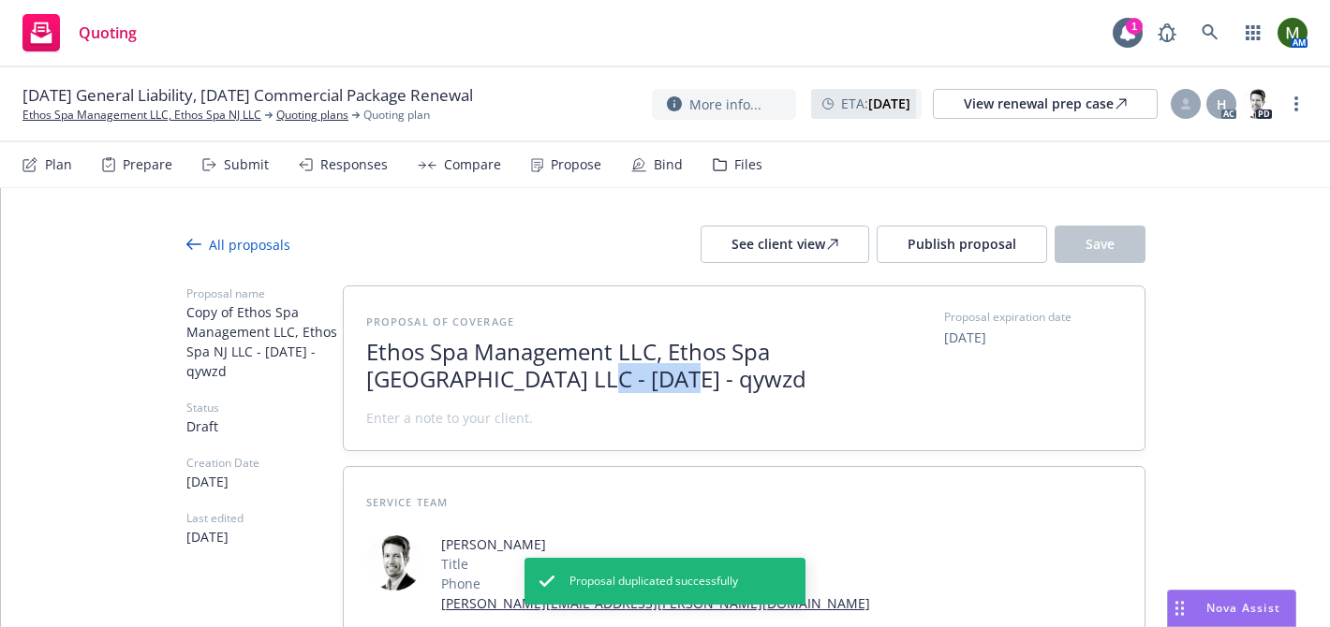
drag, startPoint x: 552, startPoint y: 385, endPoint x: 702, endPoint y: 381, distance: 149.9
click at [702, 381] on span "Ethos Spa Management LLC, Ethos Spa NJ LLC - August 2025 - qywzd" at bounding box center [595, 366] width 459 height 54
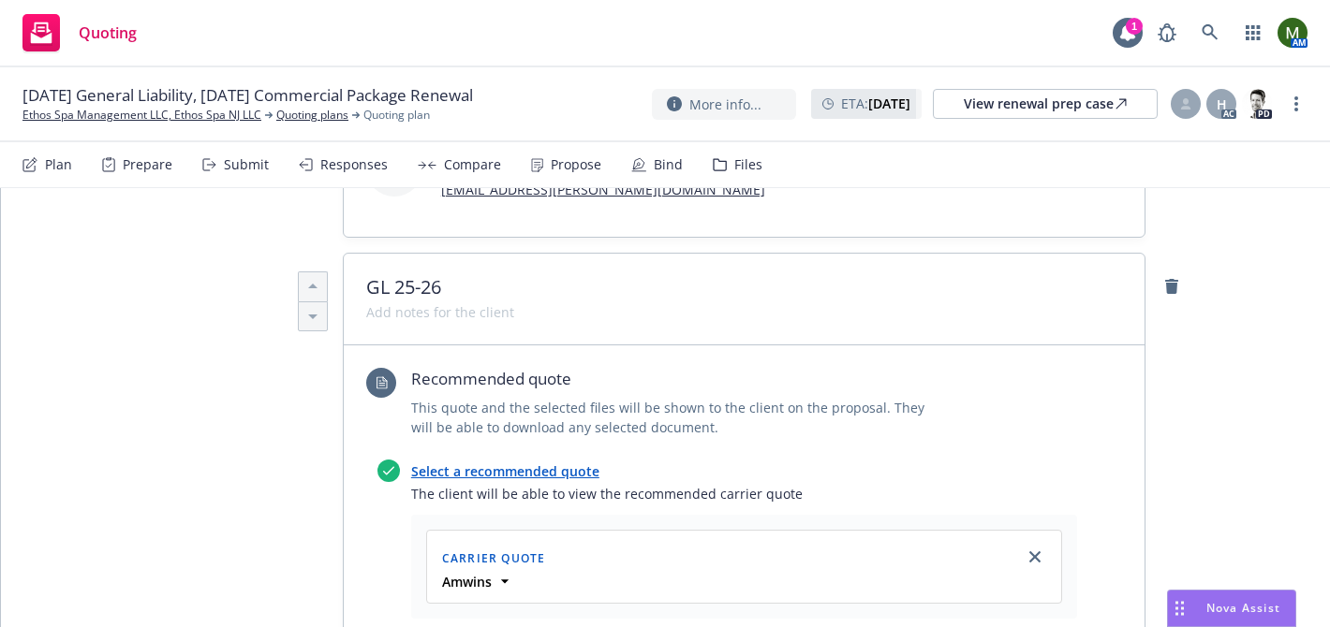
scroll to position [486, 0]
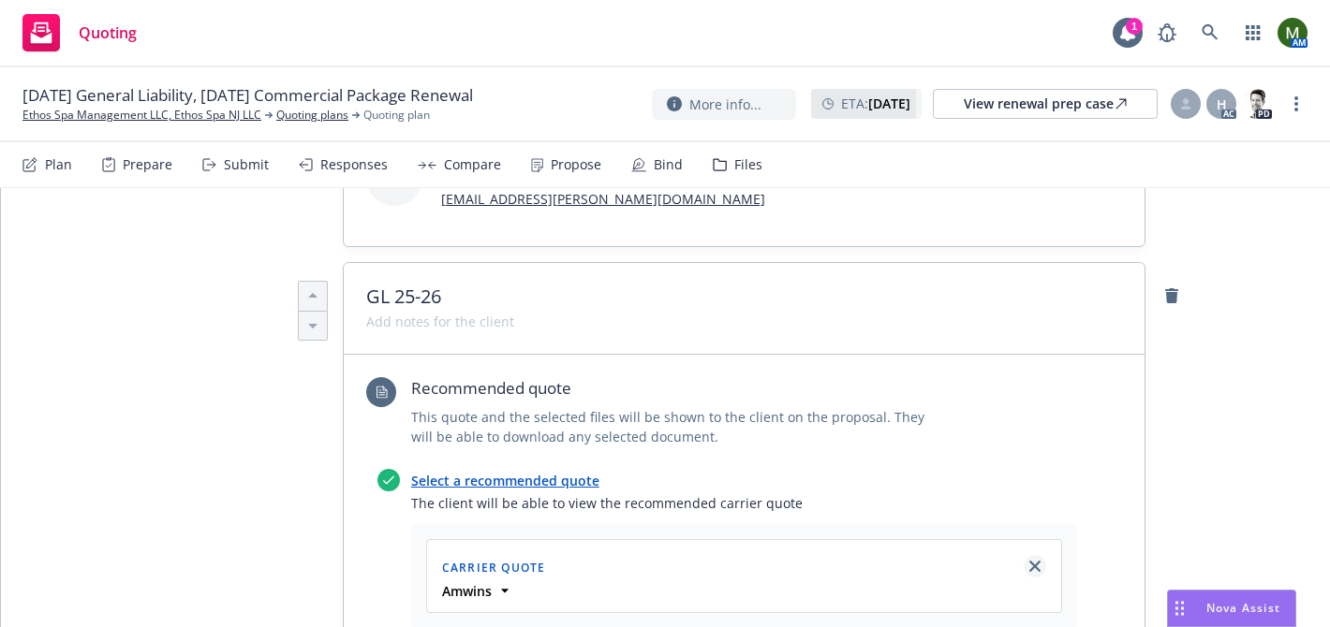
click at [1033, 561] on icon "close" at bounding box center [1034, 566] width 11 height 11
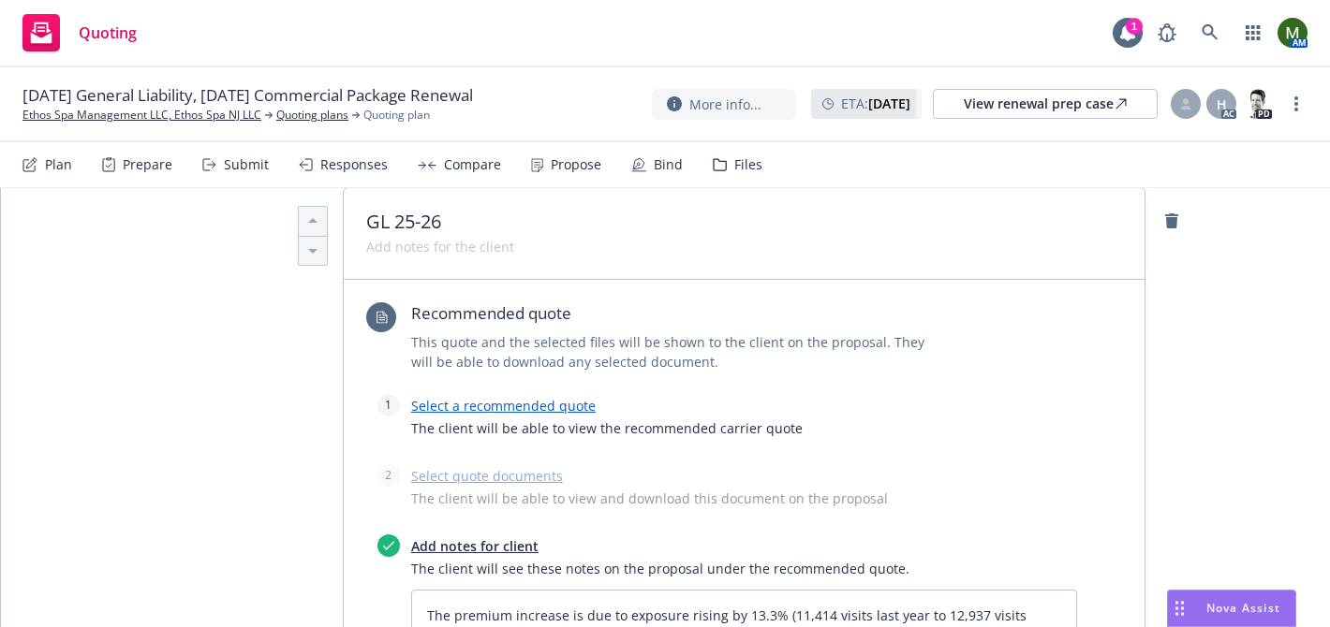
scroll to position [535, 0]
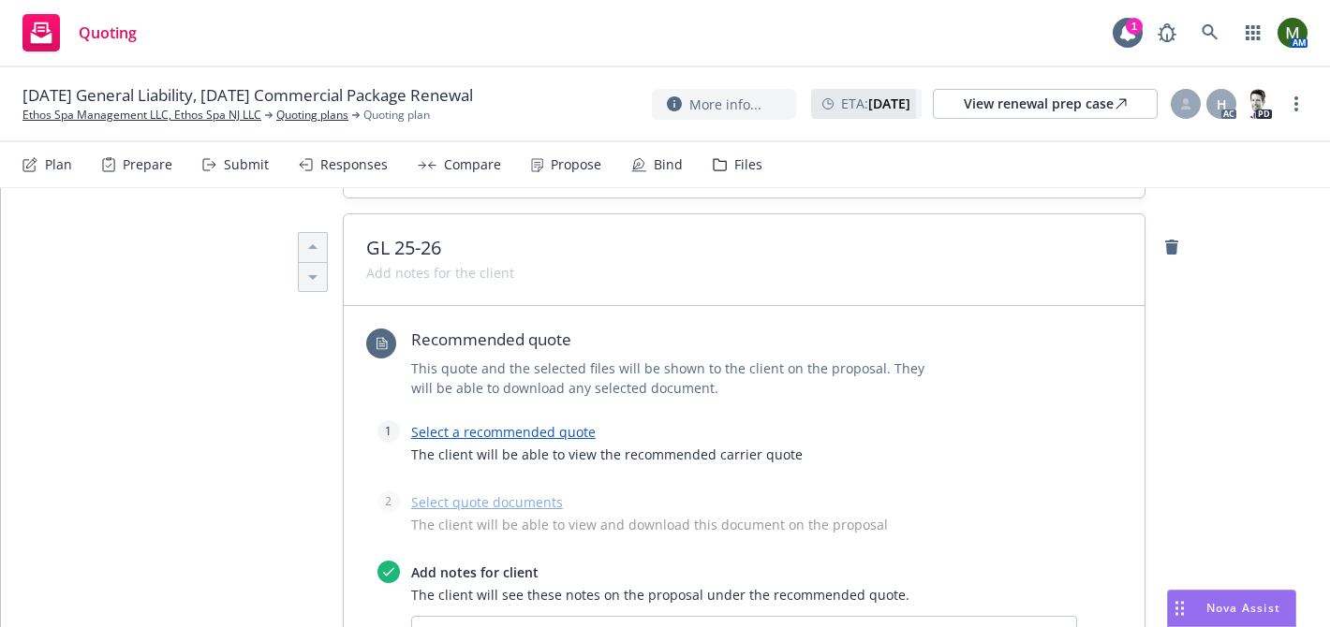
click at [491, 423] on link "Select a recommended quote" at bounding box center [503, 432] width 184 height 18
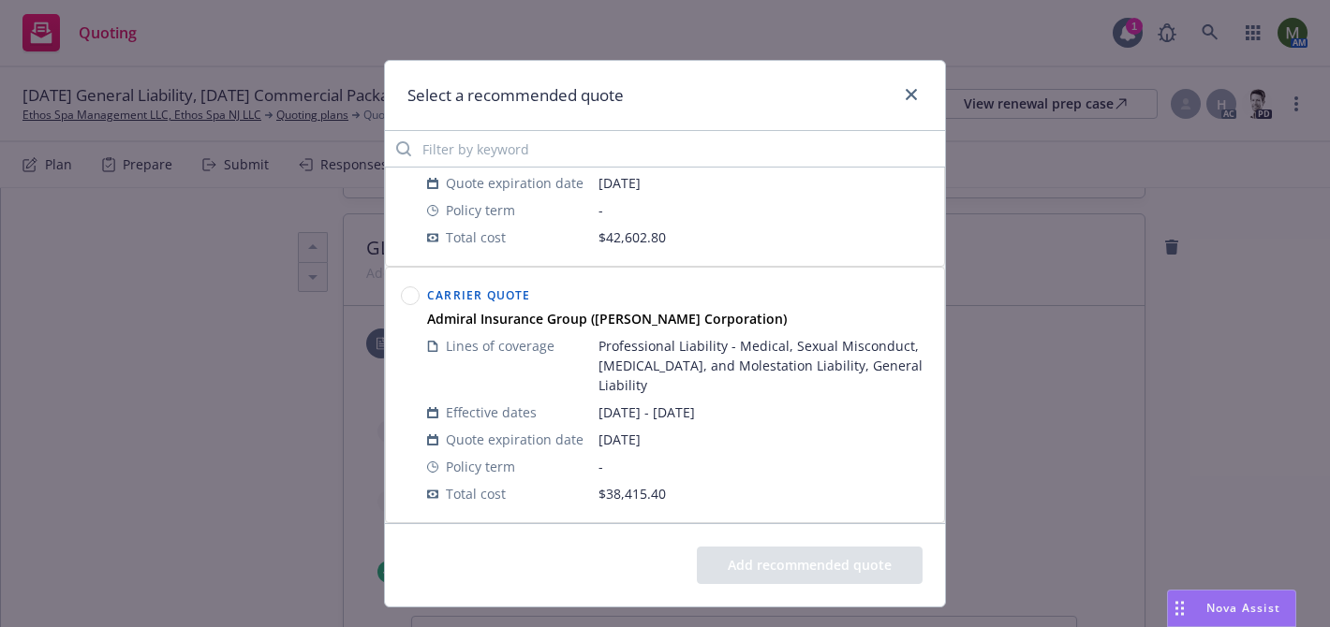
scroll to position [165, 0]
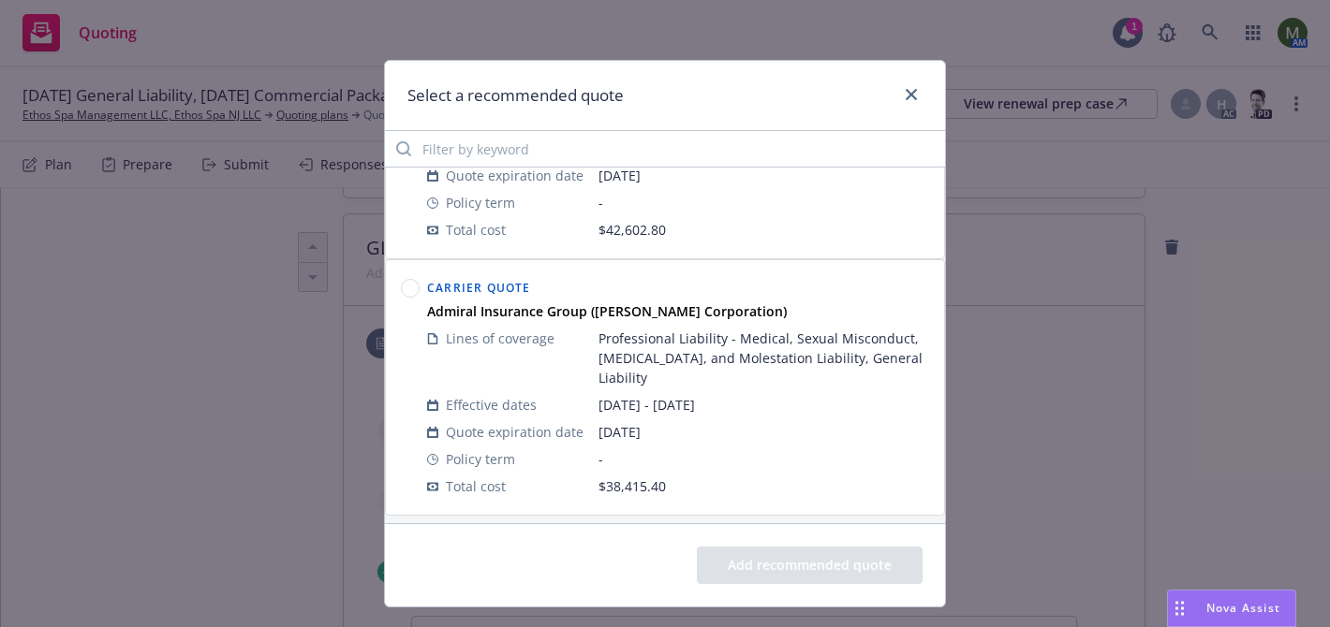
click at [414, 291] on circle at bounding box center [411, 289] width 18 height 18
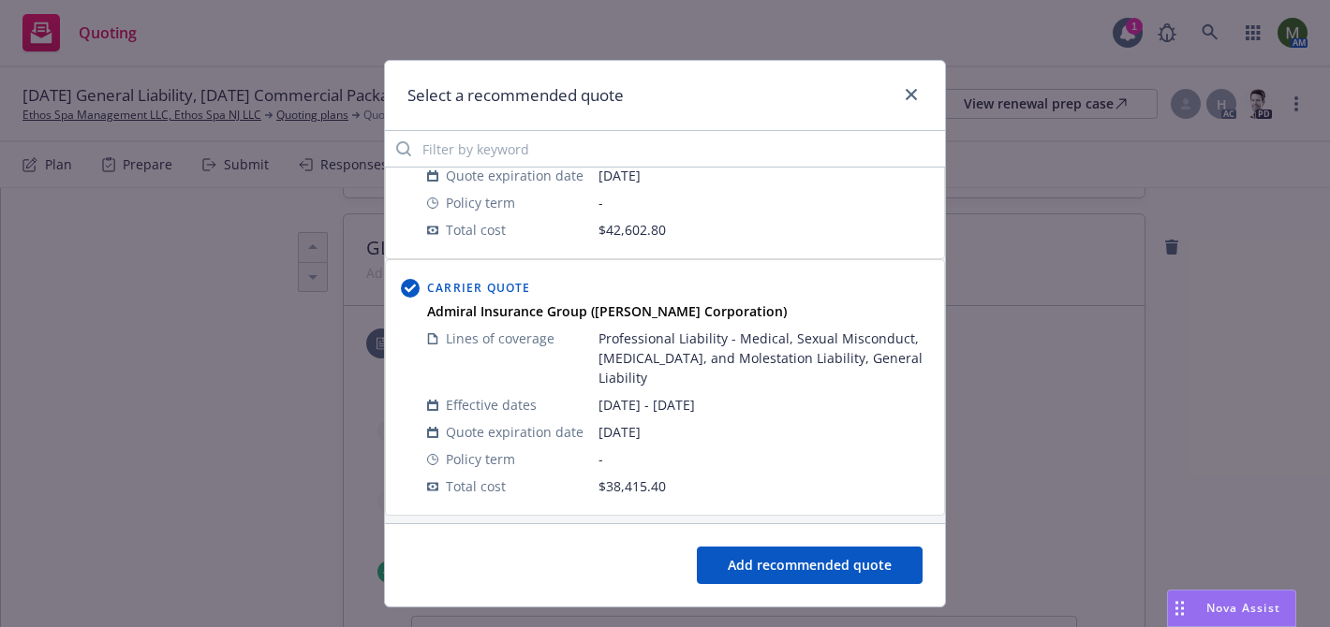
click at [730, 566] on button "Add recommended quote" at bounding box center [810, 565] width 226 height 37
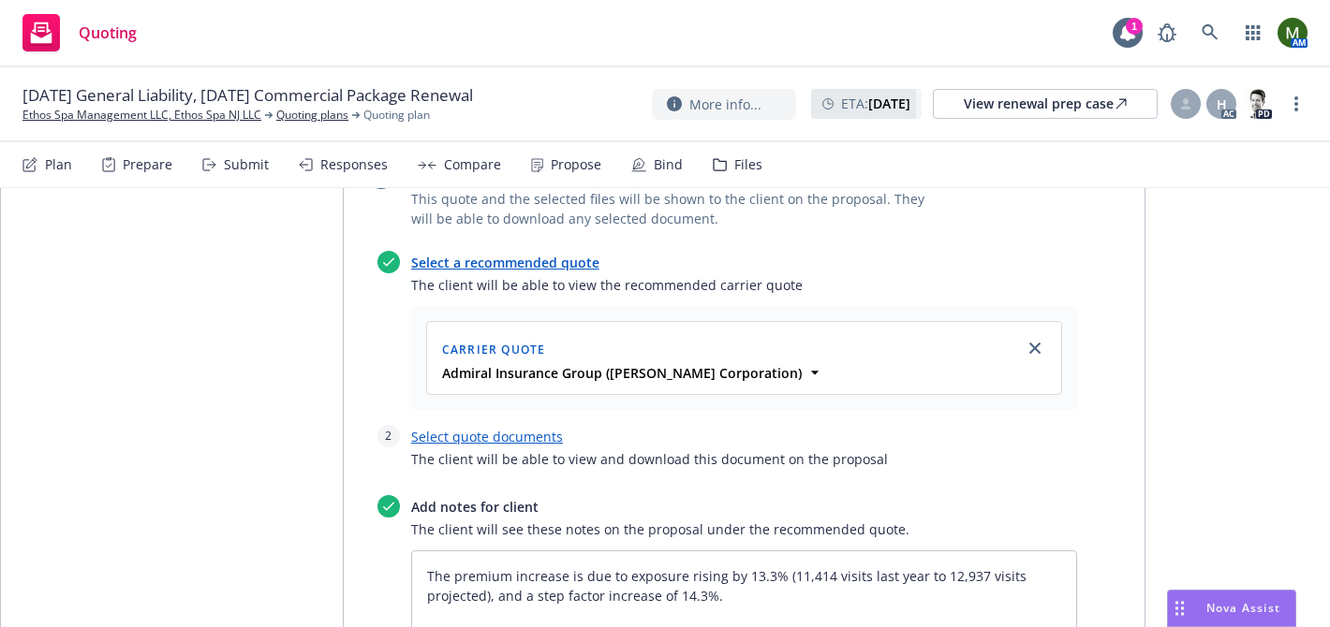
scroll to position [759, 0]
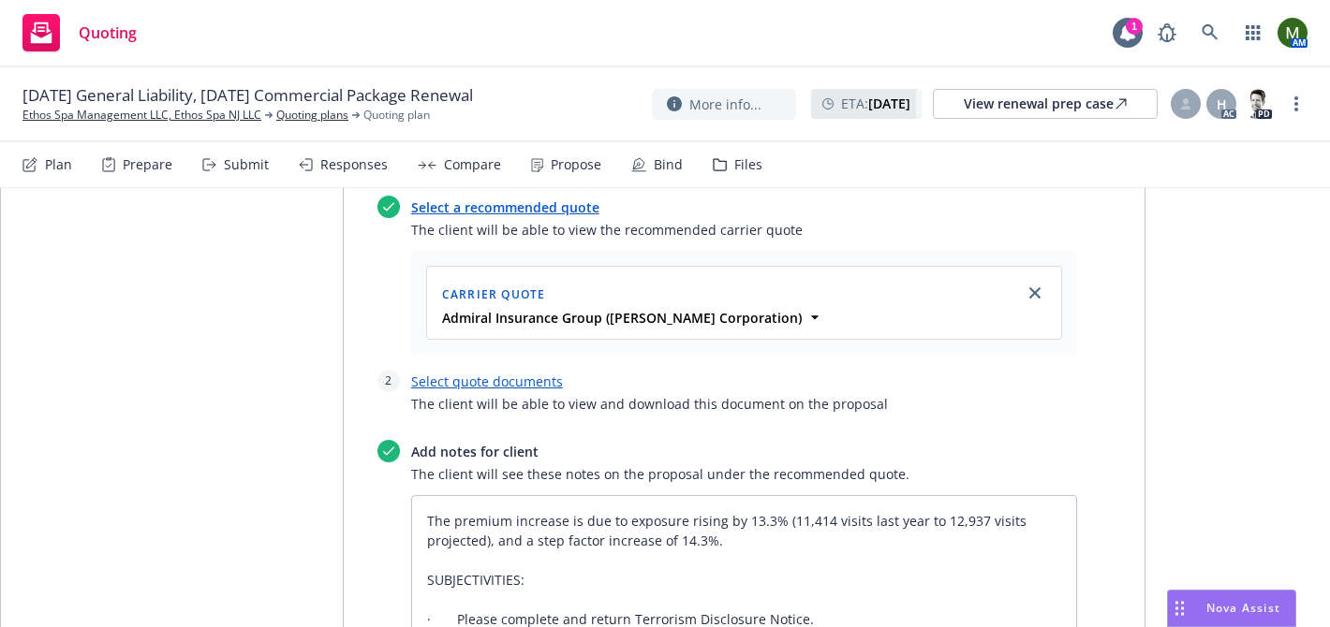
click at [505, 394] on span "The client will be able to view and download this document on the proposal" at bounding box center [744, 404] width 666 height 20
click at [501, 373] on link "Select quote documents" at bounding box center [487, 382] width 152 height 18
type textarea "x"
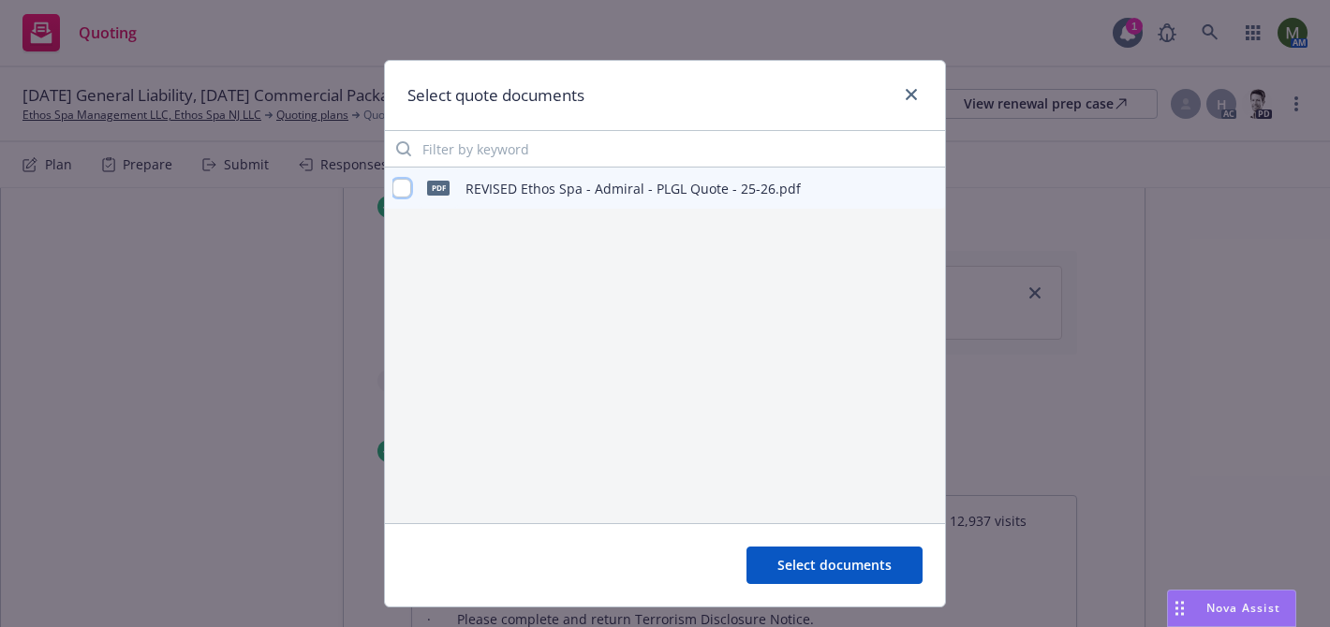
click at [404, 193] on input "checkbox" at bounding box center [401, 188] width 19 height 19
checkbox input "true"
click at [799, 568] on span "Select documents" at bounding box center [834, 565] width 114 height 18
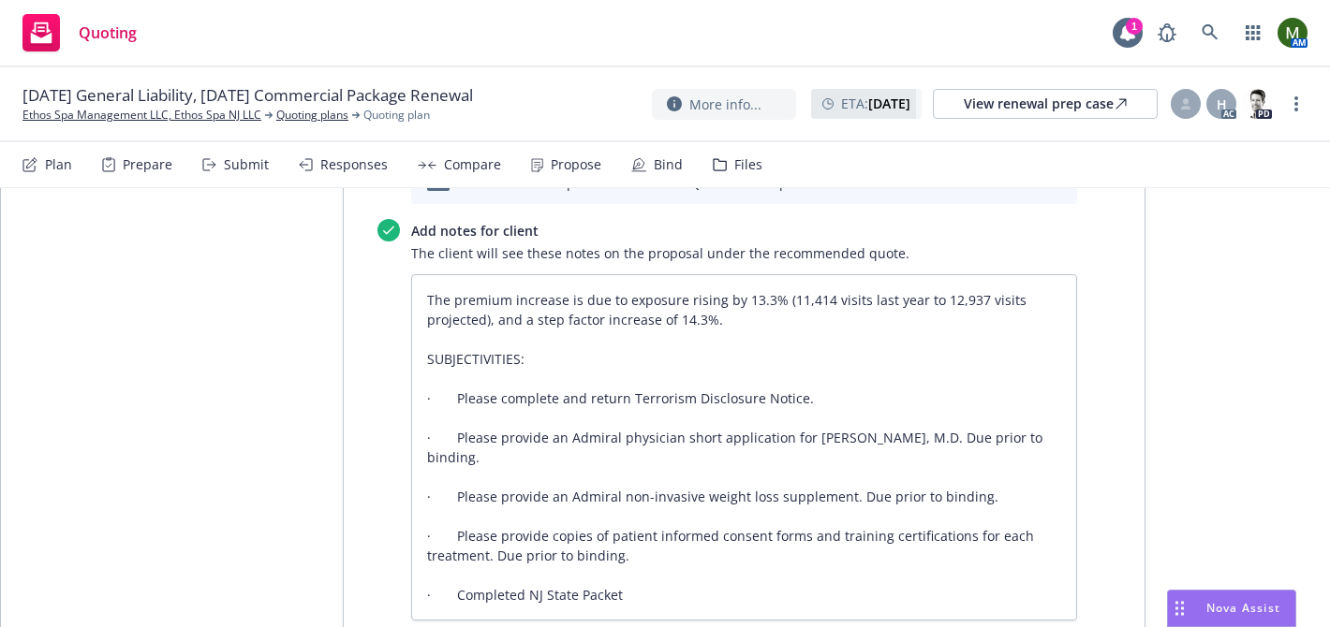
scroll to position [1024, 0]
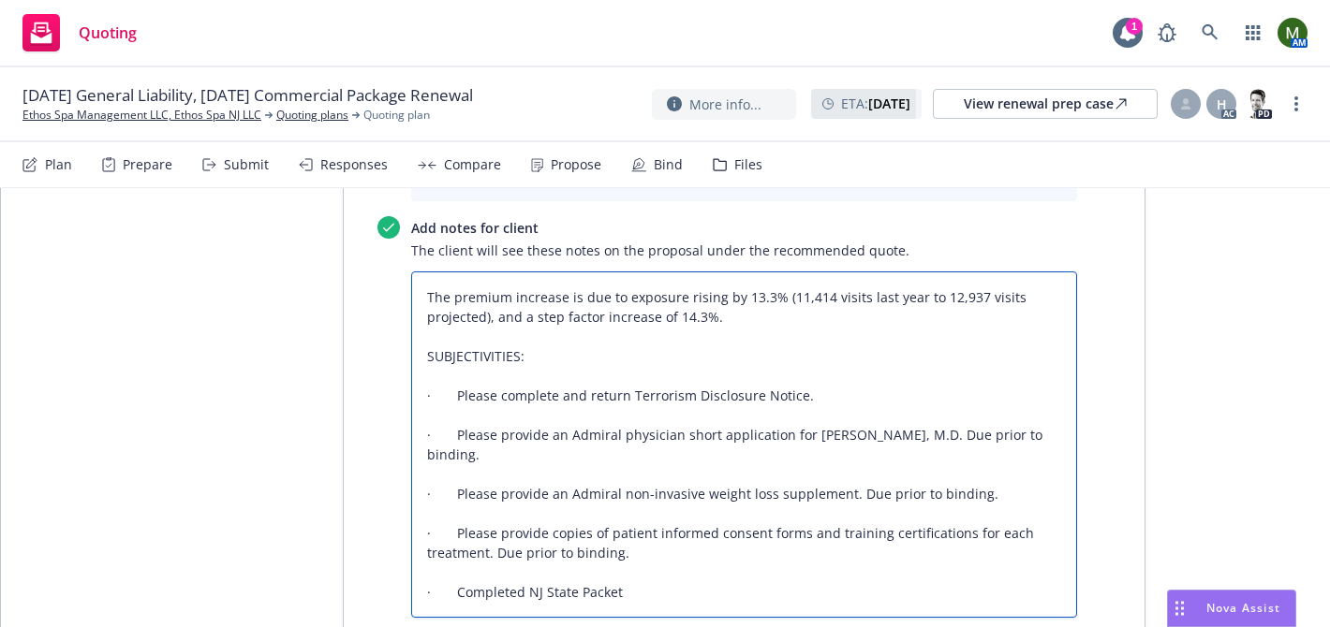
drag, startPoint x: 636, startPoint y: 510, endPoint x: 451, endPoint y: 317, distance: 267.6
click at [451, 317] on textarea "The premium increase is due to exposure rising by 13.3% (11,414 visits last yea…" at bounding box center [744, 445] width 666 height 346
paste textarea "Please complete and return Terrorism Disclosure Notice. Please provide an Admir…"
type textarea "x"
type textarea "The premium increase is due to exposure rising by 13.3% (11,414 visits last yea…"
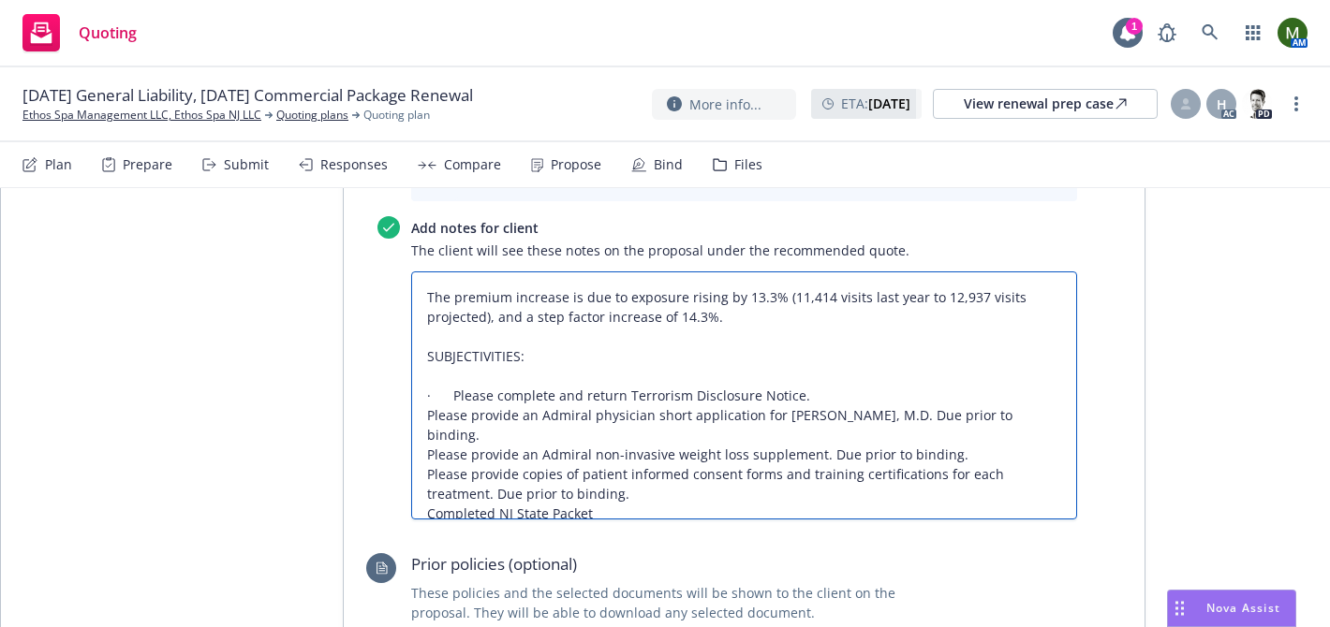
click at [424, 336] on textarea "The premium increase is due to exposure rising by 13.3% (11,414 visits last yea…" at bounding box center [744, 396] width 666 height 248
type textarea "x"
type textarea "The premium increase is due to exposure rising by 13.3% (11,414 visits last yea…"
type textarea "x"
type textarea "The premium increase is due to exposure rising by 13.3% (11,414 visits last yea…"
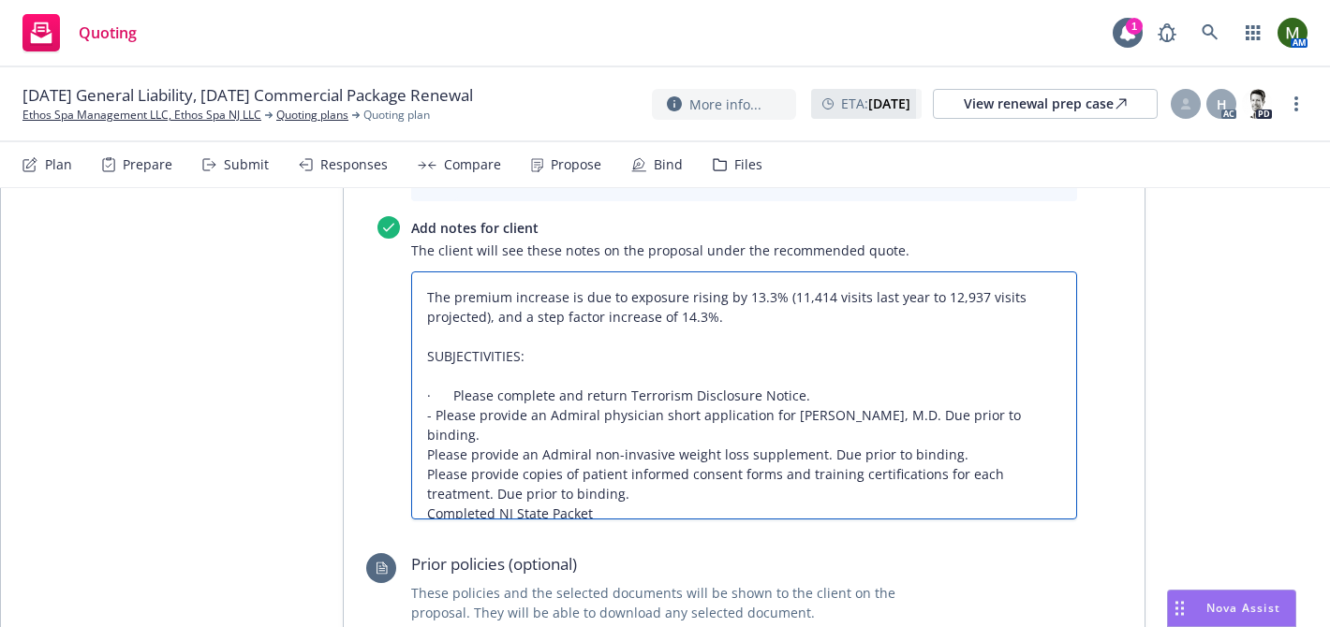
click at [427, 350] on textarea "The premium increase is due to exposure rising by 13.3% (11,414 visits last yea…" at bounding box center [744, 396] width 666 height 248
type textarea "x"
type textarea "The premium increase is due to exposure rising by 13.3% (11,414 visits last yea…"
type textarea "x"
type textarea "The premium increase is due to exposure rising by 13.3% (11,414 visits last yea…"
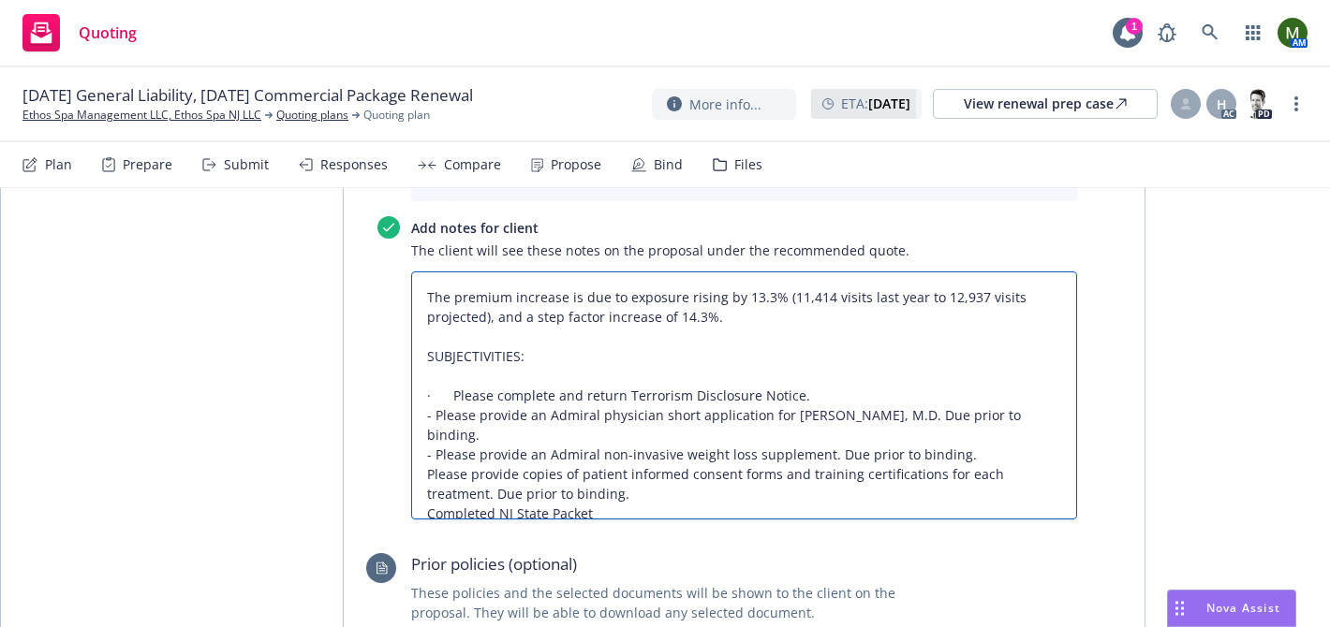
click at [423, 364] on textarea "The premium increase is due to exposure rising by 13.3% (11,414 visits last yea…" at bounding box center [744, 396] width 666 height 248
type textarea "x"
type textarea "The premium increase is due to exposure rising by 13.3% (11,414 visits last yea…"
type textarea "x"
type textarea "The premium increase is due to exposure rising by 13.3% (11,414 visits last yea…"
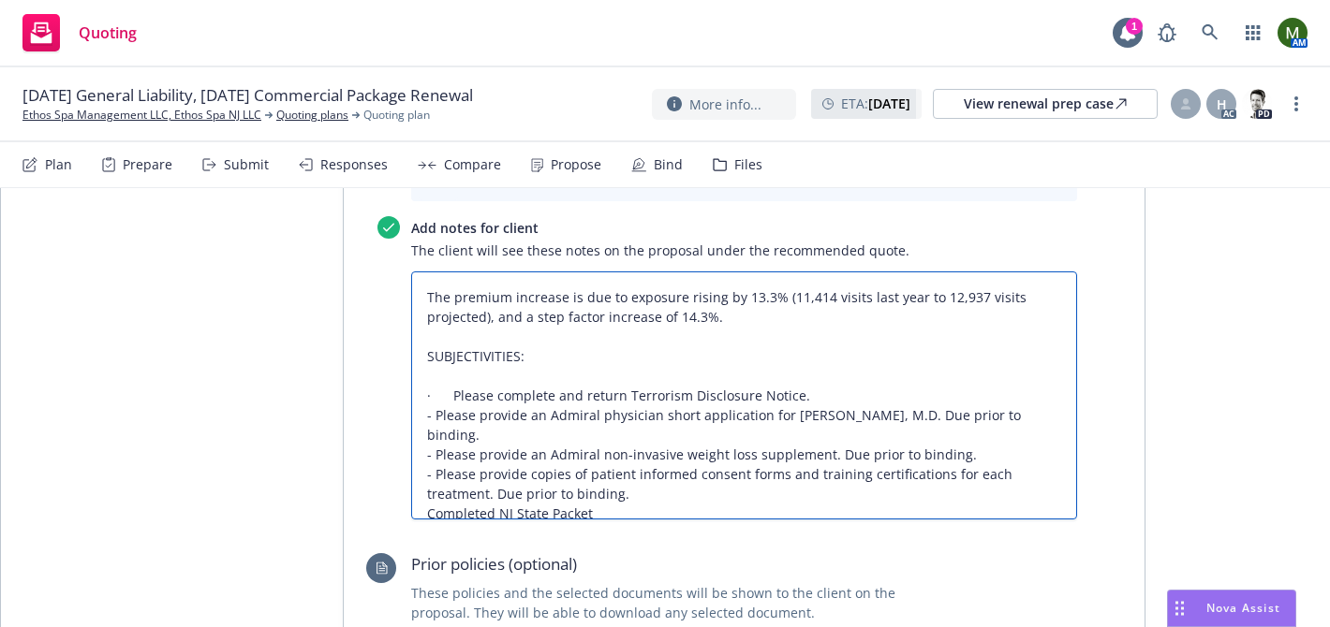
click at [425, 412] on textarea "The premium increase is due to exposure rising by 13.3% (11,414 visits last yea…" at bounding box center [744, 396] width 666 height 248
type textarea "x"
type textarea "The premium increase is due to exposure rising by 13.3% (11,414 visits last yea…"
type textarea "x"
type textarea "The premium increase is due to exposure rising by 13.3% (11,414 visits last yea…"
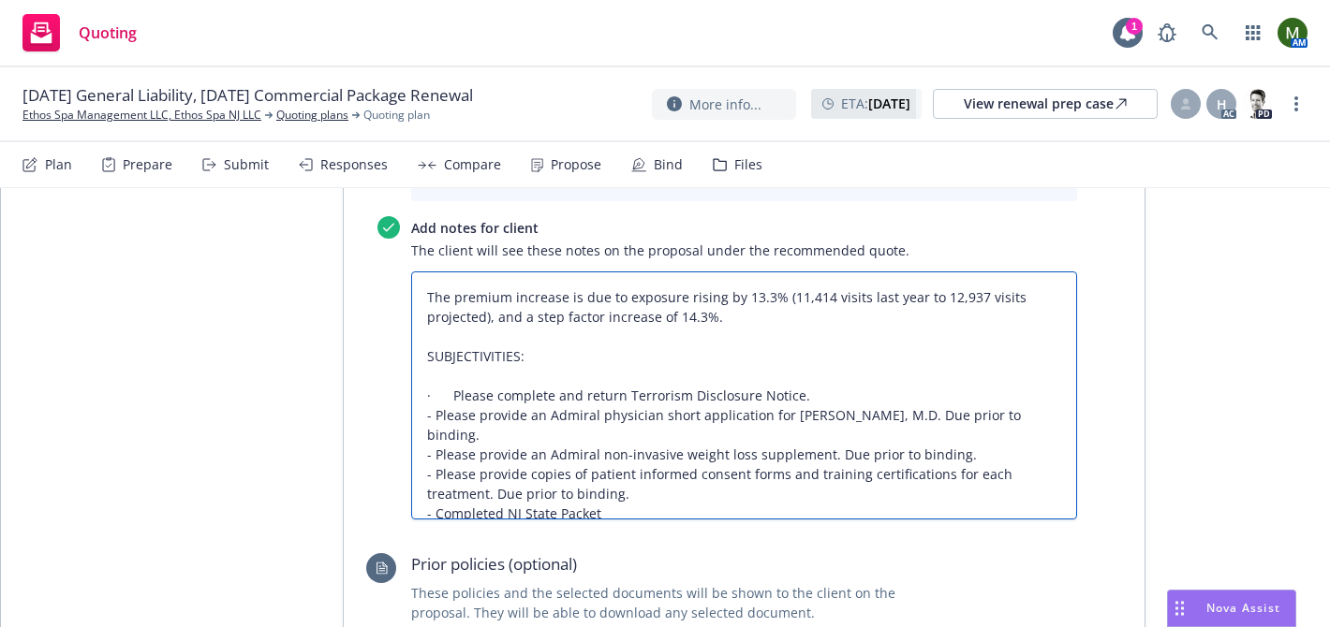
click at [452, 311] on textarea "The premium increase is due to exposure rising by 13.3% (11,414 visits last yea…" at bounding box center [744, 396] width 666 height 248
type textarea "x"
type textarea "The premium increase is due to exposure rising by 13.3% (11,414 visits last yea…"
type textarea "x"
type textarea "The premium increase is due to exposure rising by 13.3% (11,414 visits last yea…"
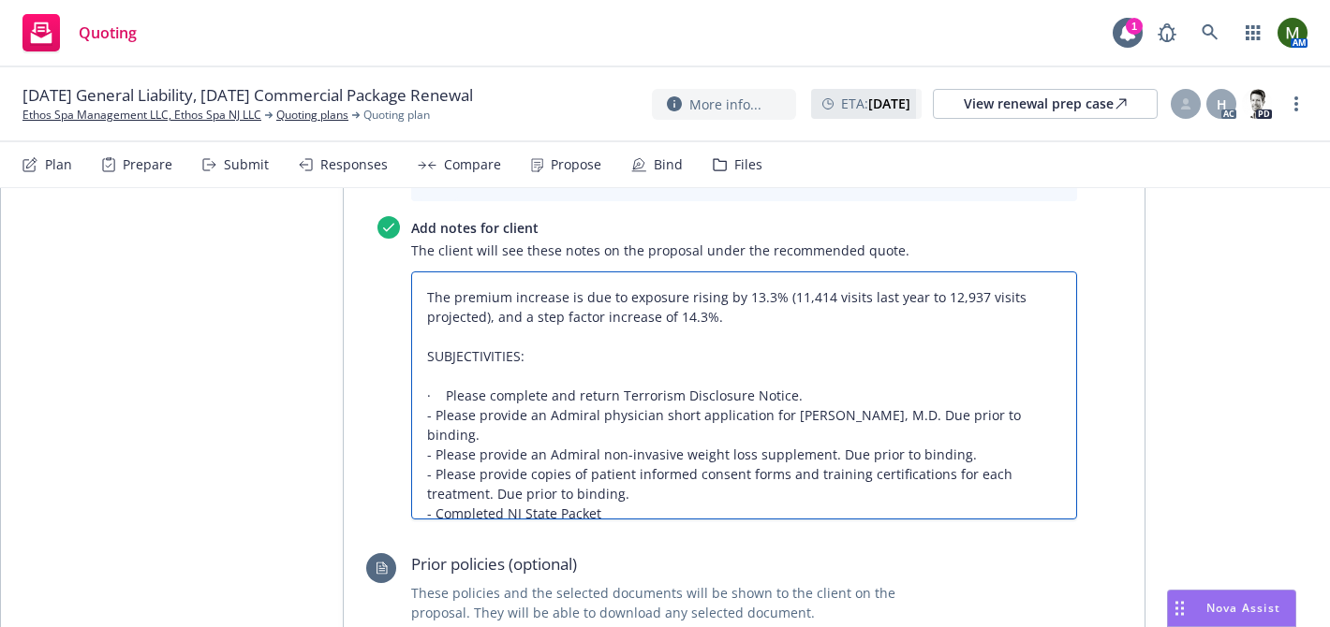
type textarea "x"
type textarea "The premium increase is due to exposure rising by 13.3% (11,414 visits last yea…"
type textarea "x"
type textarea "The premium increase is due to exposure rising by 13.3% (11,414 visits last yea…"
type textarea "x"
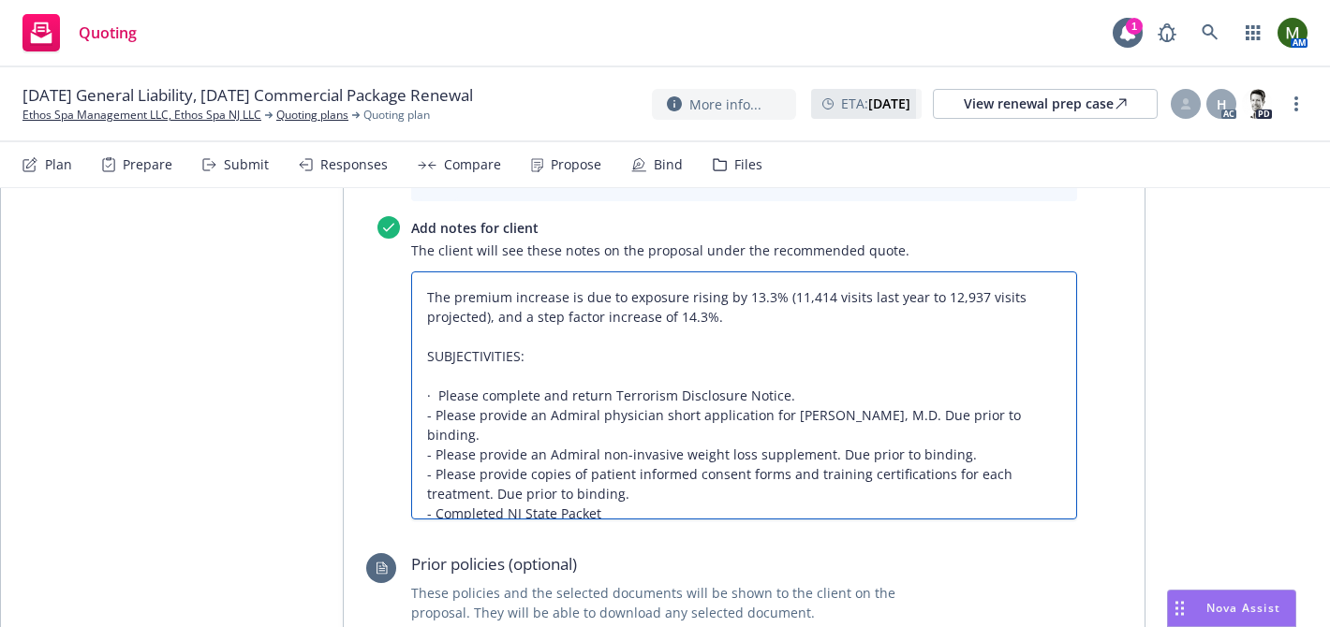
type textarea "The premium increase is due to exposure rising by 13.3% (11,414 visits last yea…"
type textarea "x"
type textarea "The premium increase is due to exposure rising by 13.3% (11,414 visits last yea…"
type textarea "x"
type textarea "The premium increase is due to exposure rising by 13.3% (11,414 visits last yea…"
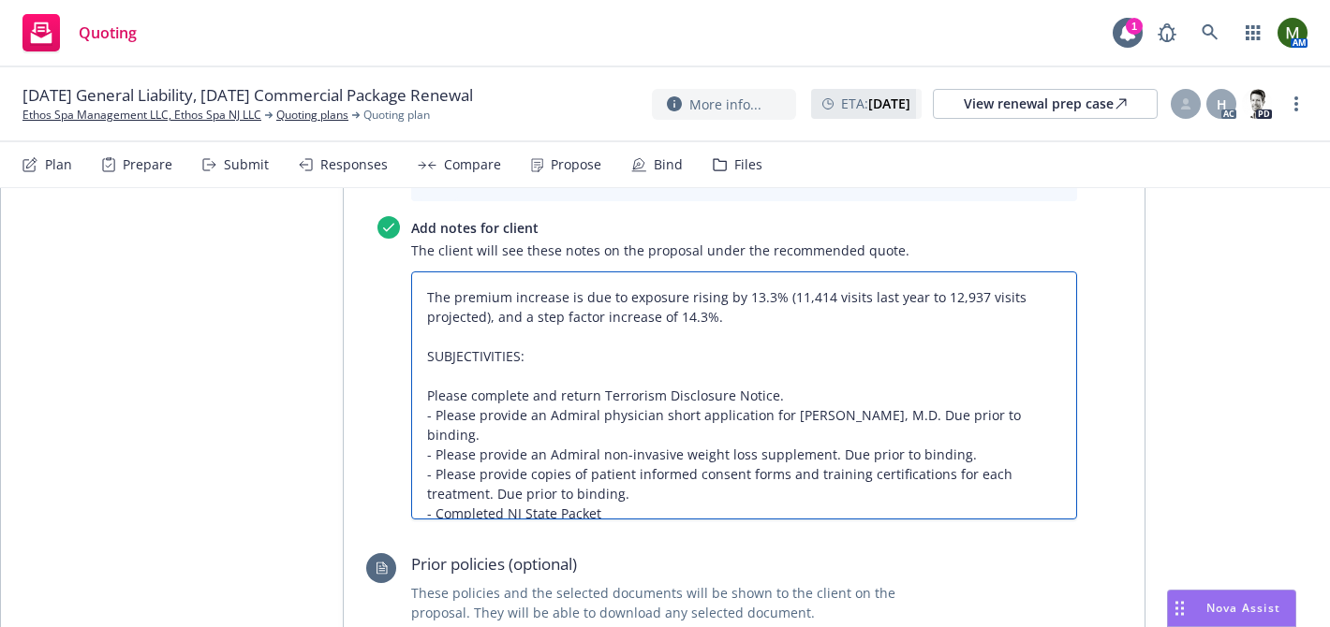
type textarea "x"
type textarea "The premium increase is due to exposure rising by 13.3% (11,414 visits last yea…"
type textarea "x"
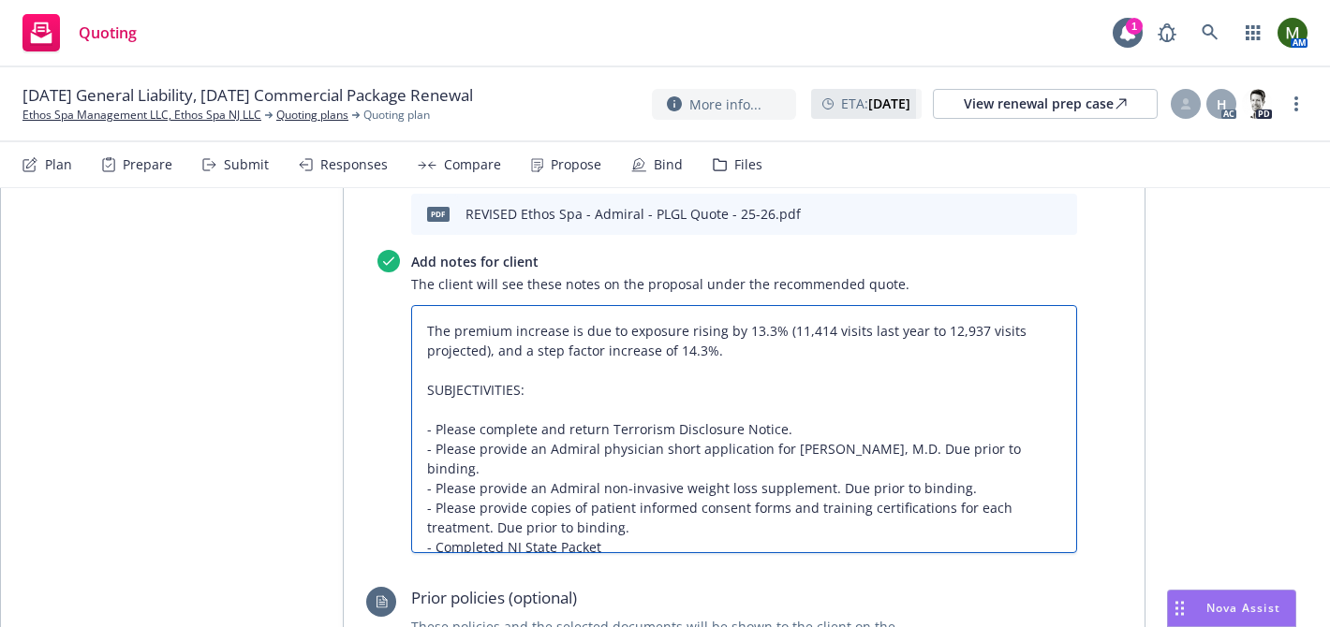
scroll to position [979, 0]
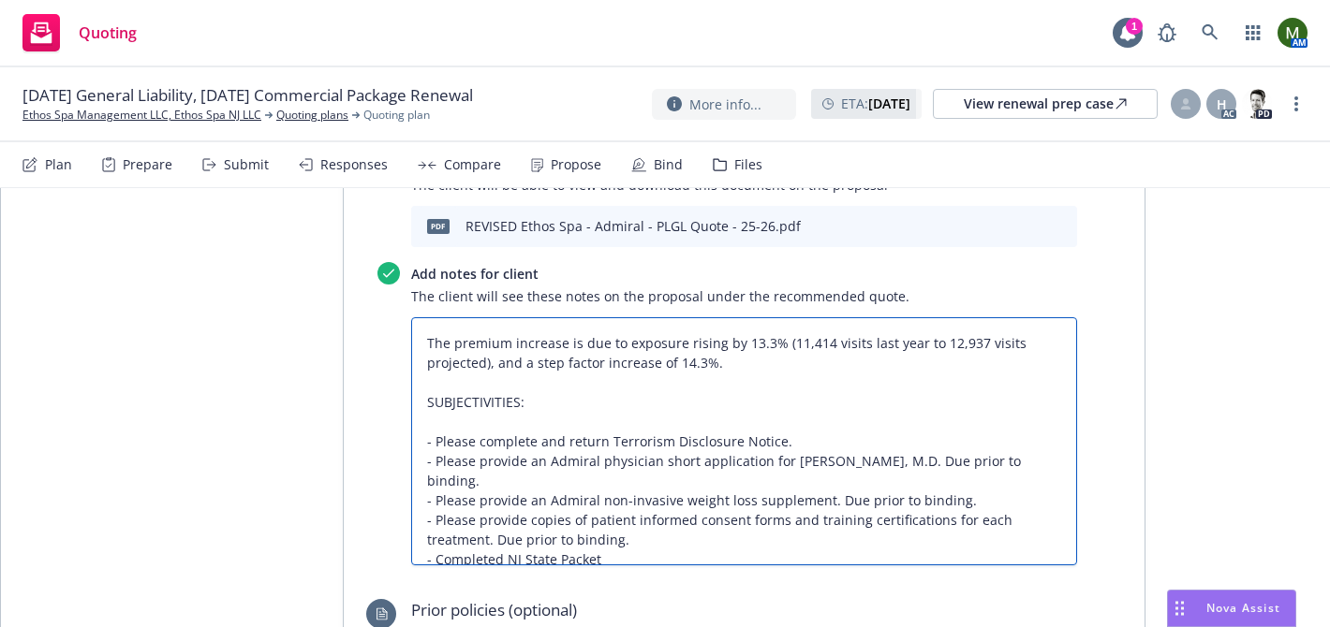
type textarea "The premium increase is due to exposure rising by 13.3% (11,414 visits last yea…"
drag, startPoint x: 725, startPoint y: 281, endPoint x: 411, endPoint y: 247, distance: 315.5
click at [411, 317] on textarea "The premium increase is due to exposure rising by 13.3% (11,414 visits last yea…" at bounding box center [744, 441] width 666 height 248
paste textarea "Please Note: Revised terms attached reflecting a premium decrease for Ethos Spa…"
type textarea "x"
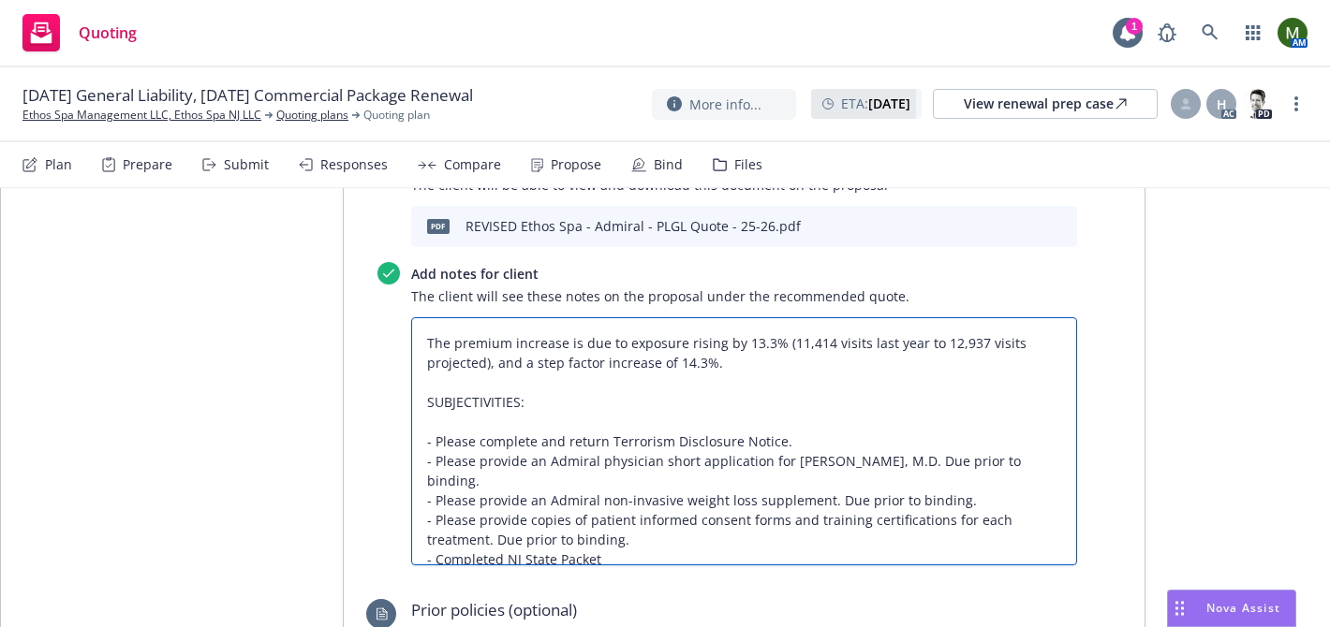
type textarea "Please Note: Revised terms attached reflecting a premium decrease for Ethos Spa…"
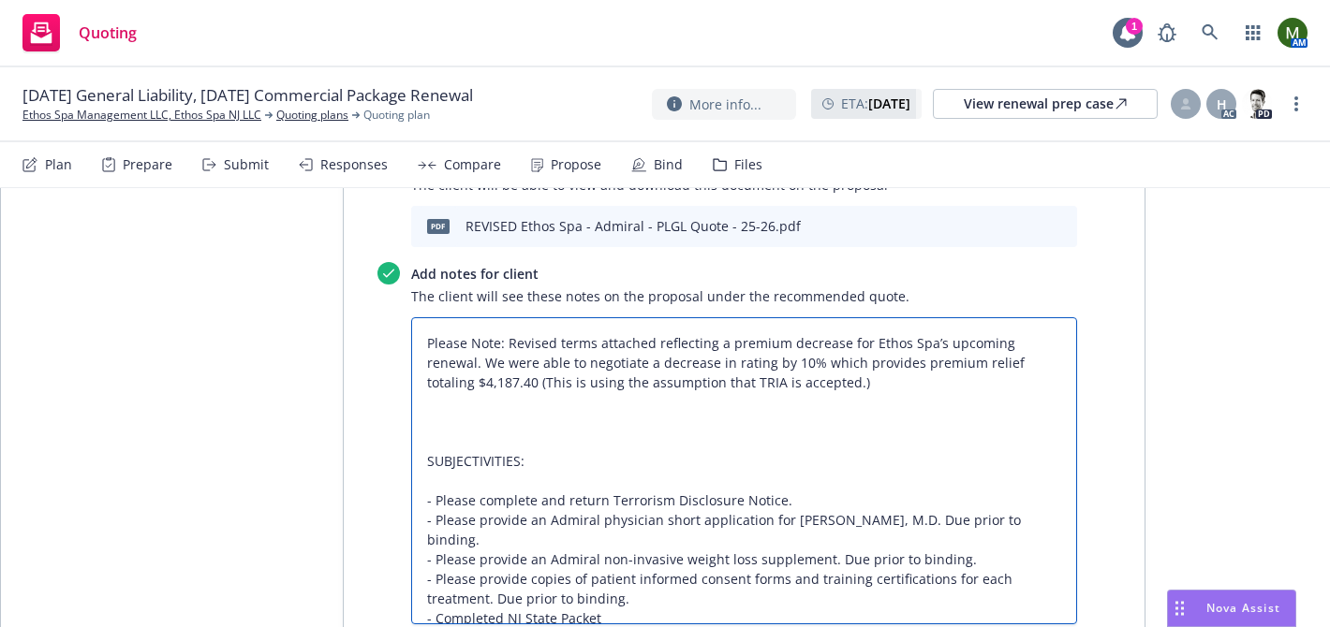
type textarea "x"
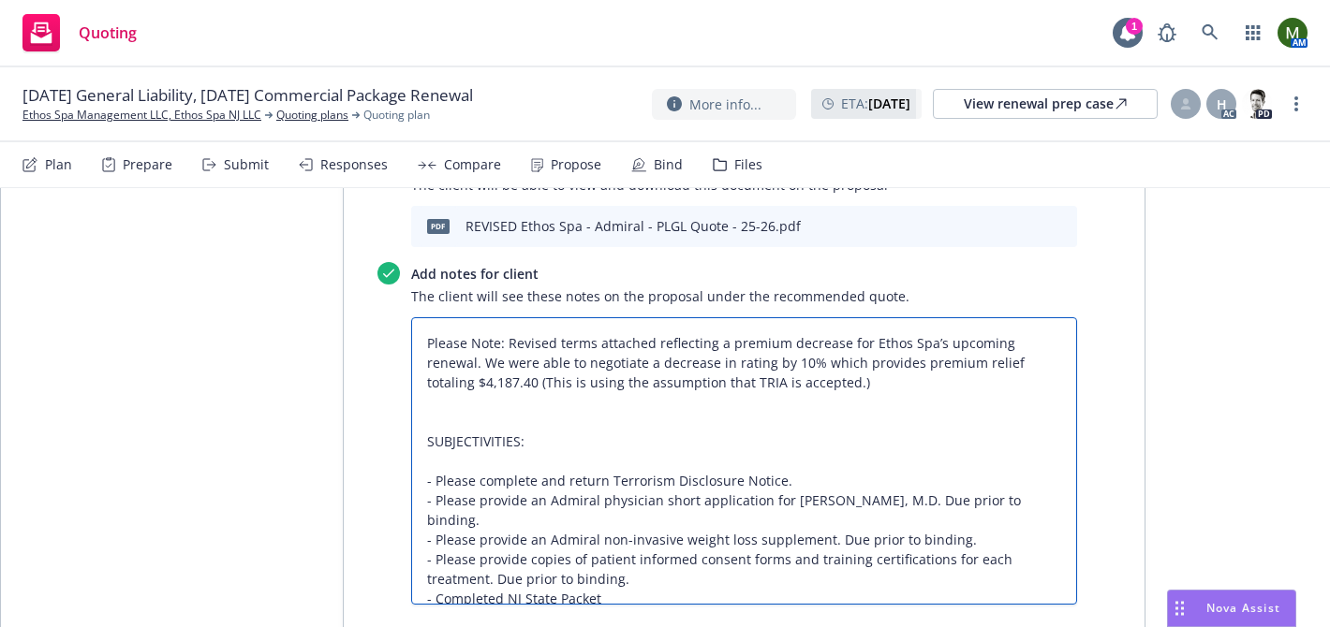
scroll to position [0, 0]
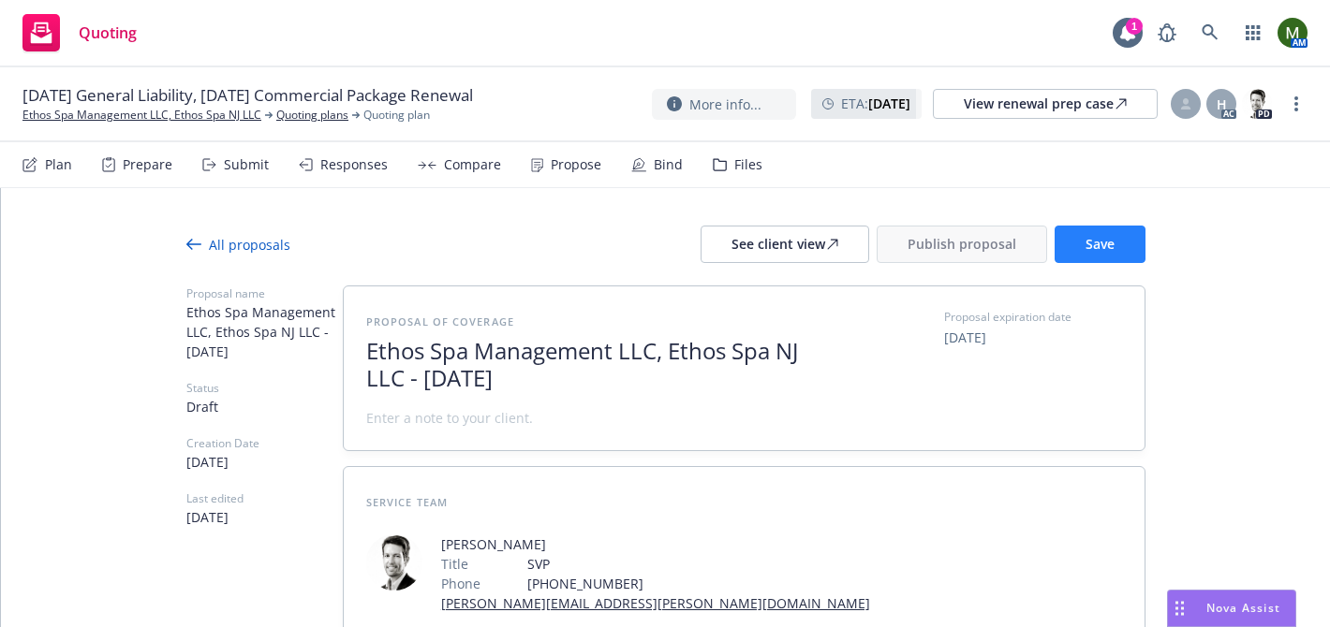
type textarea "Please Note: Revised terms attached reflecting a premium decrease for Ethos Spa…"
click at [1112, 246] on span "Save" at bounding box center [1099, 244] width 29 height 18
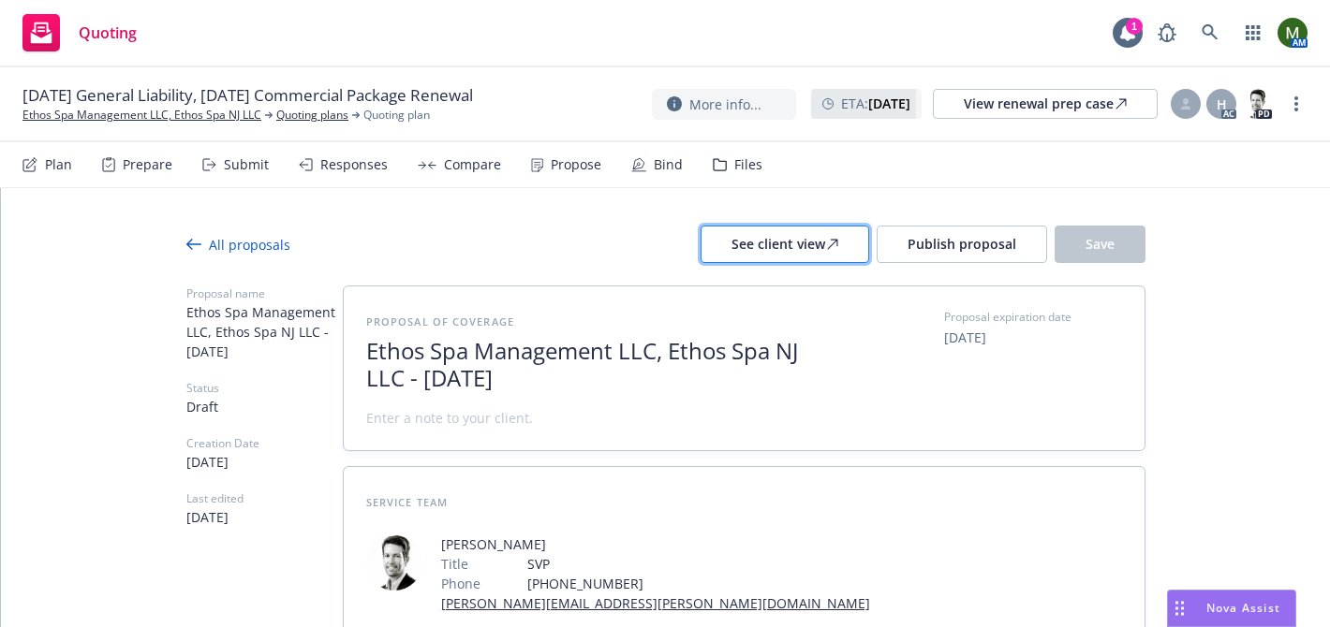
click at [822, 251] on div "See client view" at bounding box center [784, 245] width 107 height 36
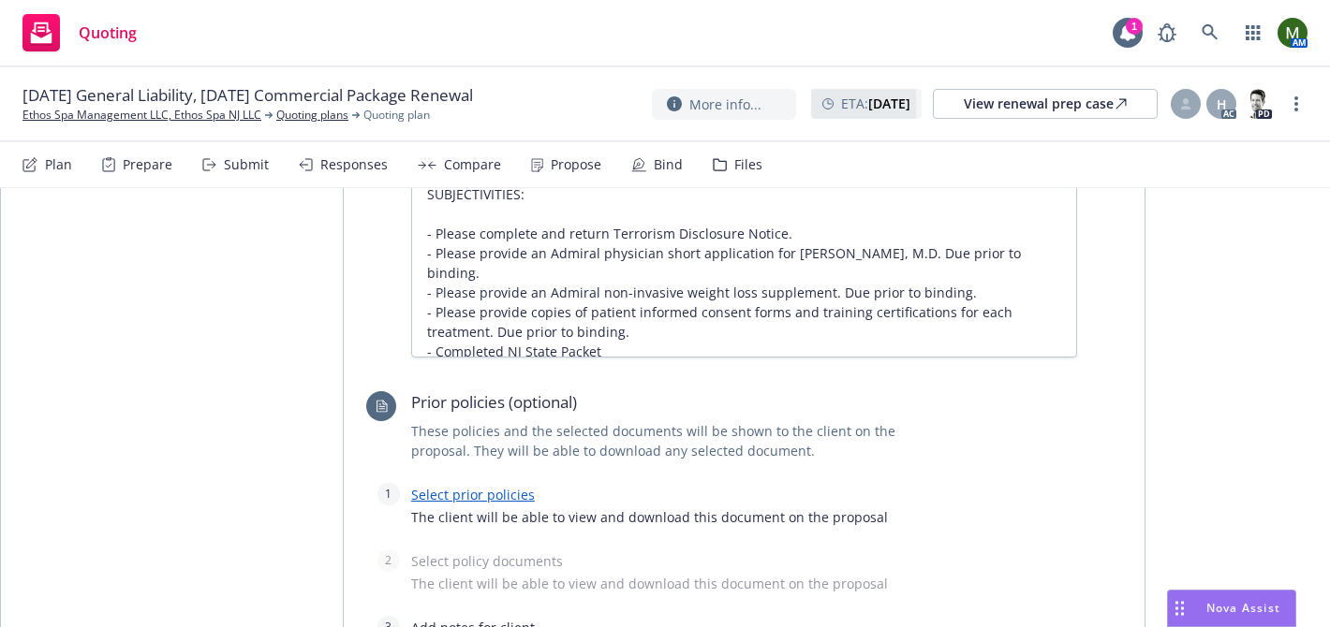
scroll to position [1236, 0]
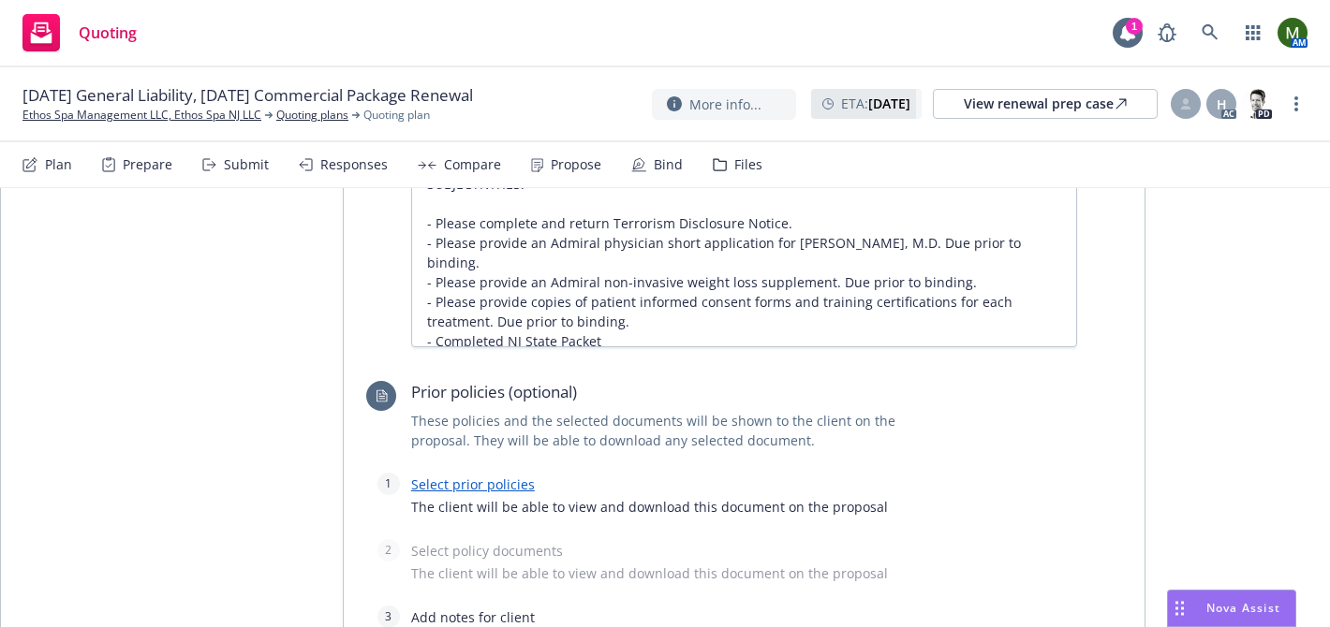
click at [454, 476] on link "Select prior policies" at bounding box center [473, 485] width 124 height 18
type textarea "x"
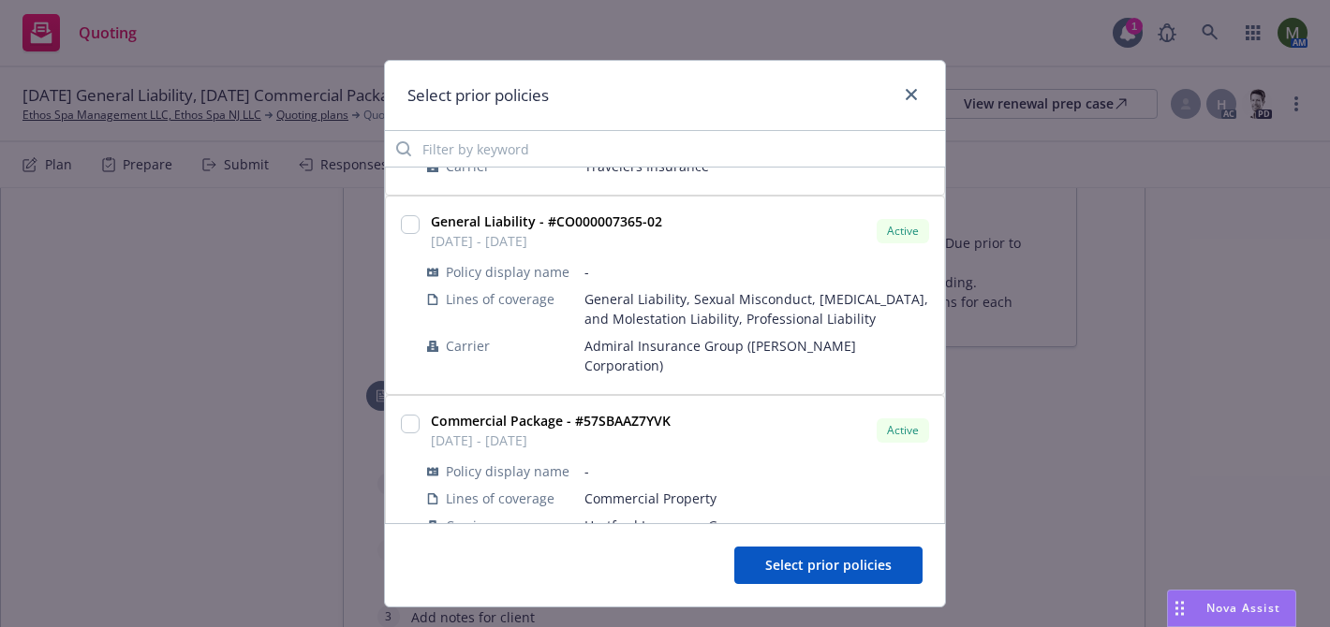
scroll to position [319, 0]
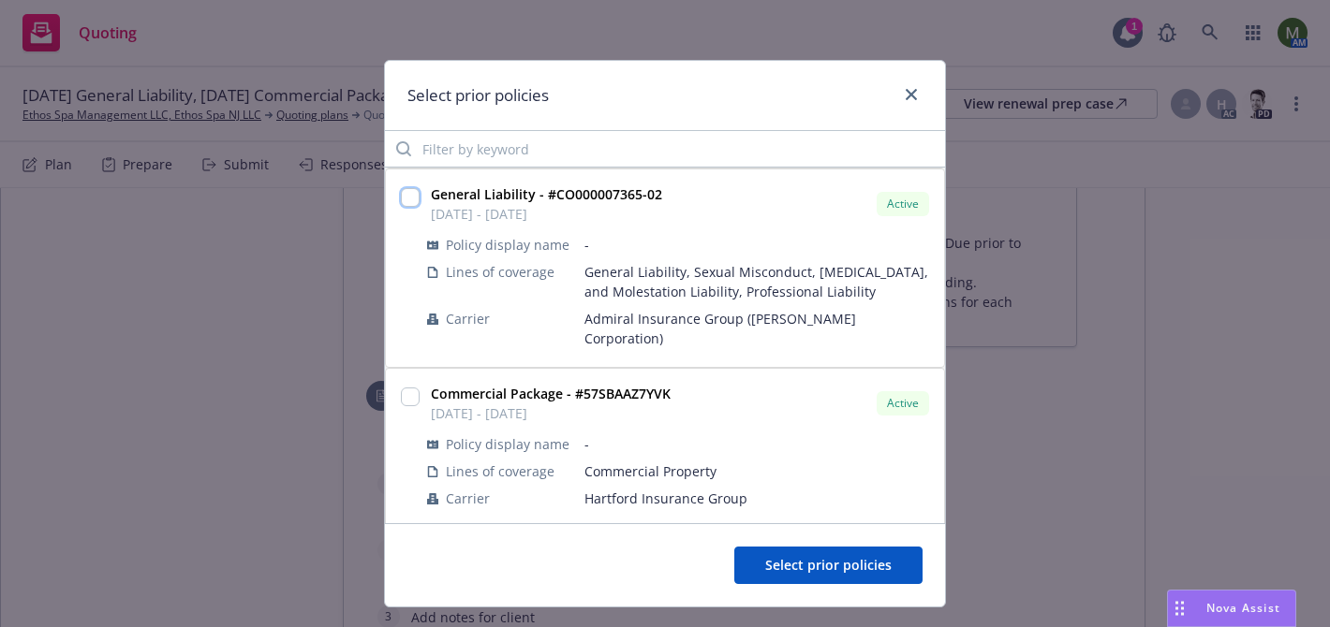
click at [409, 201] on input "checkbox" at bounding box center [410, 197] width 19 height 19
checkbox input "true"
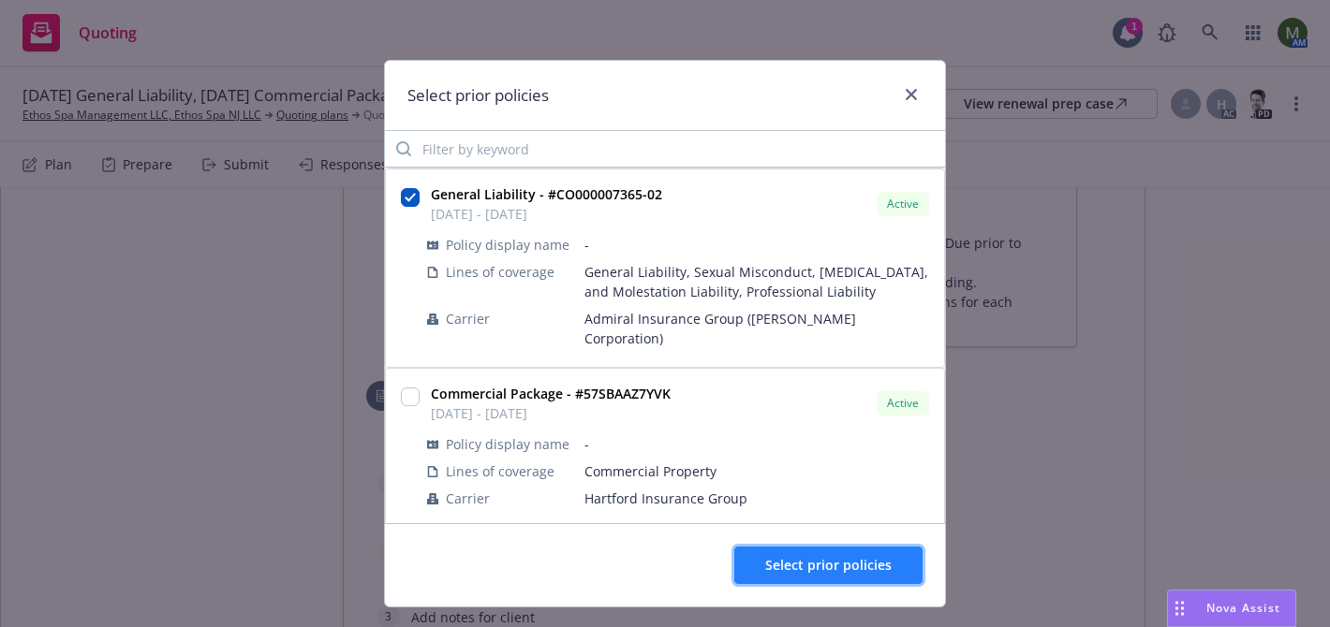
click at [783, 560] on span "Select prior policies" at bounding box center [828, 565] width 126 height 18
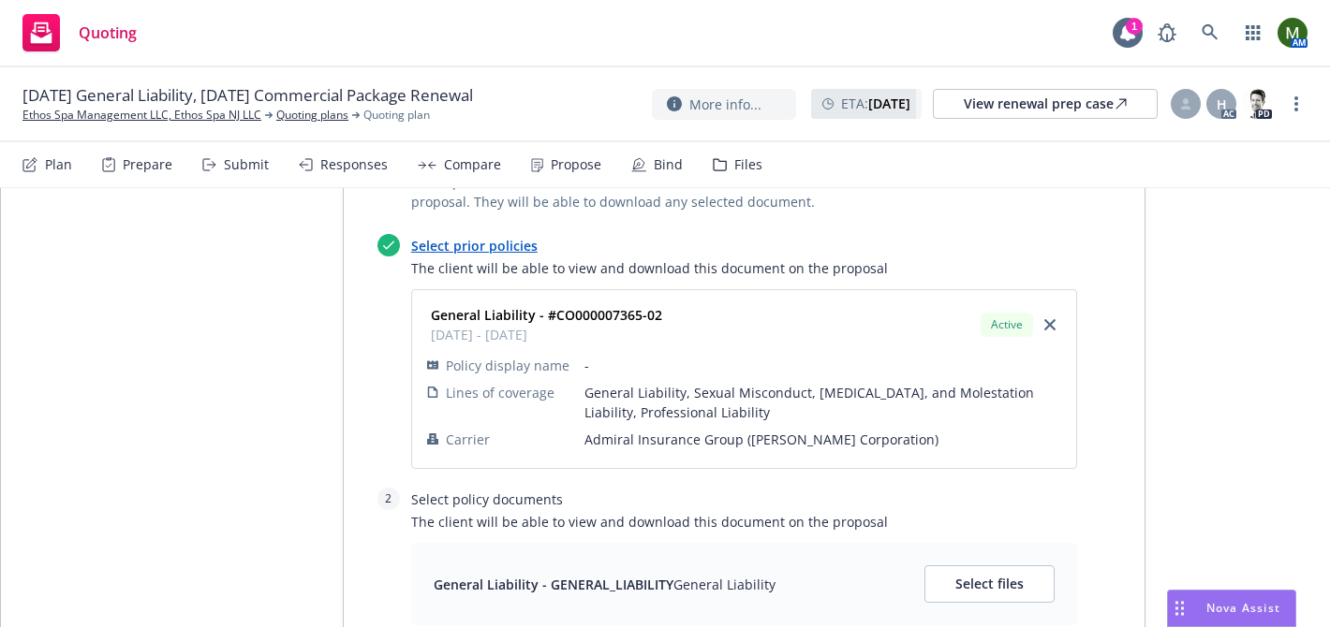
scroll to position [1773, 0]
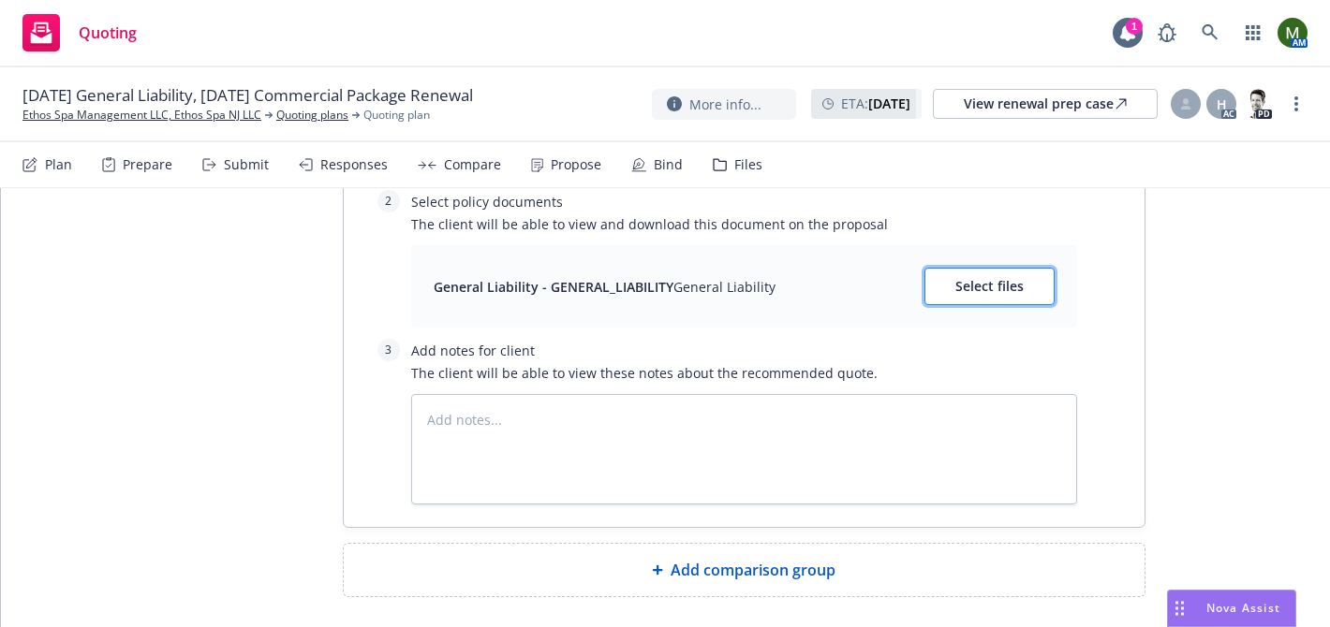
click at [964, 277] on span "Select files" at bounding box center [989, 286] width 68 height 18
type textarea "x"
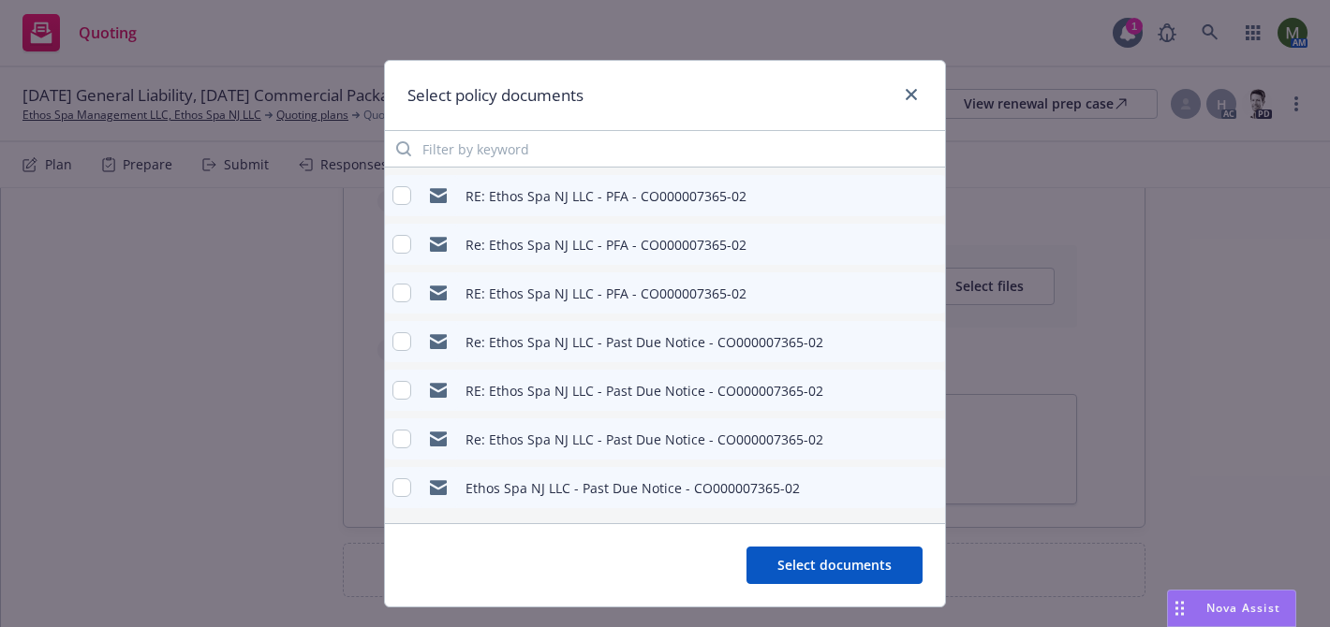
scroll to position [0, 0]
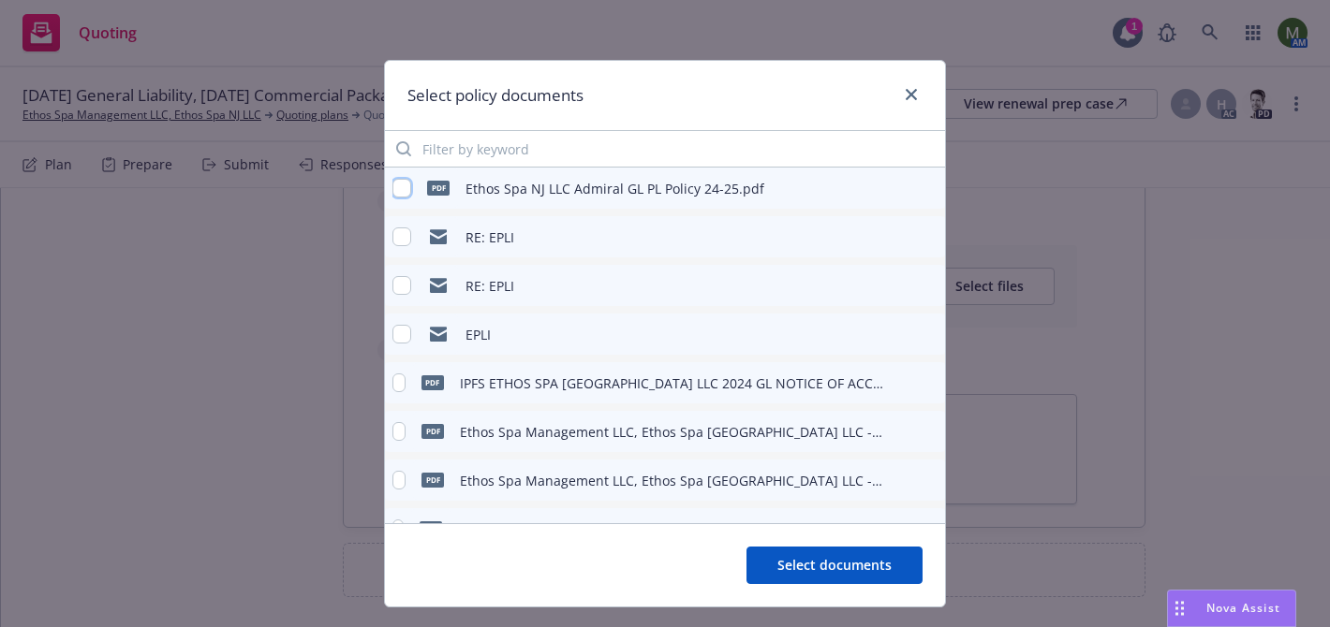
click at [404, 187] on input "checkbox" at bounding box center [401, 188] width 19 height 19
checkbox input "true"
click at [798, 549] on button "Select documents" at bounding box center [834, 565] width 176 height 37
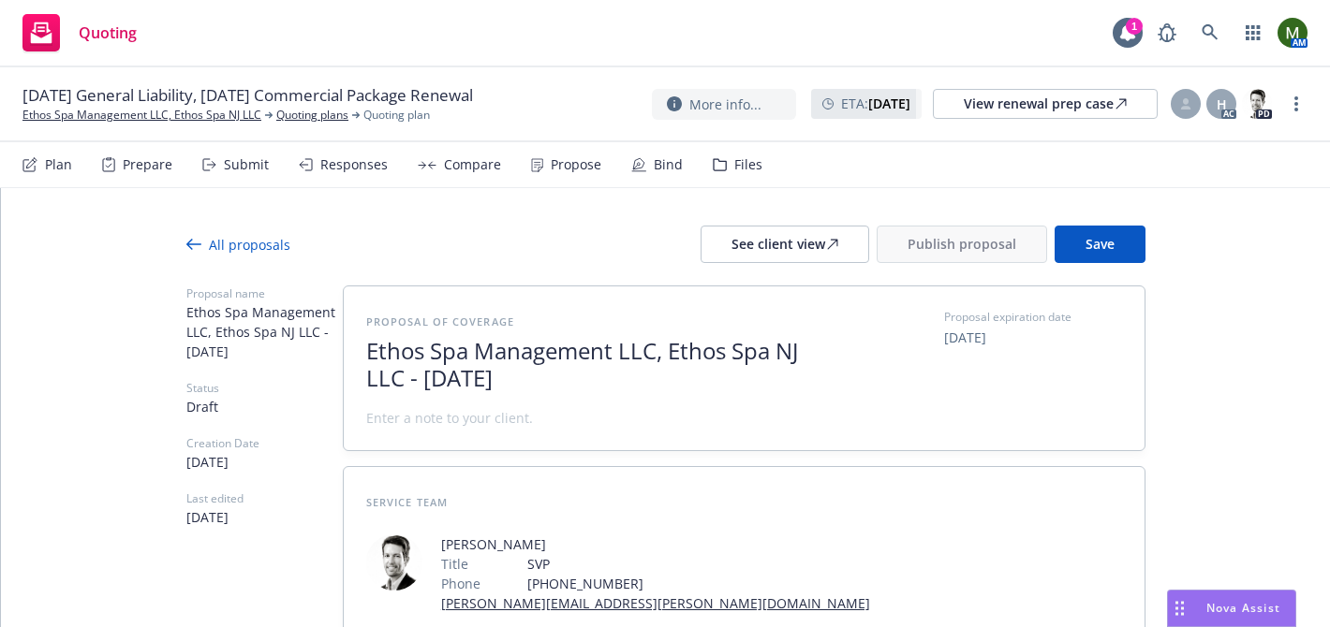
click at [1088, 233] on button "Save" at bounding box center [1099, 244] width 91 height 37
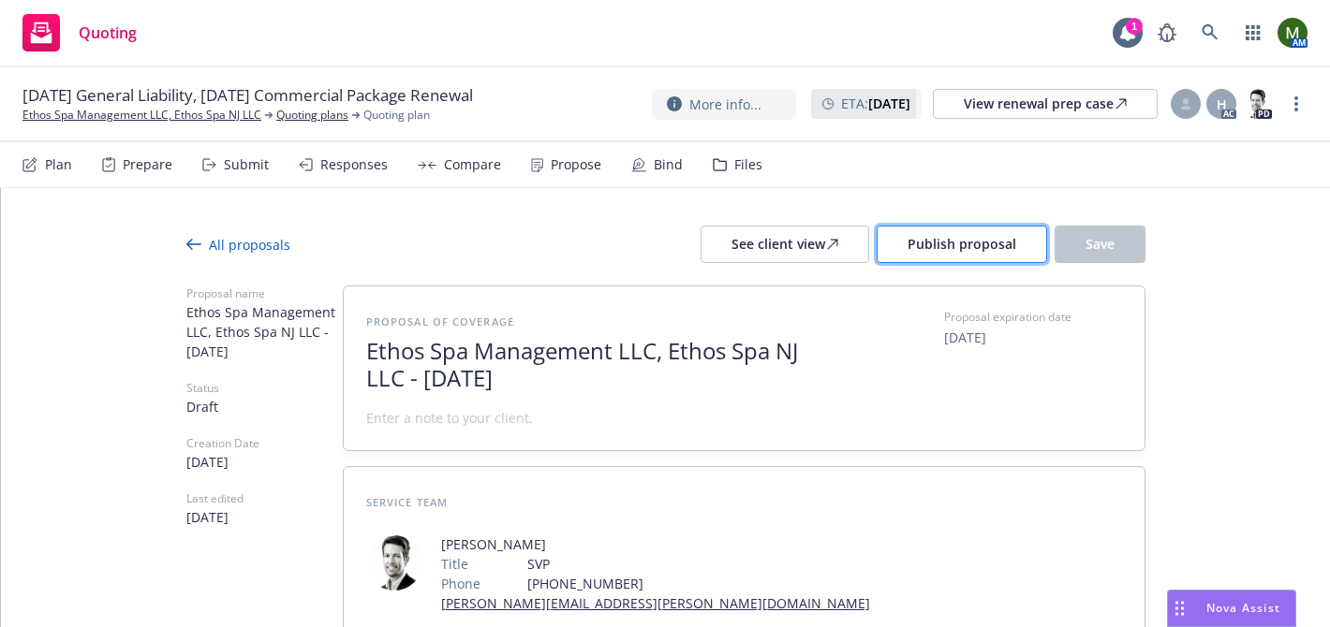
click at [915, 247] on span "Publish proposal" at bounding box center [961, 244] width 109 height 18
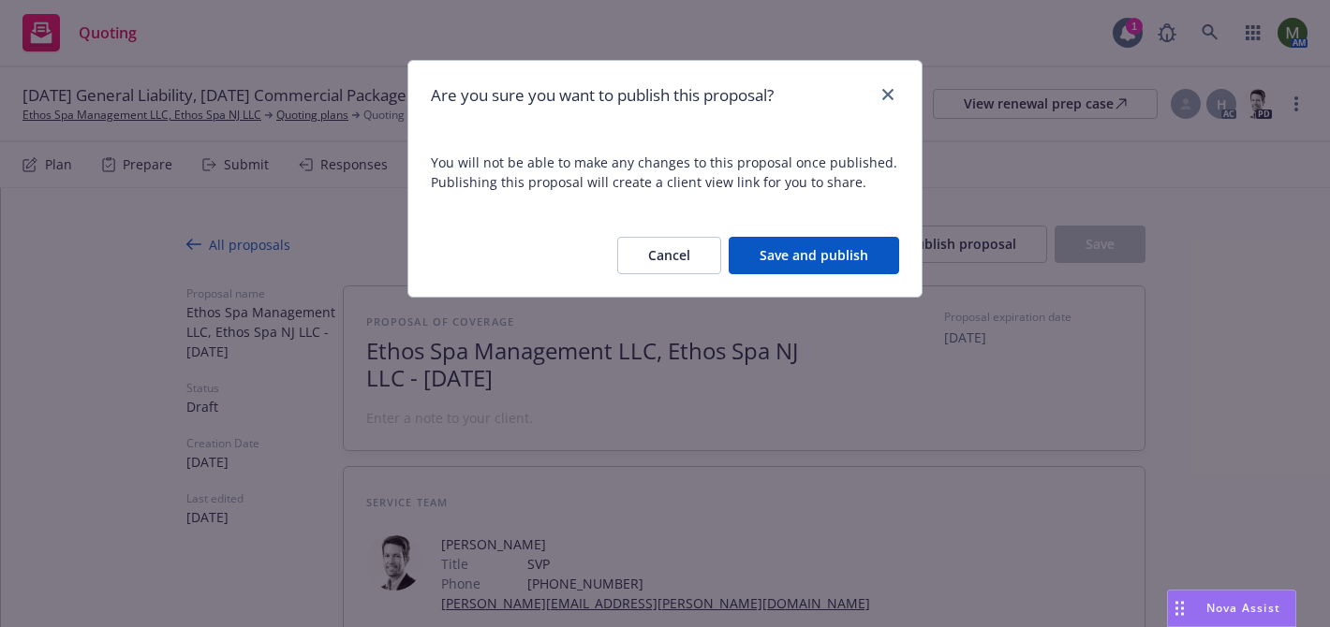
click at [845, 265] on button "Save and publish" at bounding box center [814, 255] width 170 height 37
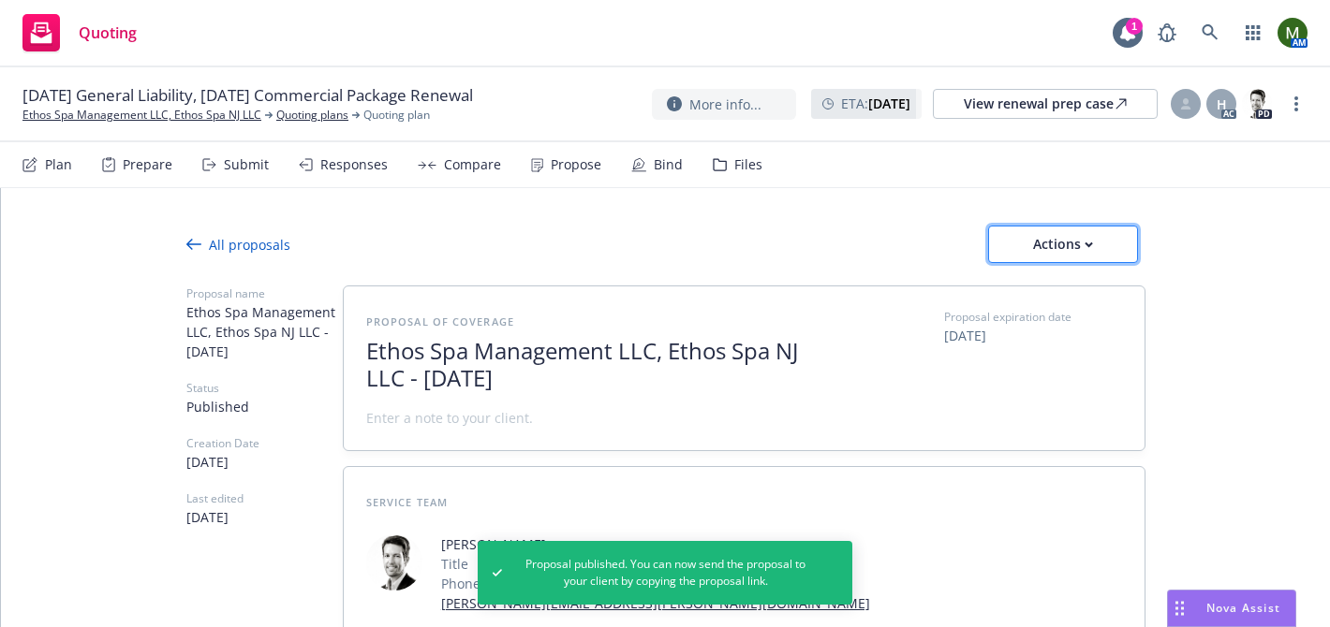
click at [1047, 240] on div "Actions" at bounding box center [1063, 245] width 88 height 36
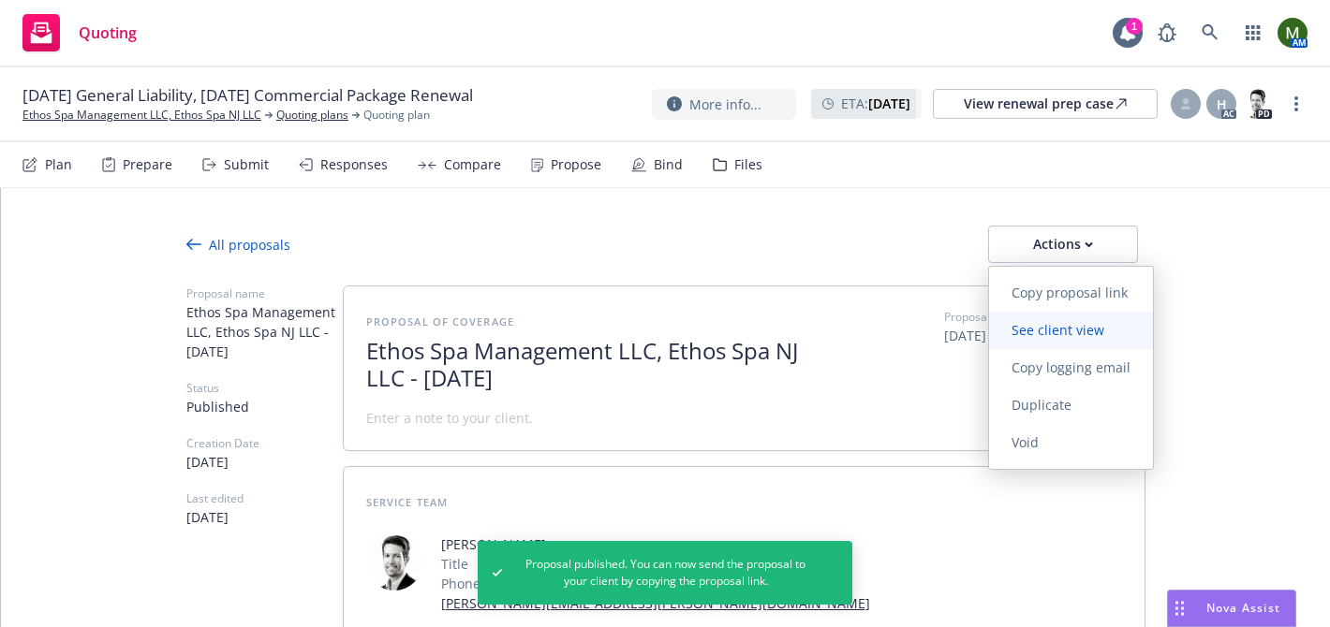
click at [1050, 336] on span "See client view" at bounding box center [1058, 330] width 138 height 18
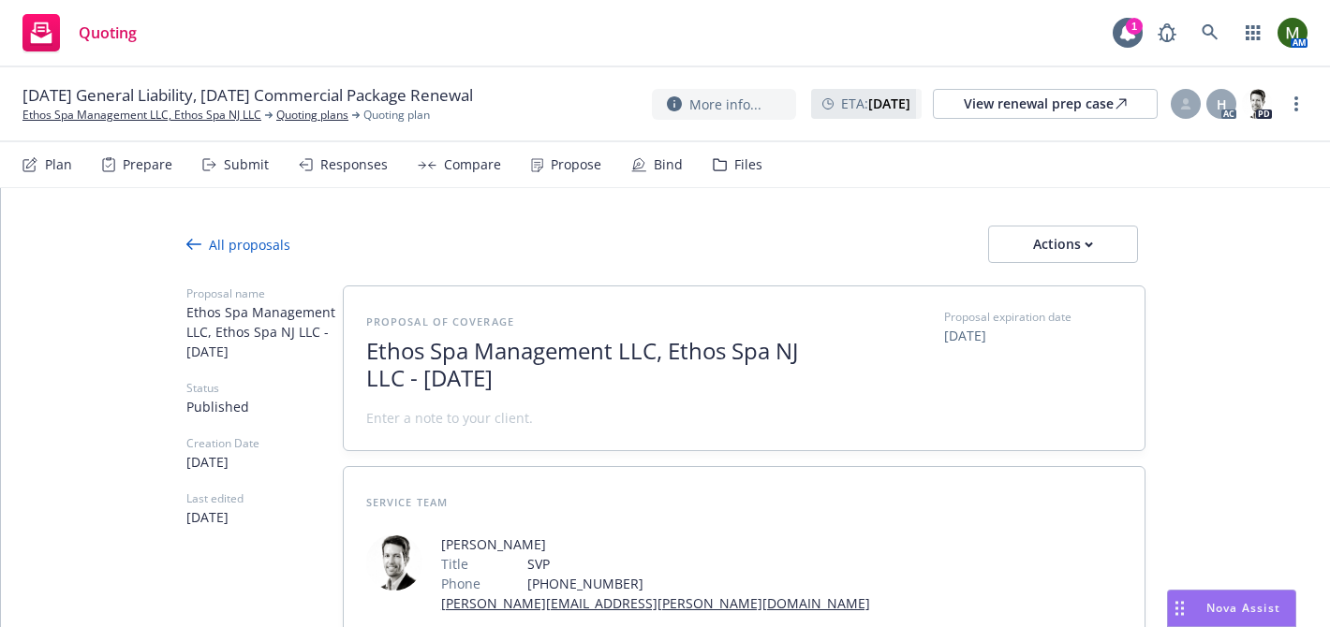
click at [551, 163] on div "Propose" at bounding box center [576, 164] width 51 height 15
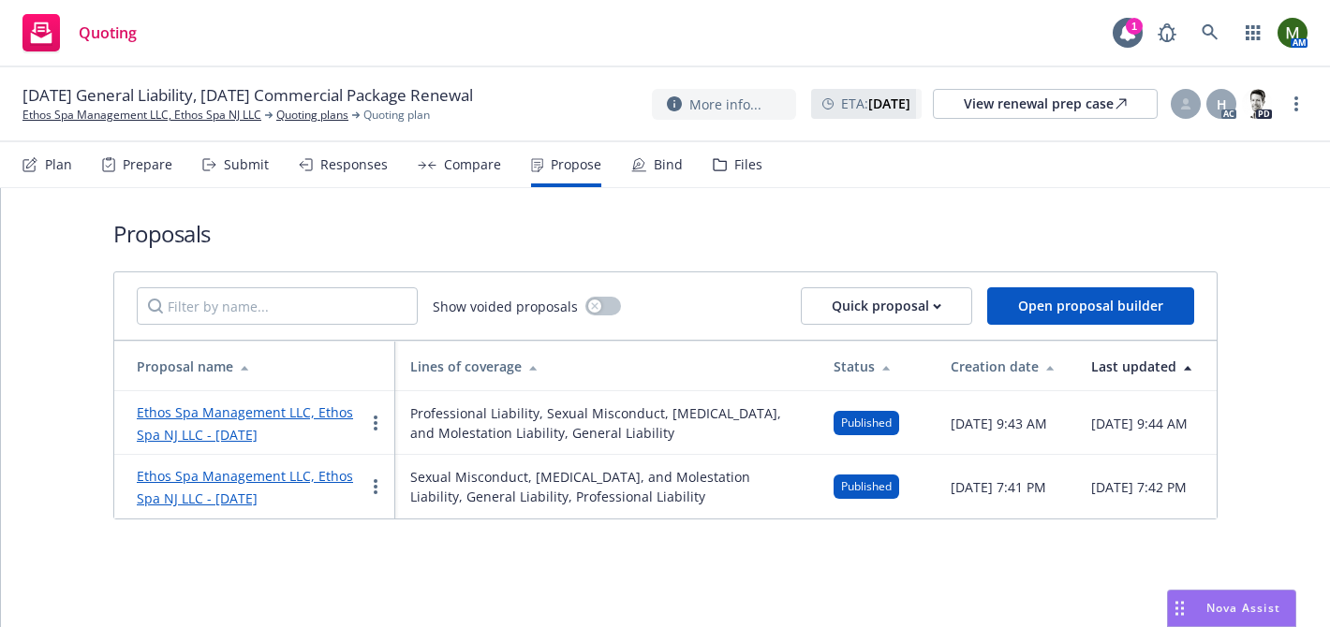
click at [271, 496] on link "Ethos Spa Management LLC, Ethos Spa NJ LLC - [DATE]" at bounding box center [245, 487] width 216 height 40
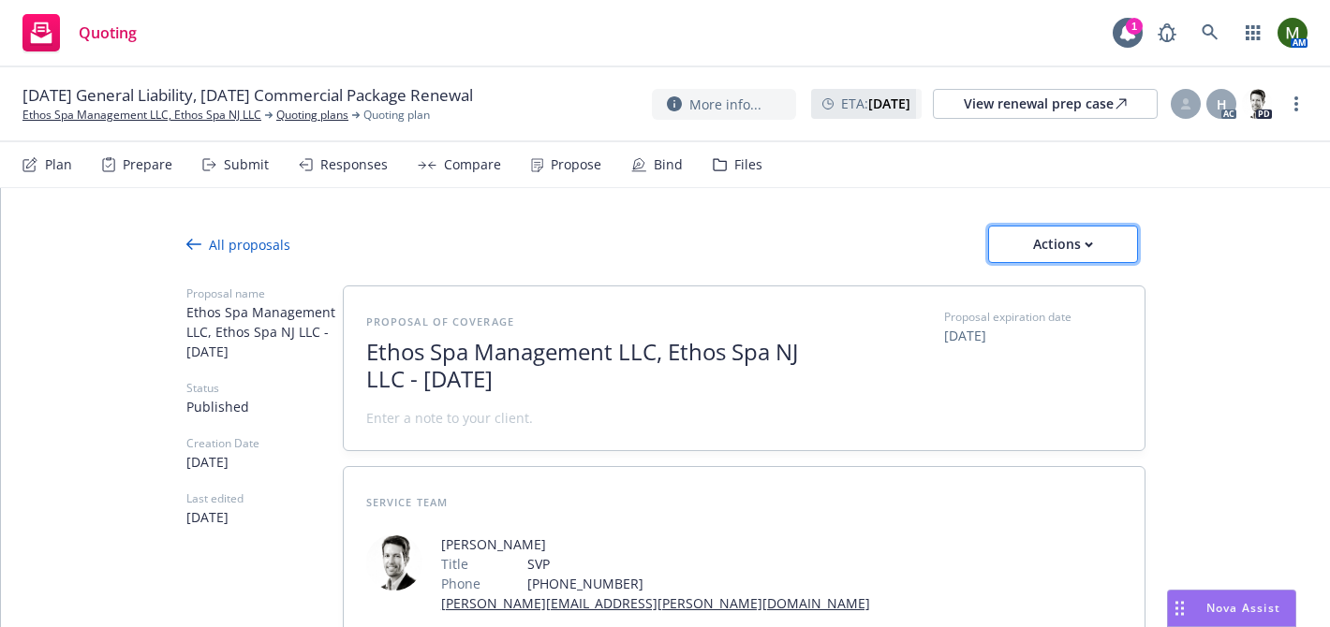
click at [1007, 241] on button "Actions" at bounding box center [1063, 244] width 150 height 37
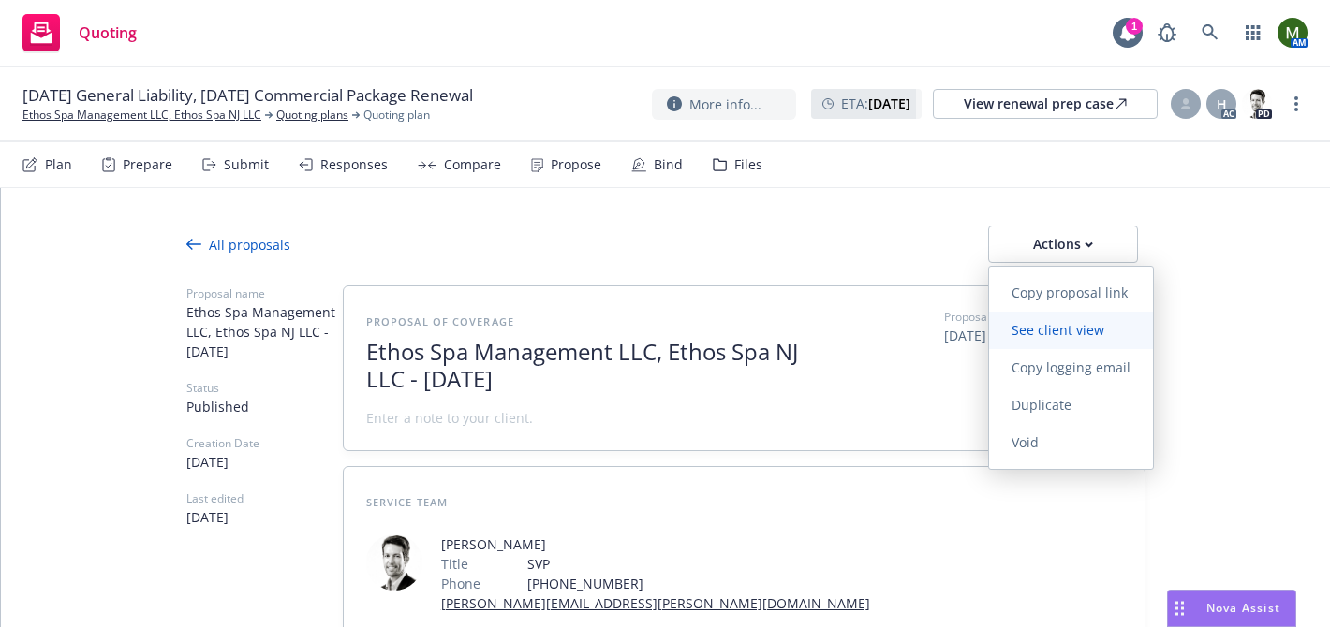
click at [1015, 328] on span "See client view" at bounding box center [1058, 330] width 138 height 18
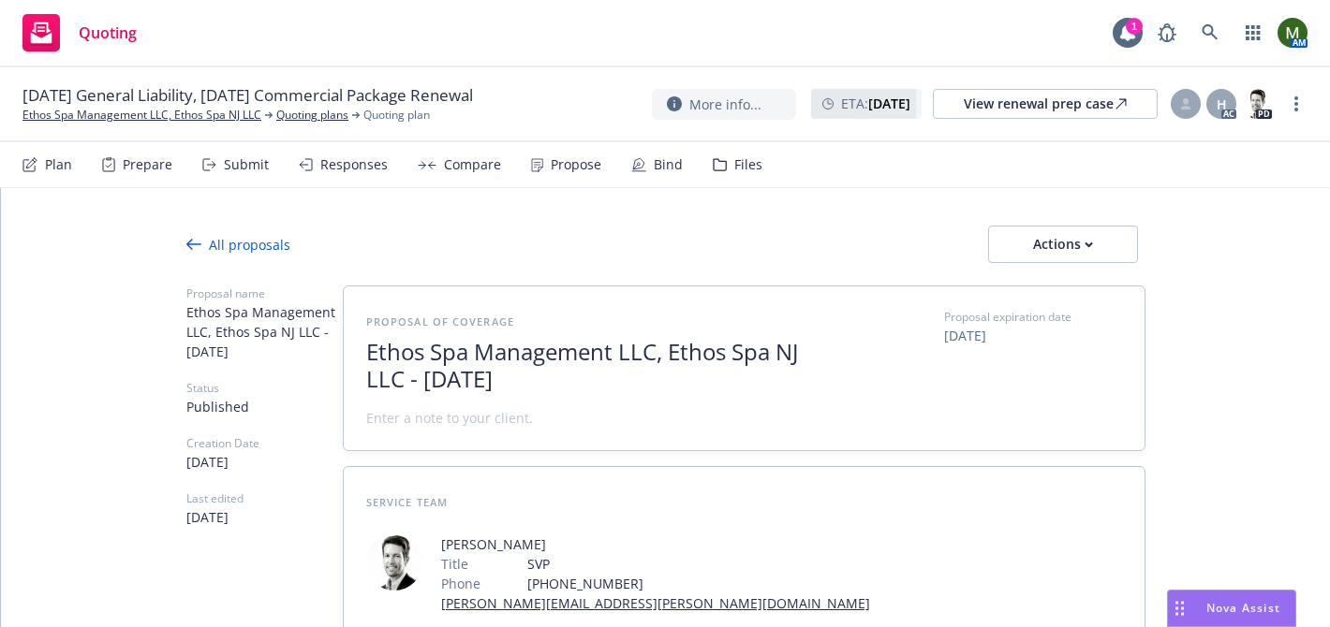
click at [577, 172] on div "Propose" at bounding box center [576, 164] width 51 height 15
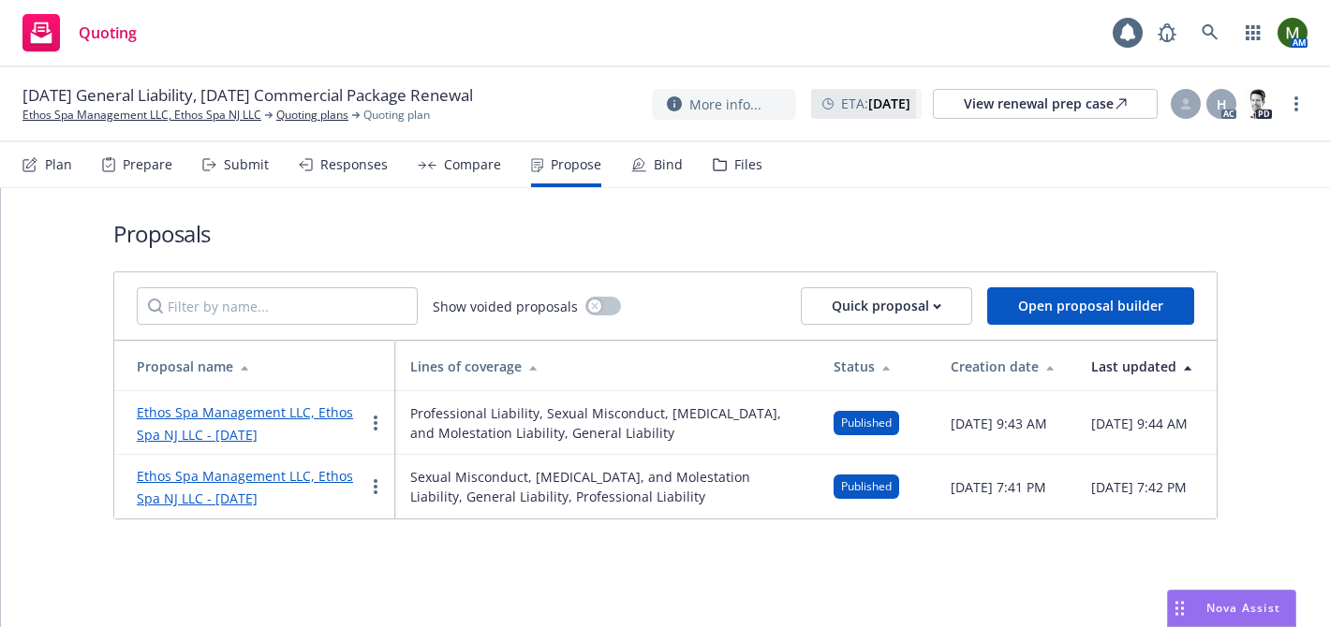
click at [297, 421] on link "Ethos Spa Management LLC, Ethos Spa NJ LLC - [DATE]" at bounding box center [245, 424] width 216 height 40
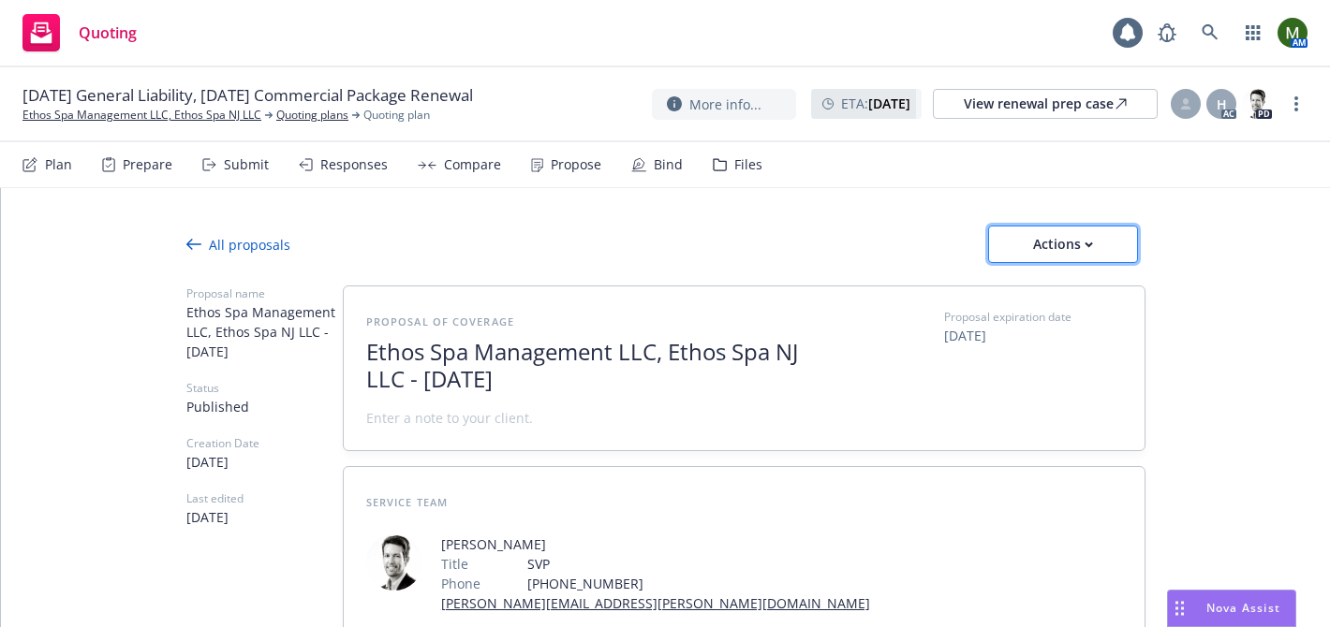
click at [1024, 250] on div "Actions" at bounding box center [1063, 245] width 88 height 36
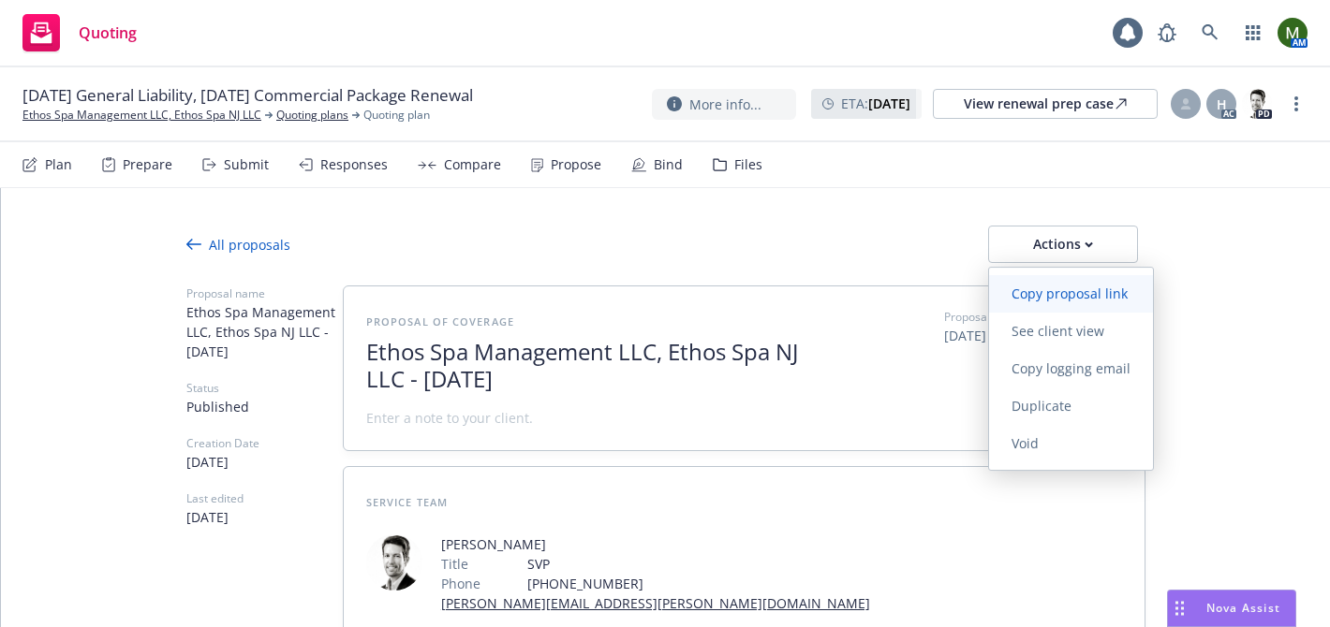
click at [1025, 293] on span "Copy proposal link" at bounding box center [1069, 294] width 161 height 18
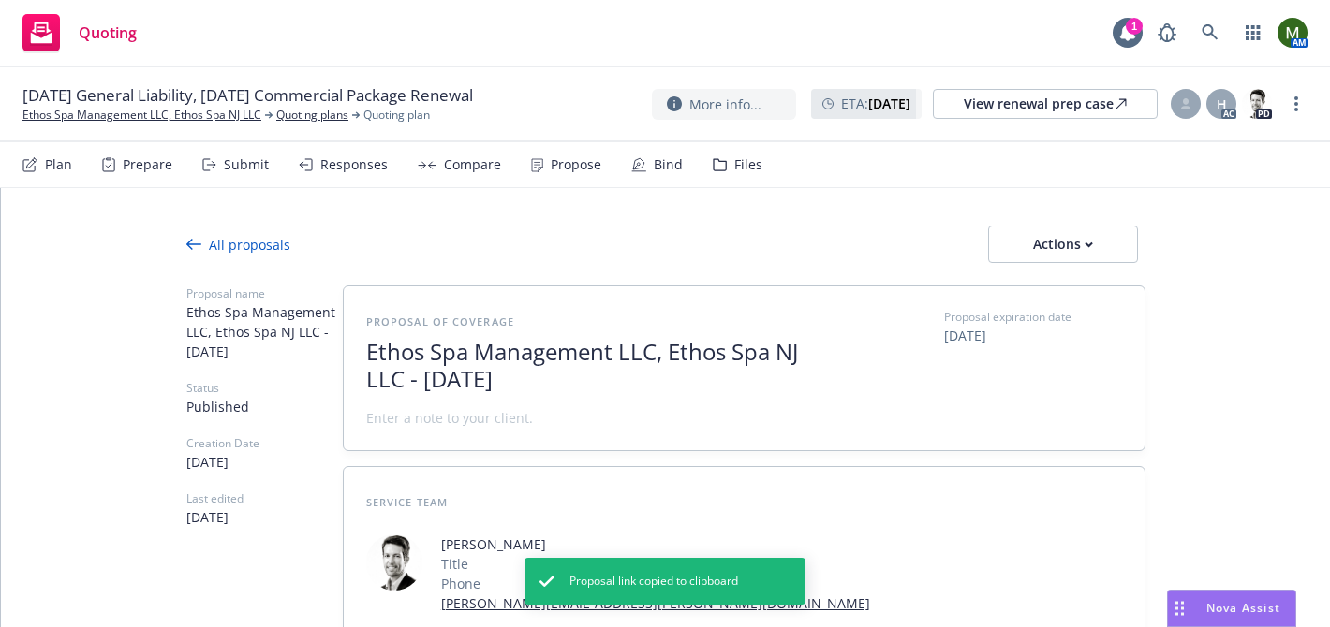
type textarea "x"
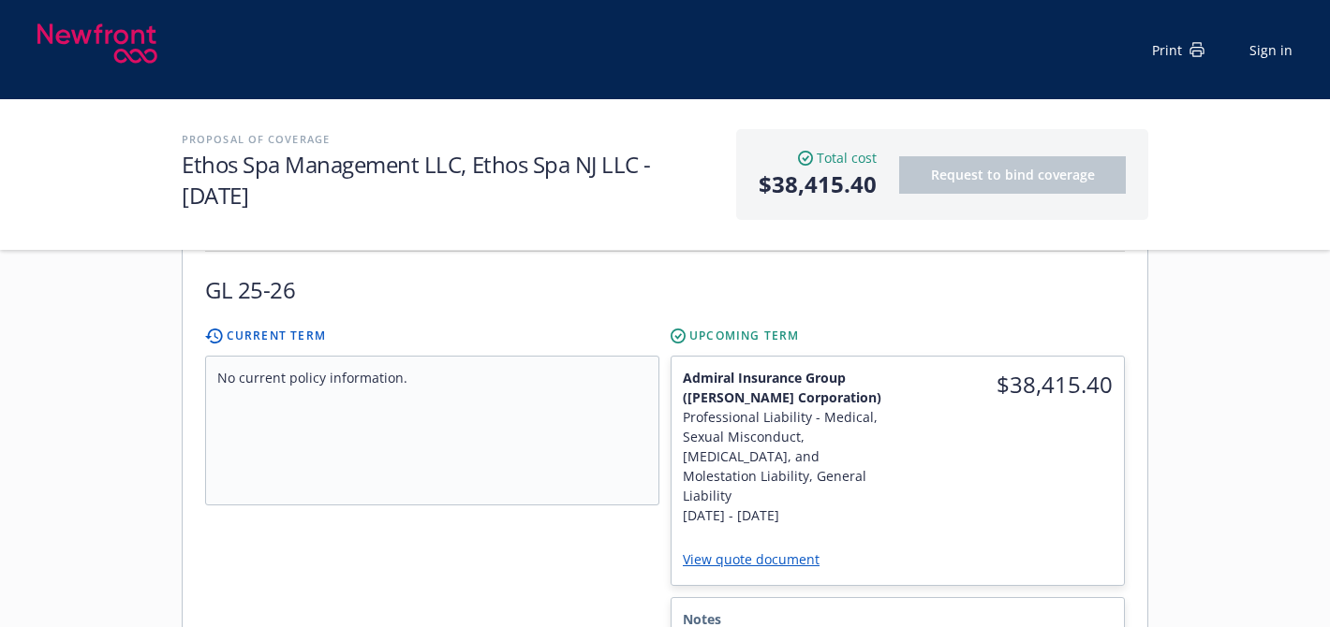
scroll to position [543, 0]
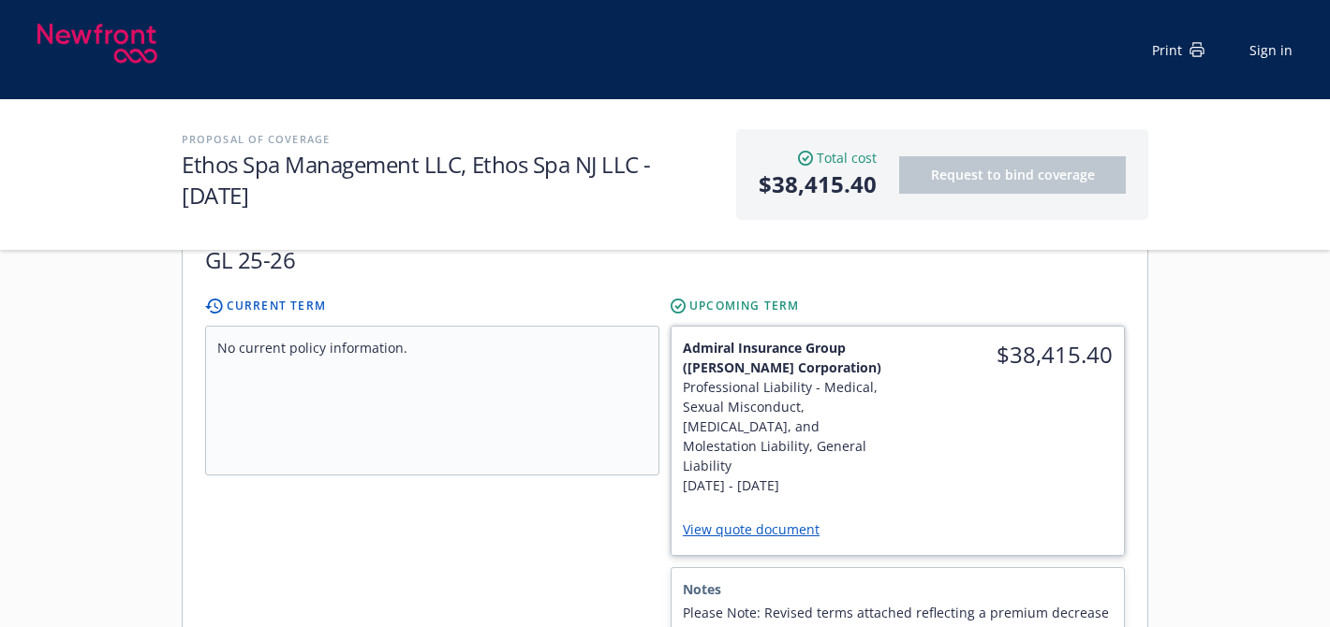
click at [900, 354] on div "$38,415.40" at bounding box center [1011, 417] width 227 height 180
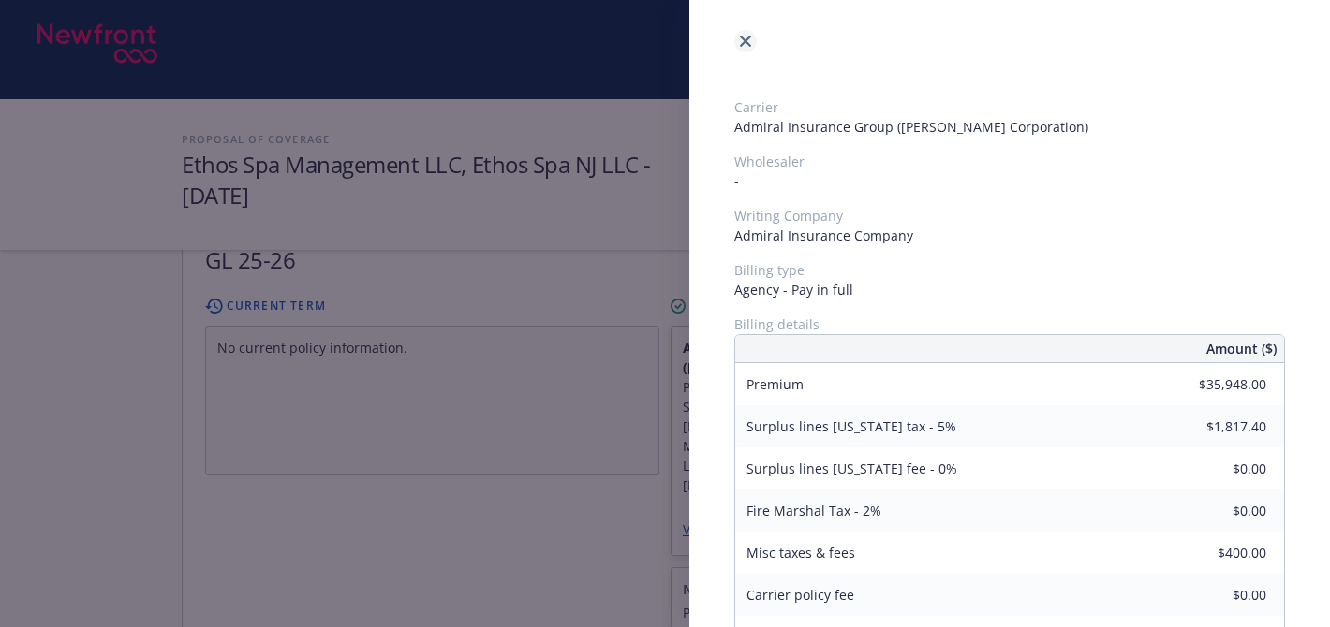
click at [750, 38] on icon "close" at bounding box center [745, 41] width 11 height 11
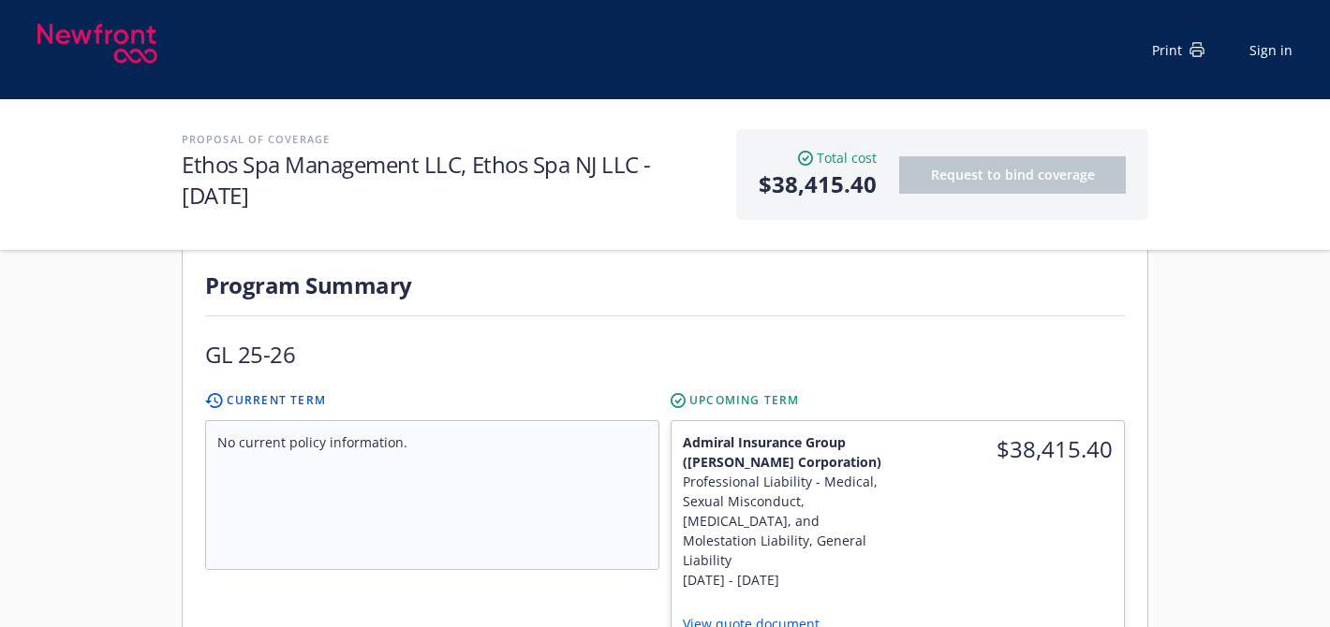
scroll to position [377, 0]
